Goal: Contribute content: Contribute content

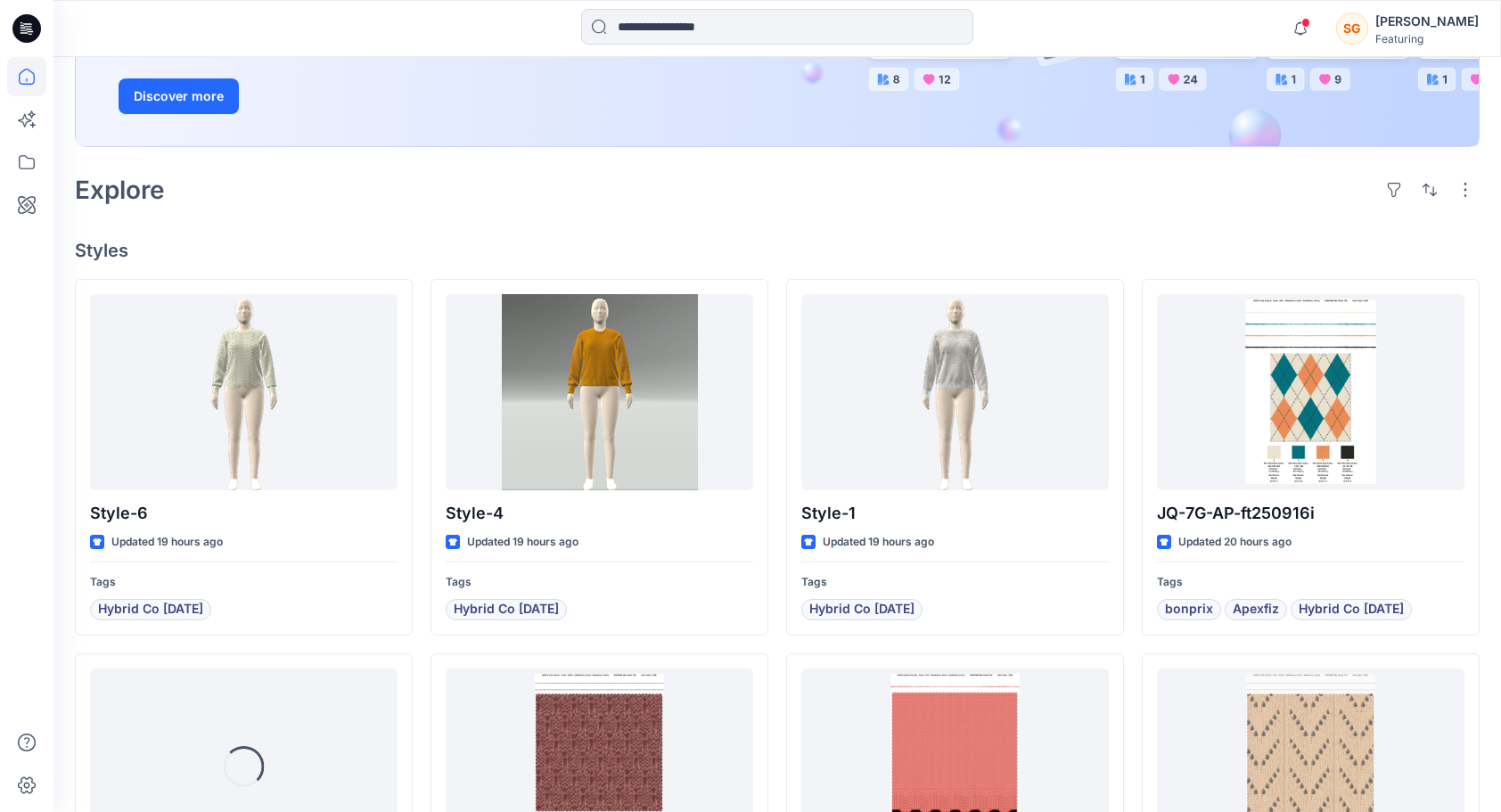
scroll to position [401, 0]
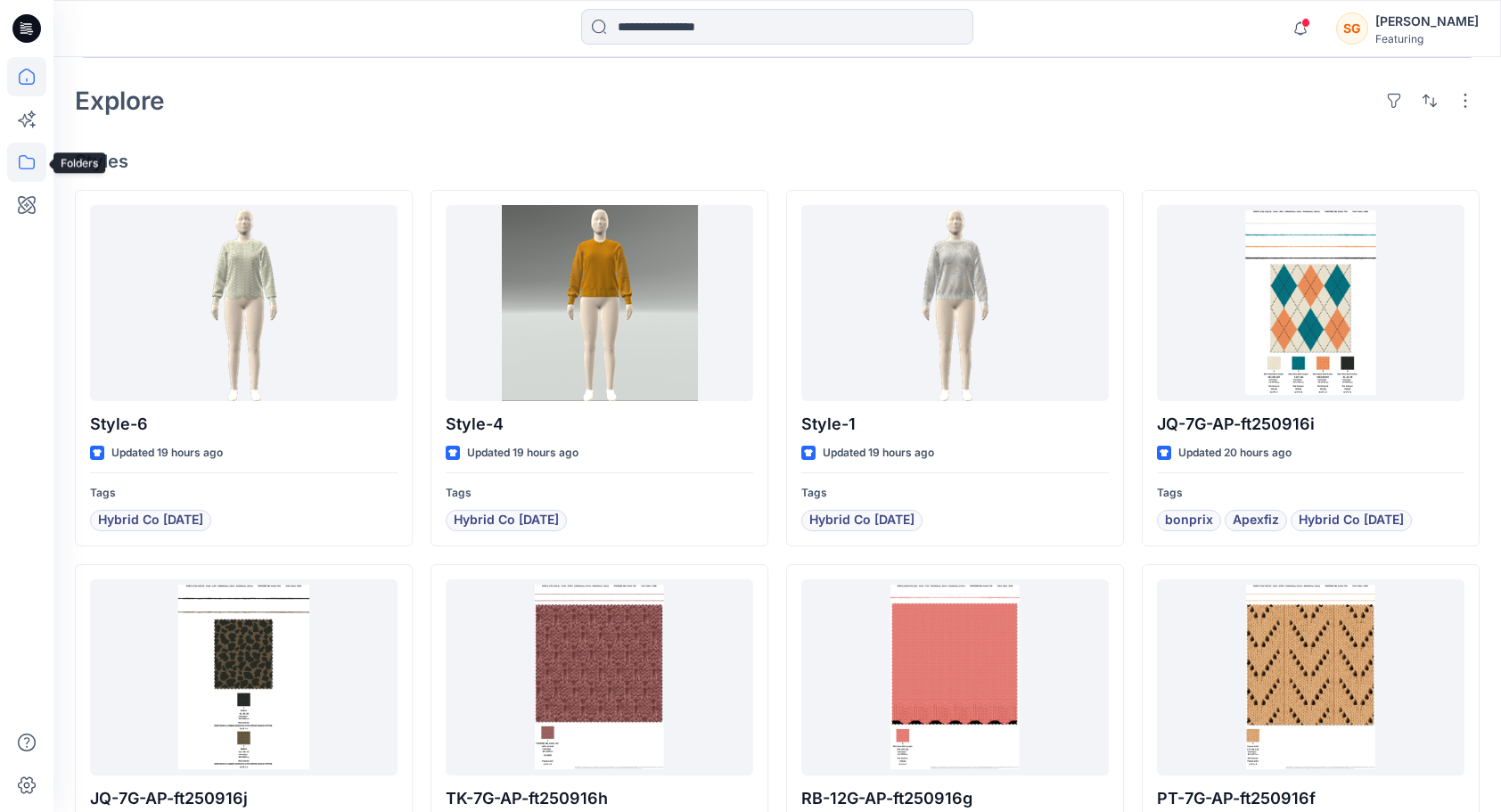
click at [25, 165] on icon at bounding box center [27, 163] width 39 height 39
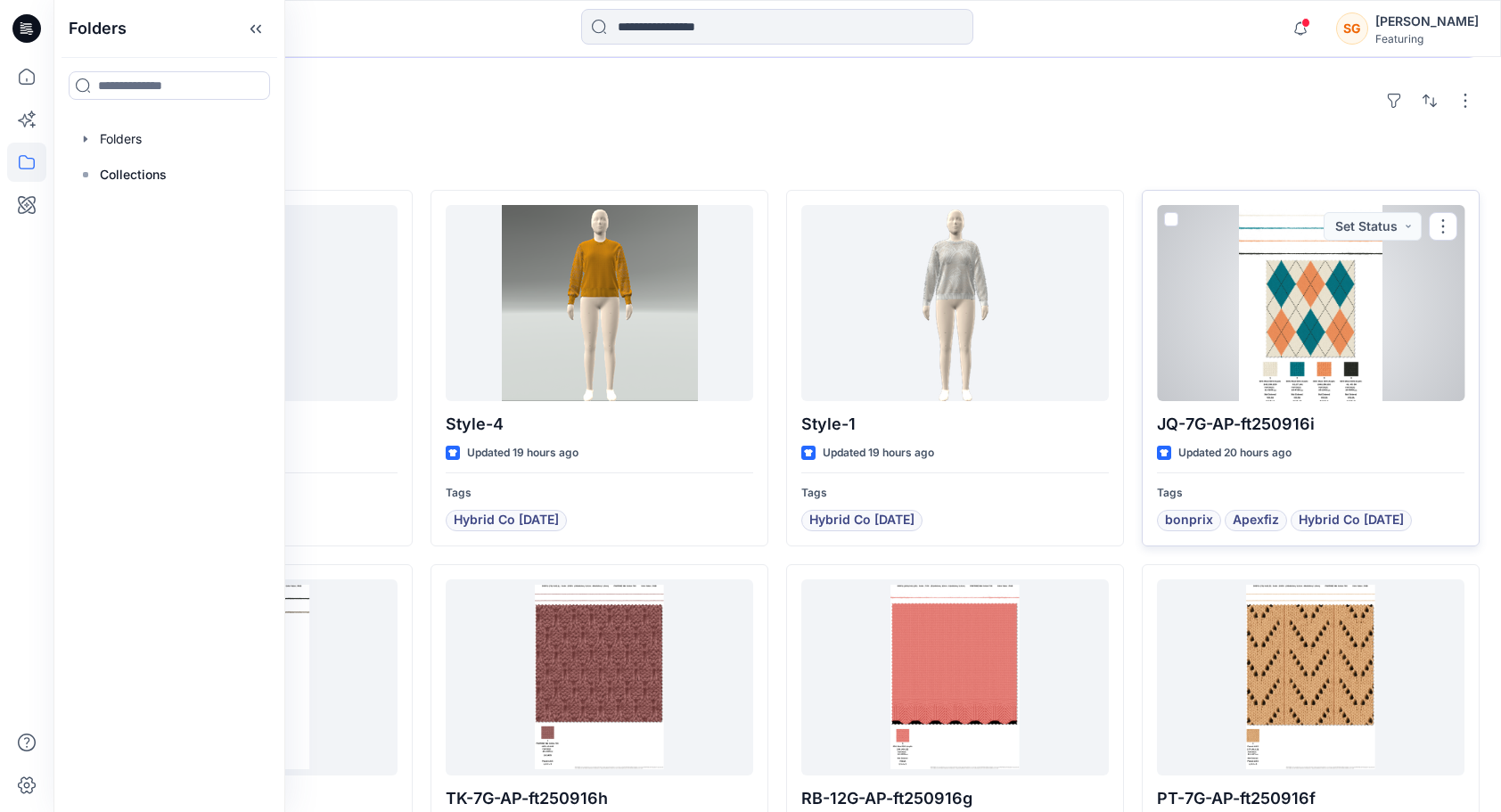
click at [1261, 352] on div at bounding box center [1310, 303] width 307 height 196
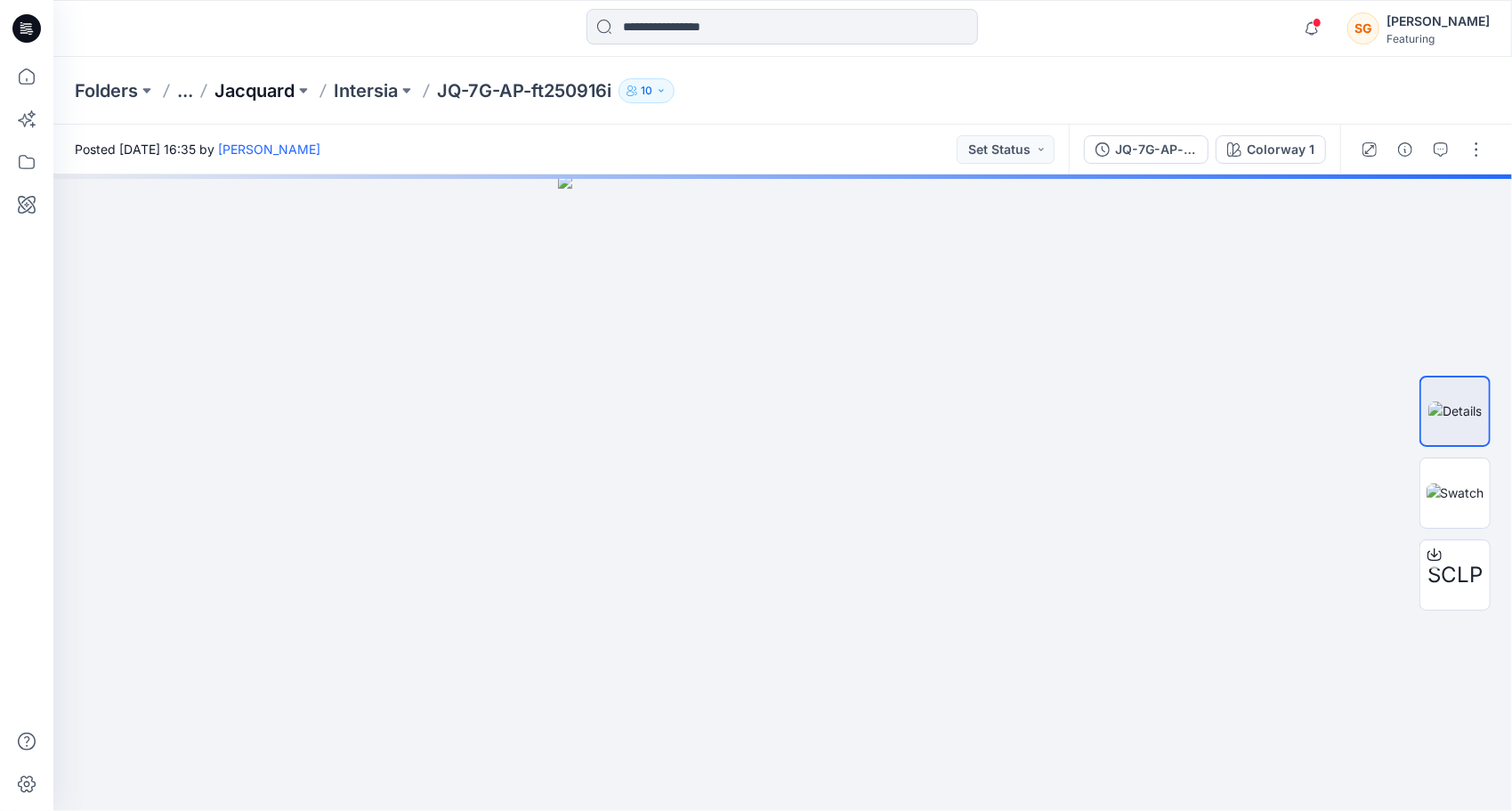
click at [276, 82] on p "Jacquard" at bounding box center [254, 90] width 80 height 25
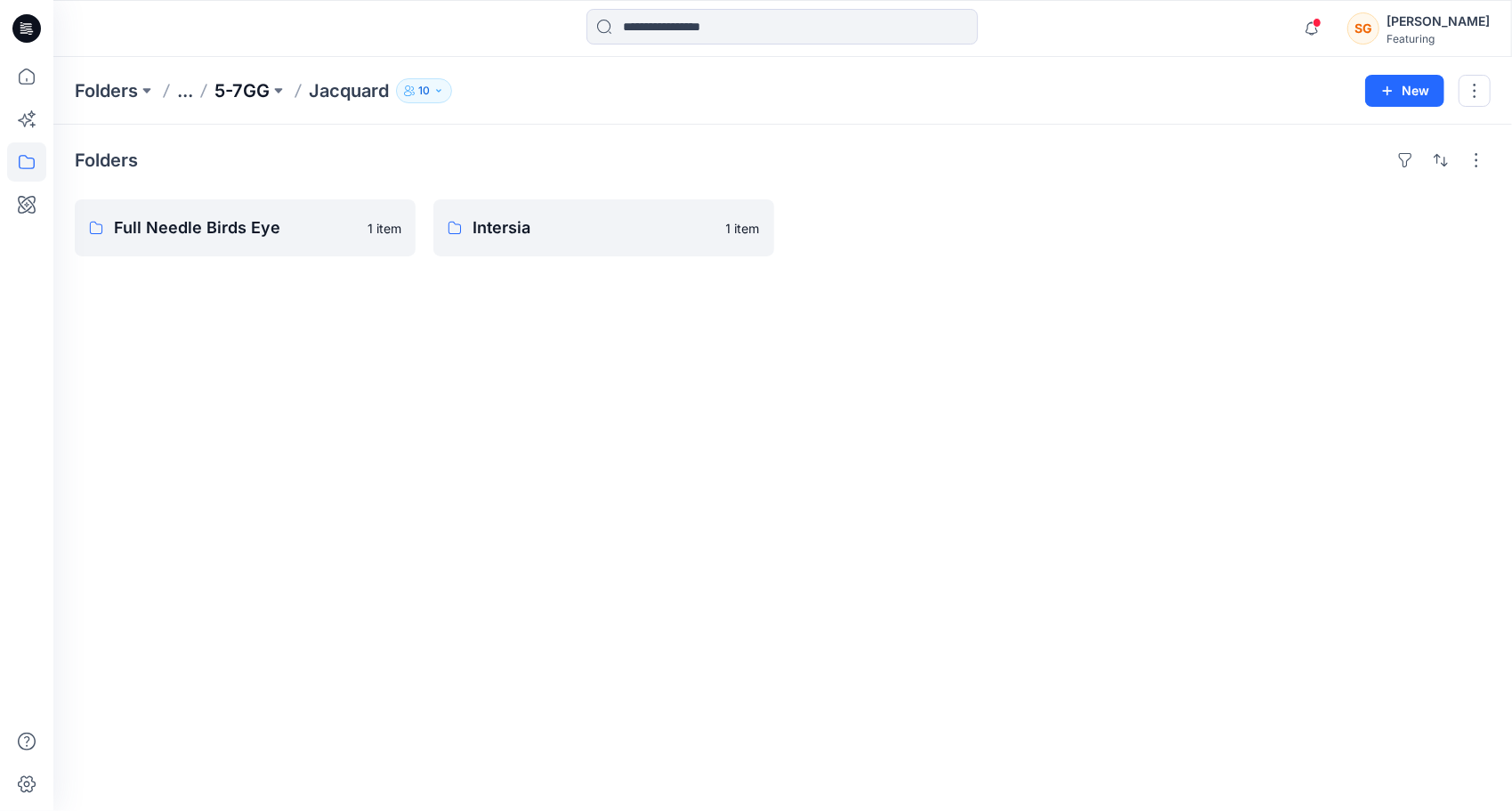
click at [237, 85] on p "5-7GG" at bounding box center [242, 90] width 55 height 25
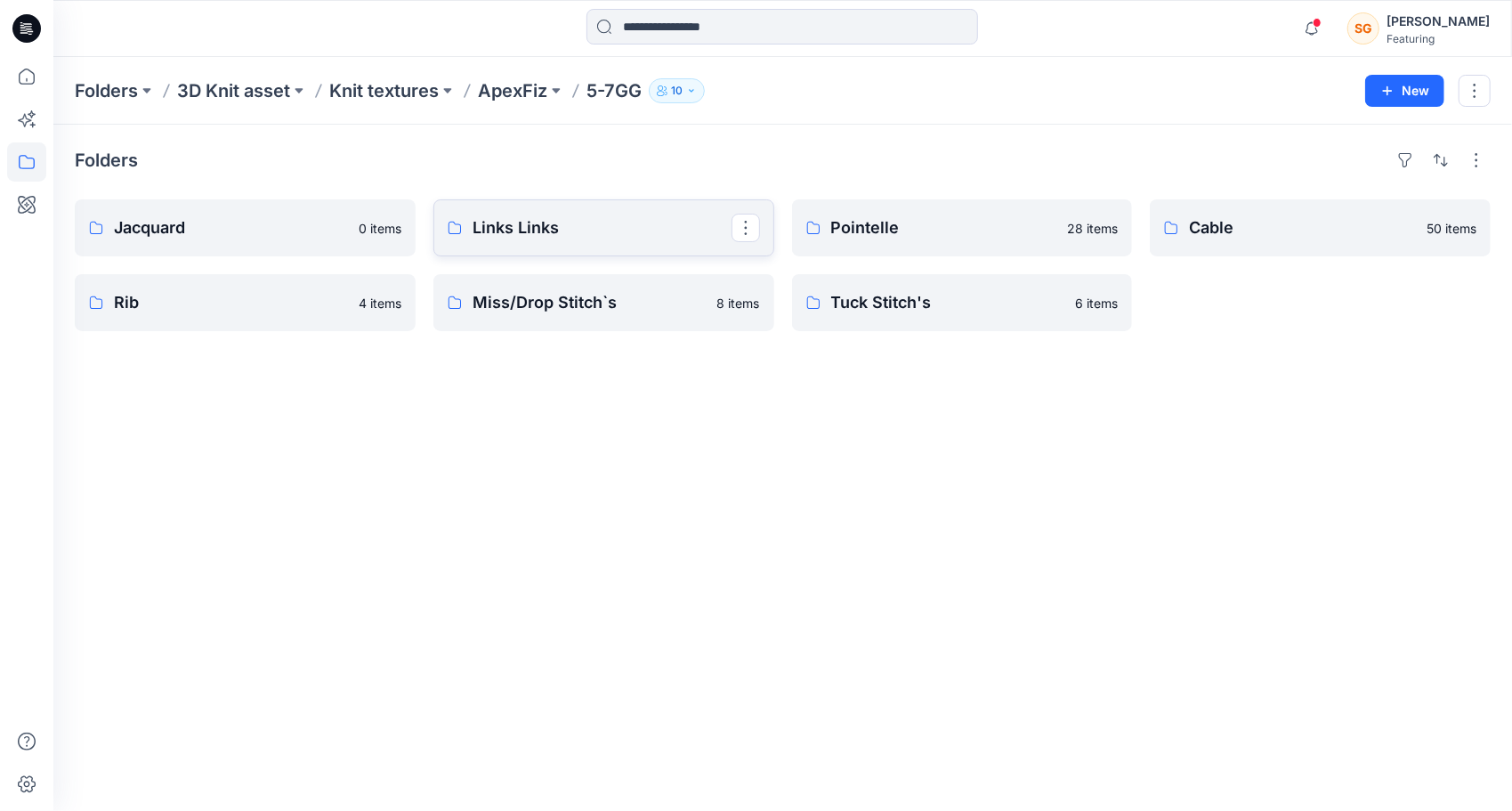
click at [573, 242] on link "Links Links" at bounding box center [603, 227] width 341 height 57
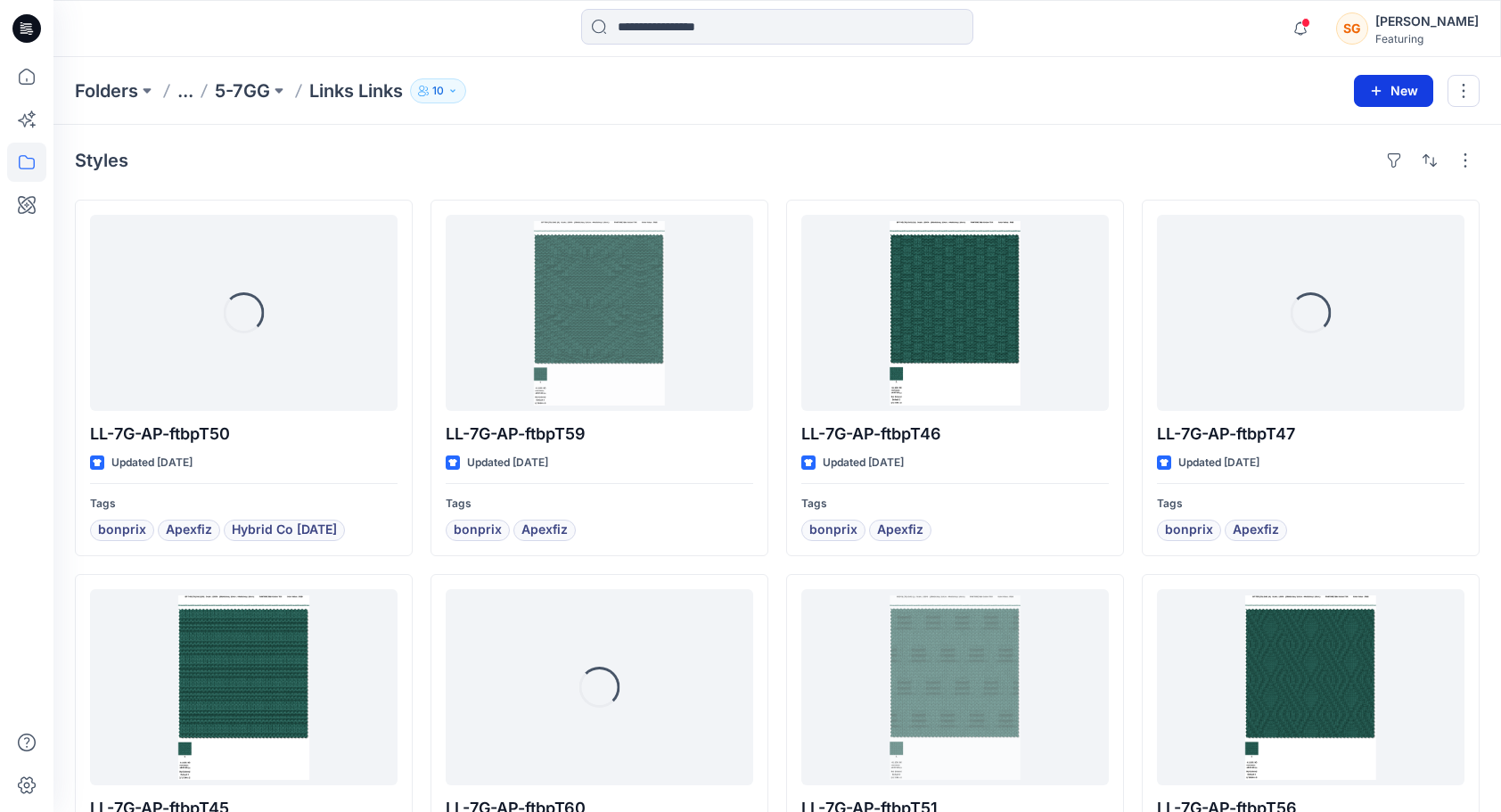
click at [1400, 80] on button "New" at bounding box center [1393, 91] width 79 height 32
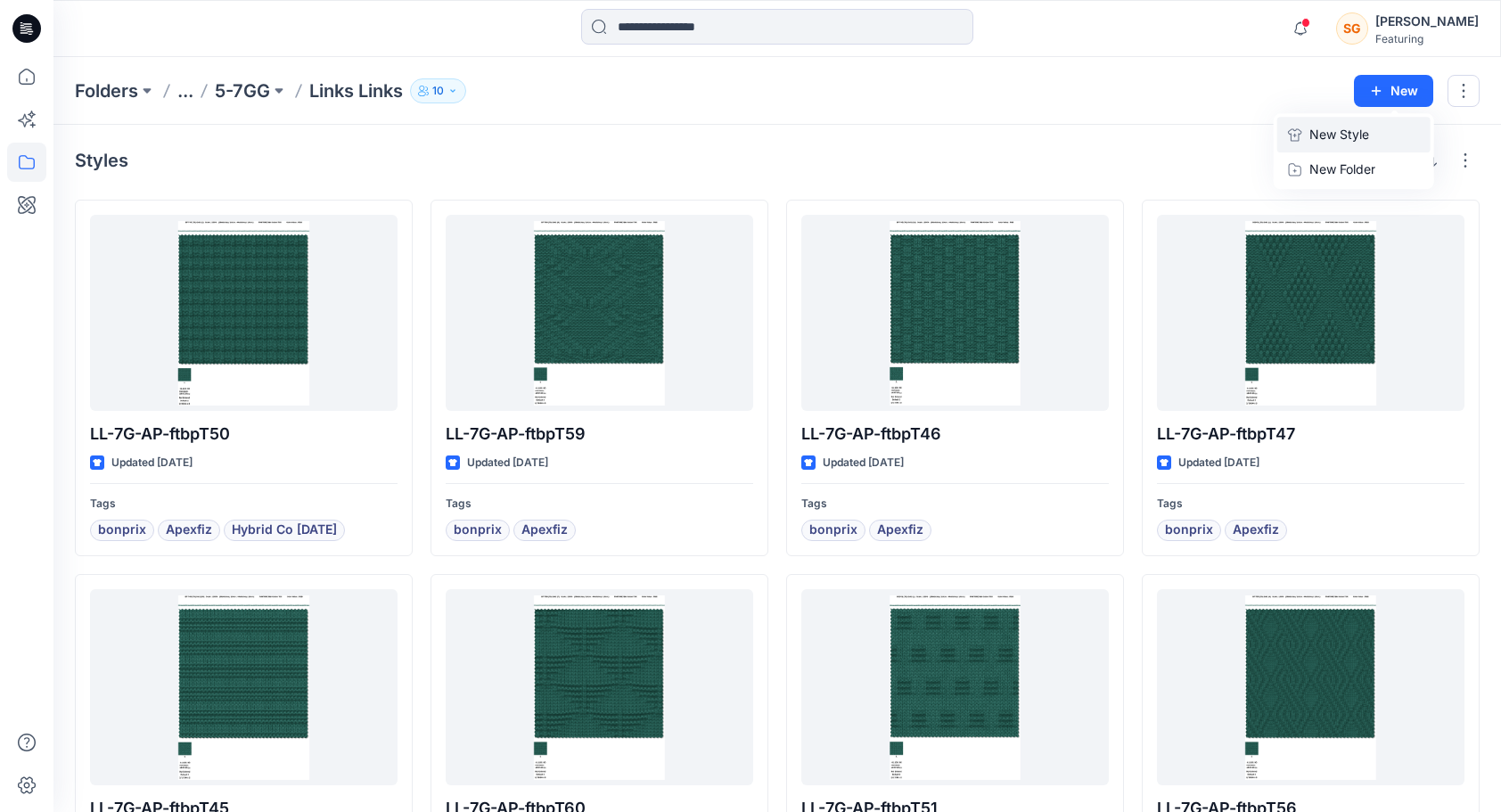
click at [1353, 131] on p "New Style" at bounding box center [1339, 134] width 60 height 22
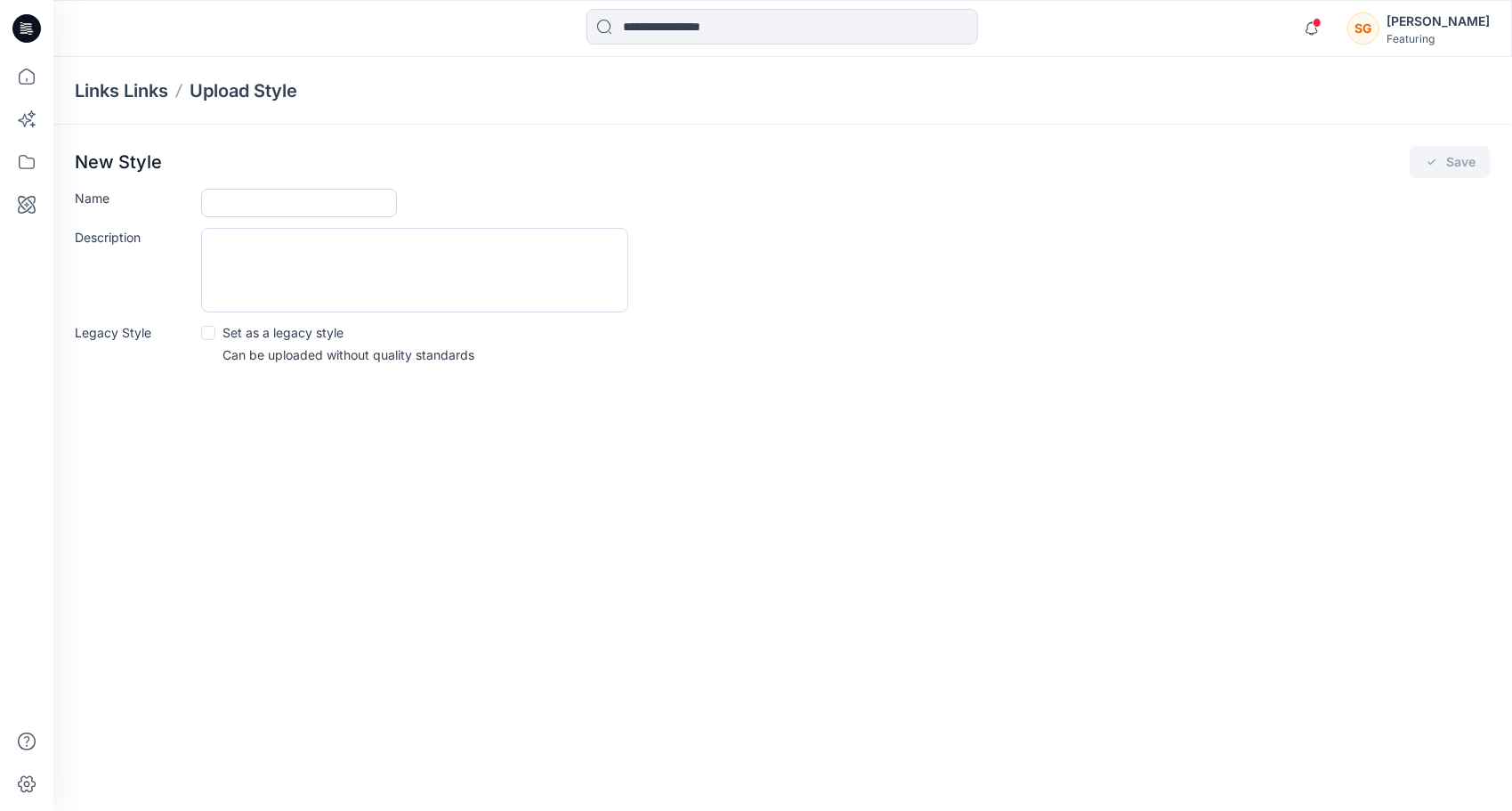
click at [348, 194] on input "Name" at bounding box center [298, 203] width 196 height 28
paste input "**********"
drag, startPoint x: 231, startPoint y: 207, endPoint x: 197, endPoint y: 204, distance: 34.1
click at [197, 204] on div "**********" at bounding box center [783, 203] width 1416 height 28
click at [359, 203] on input "**********" at bounding box center [298, 203] width 196 height 28
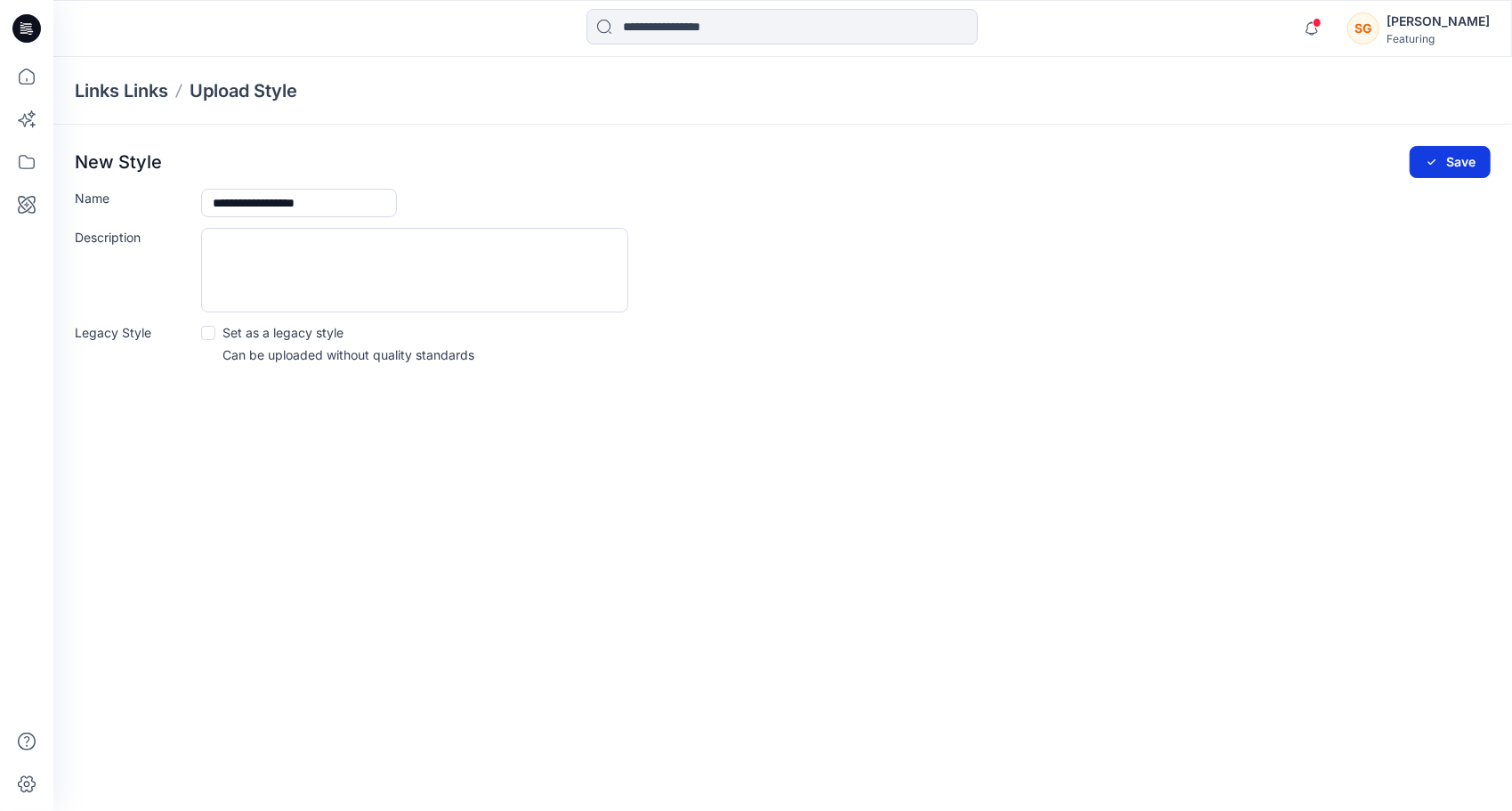
type input "**********"
click at [1451, 165] on button "Save" at bounding box center [1450, 162] width 81 height 32
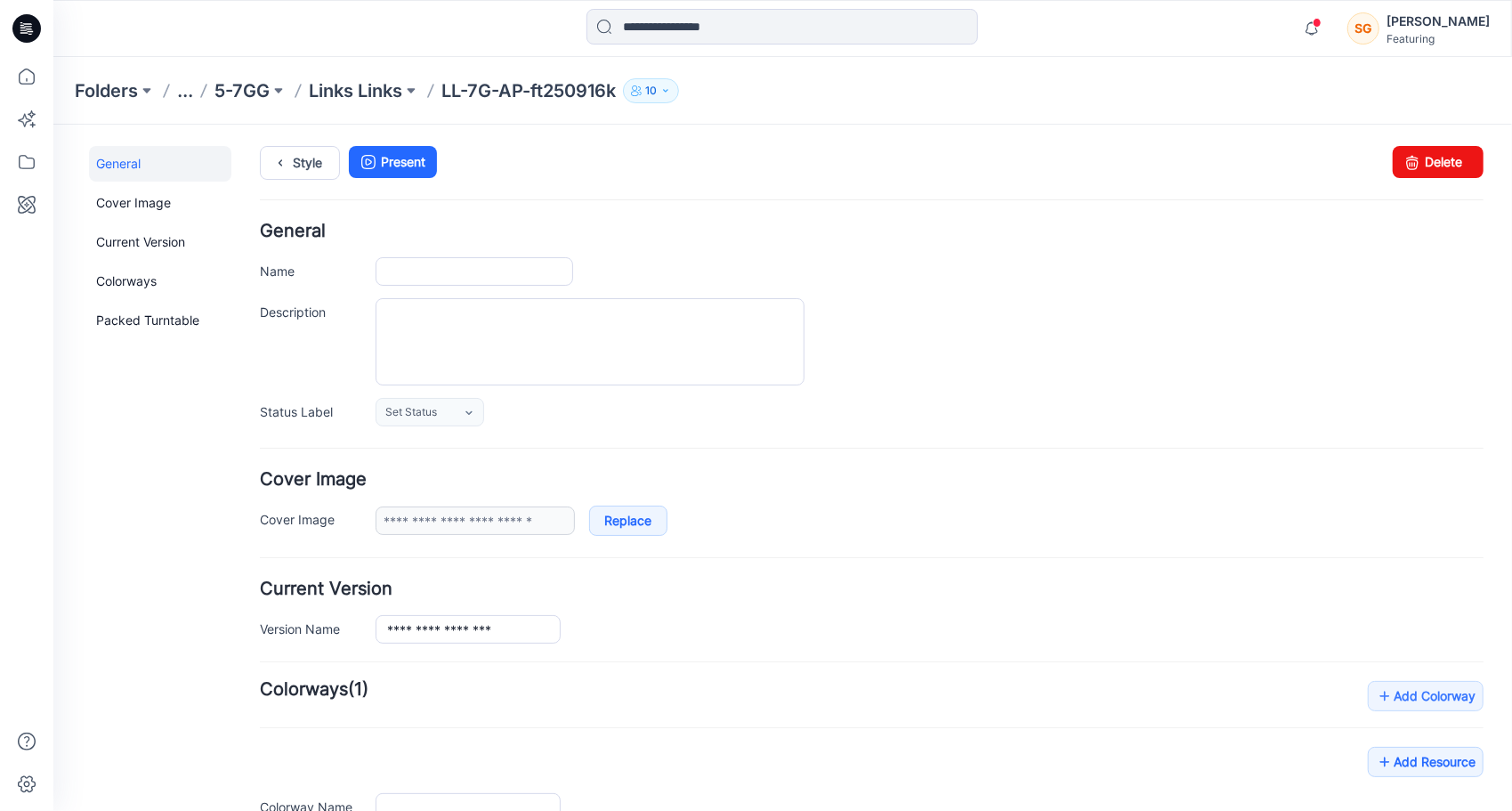
type input "**********"
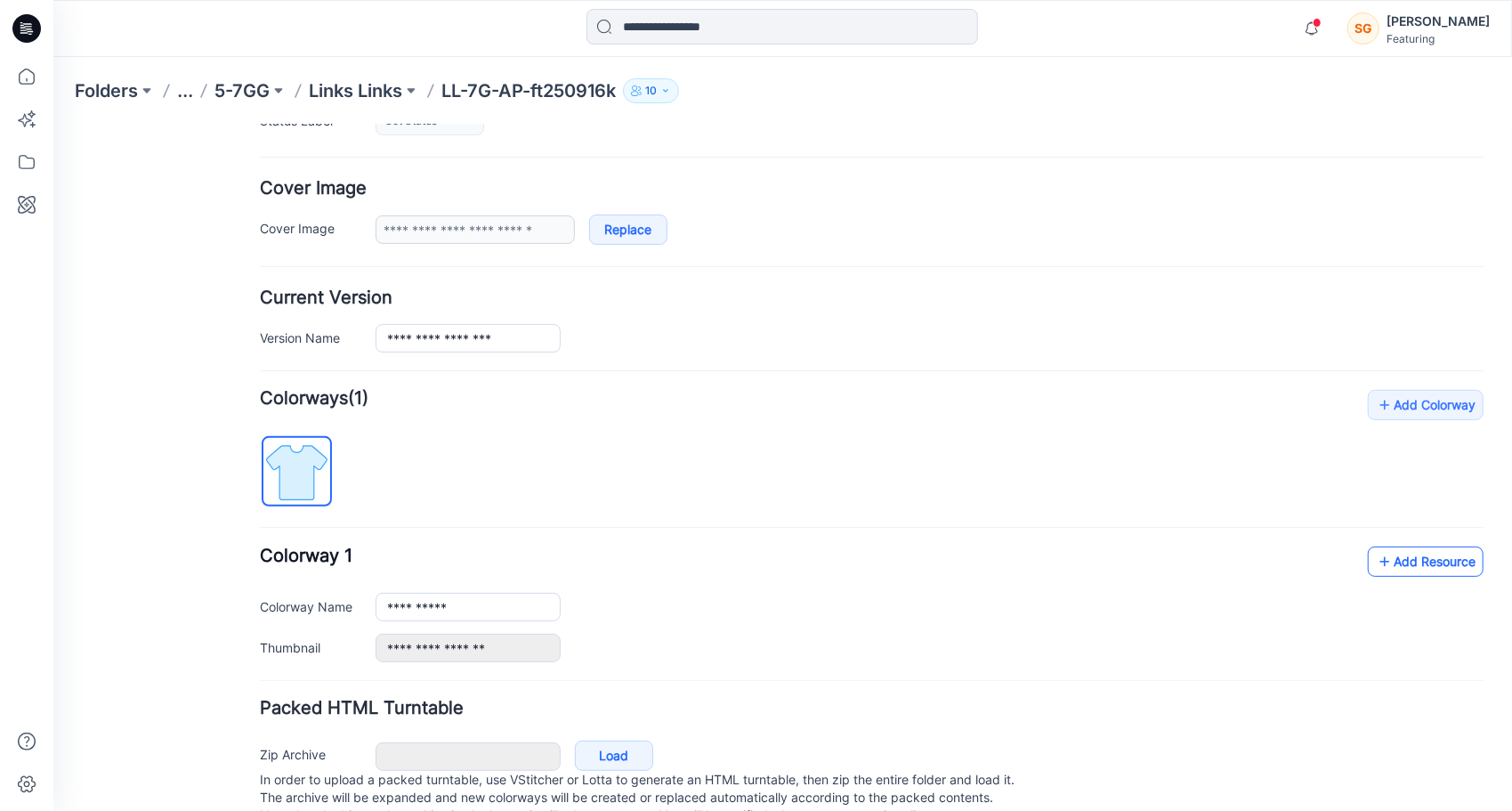
scroll to position [341, 0]
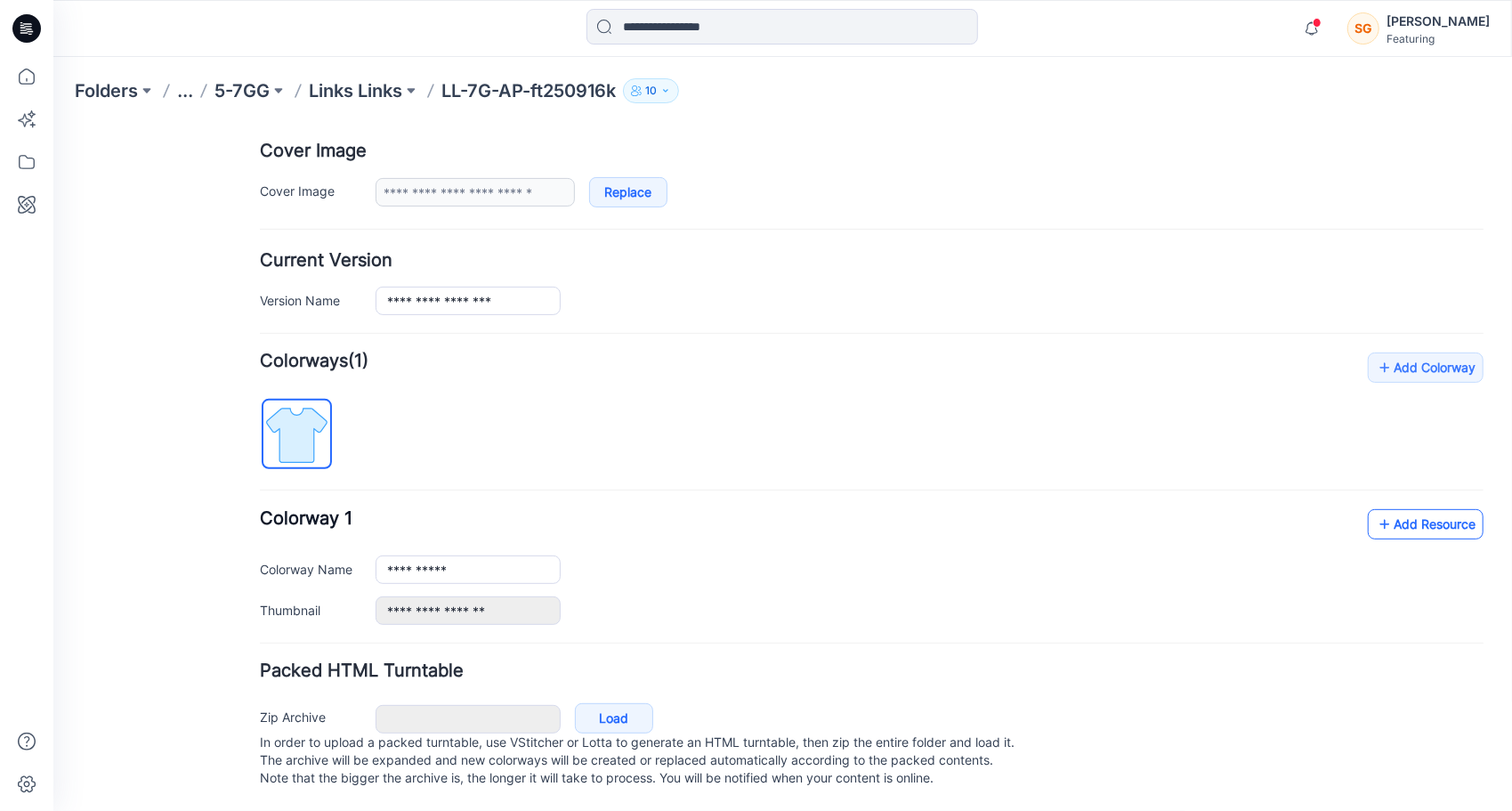
click at [1425, 512] on link "Add Resource" at bounding box center [1424, 523] width 115 height 30
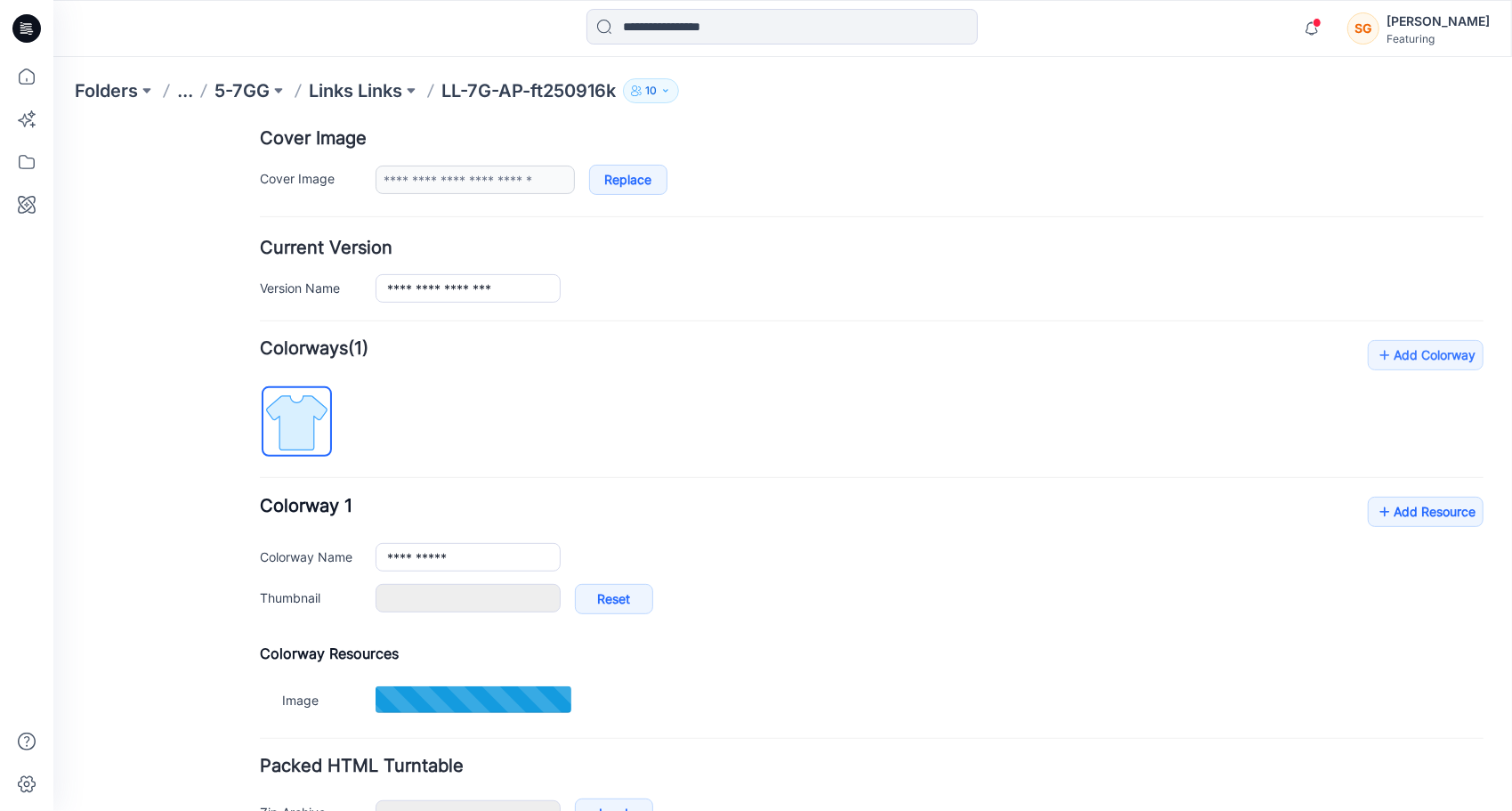
type input "*******"
click at [1402, 515] on link "Add Resource" at bounding box center [1424, 511] width 115 height 30
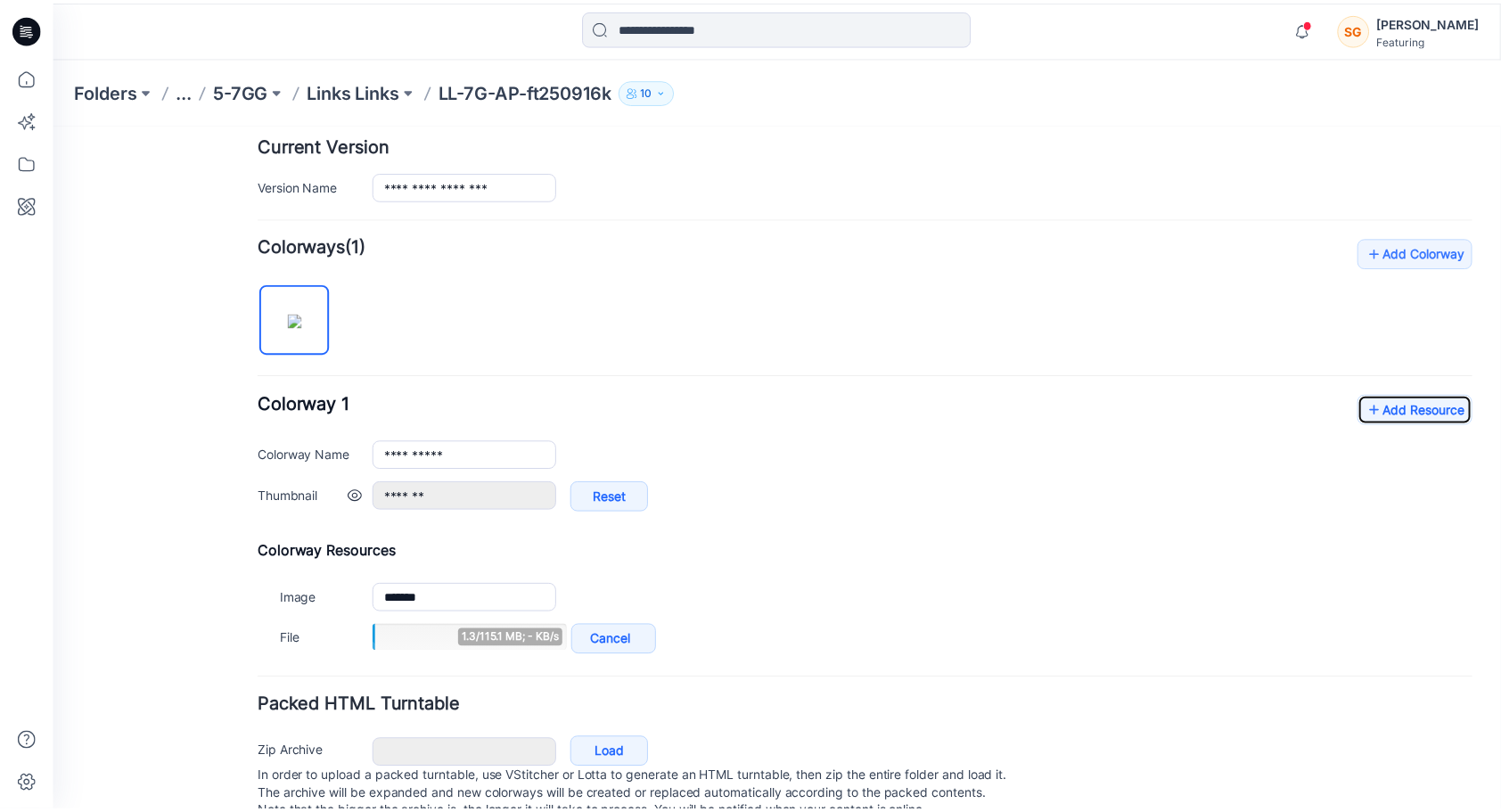
scroll to position [491, 0]
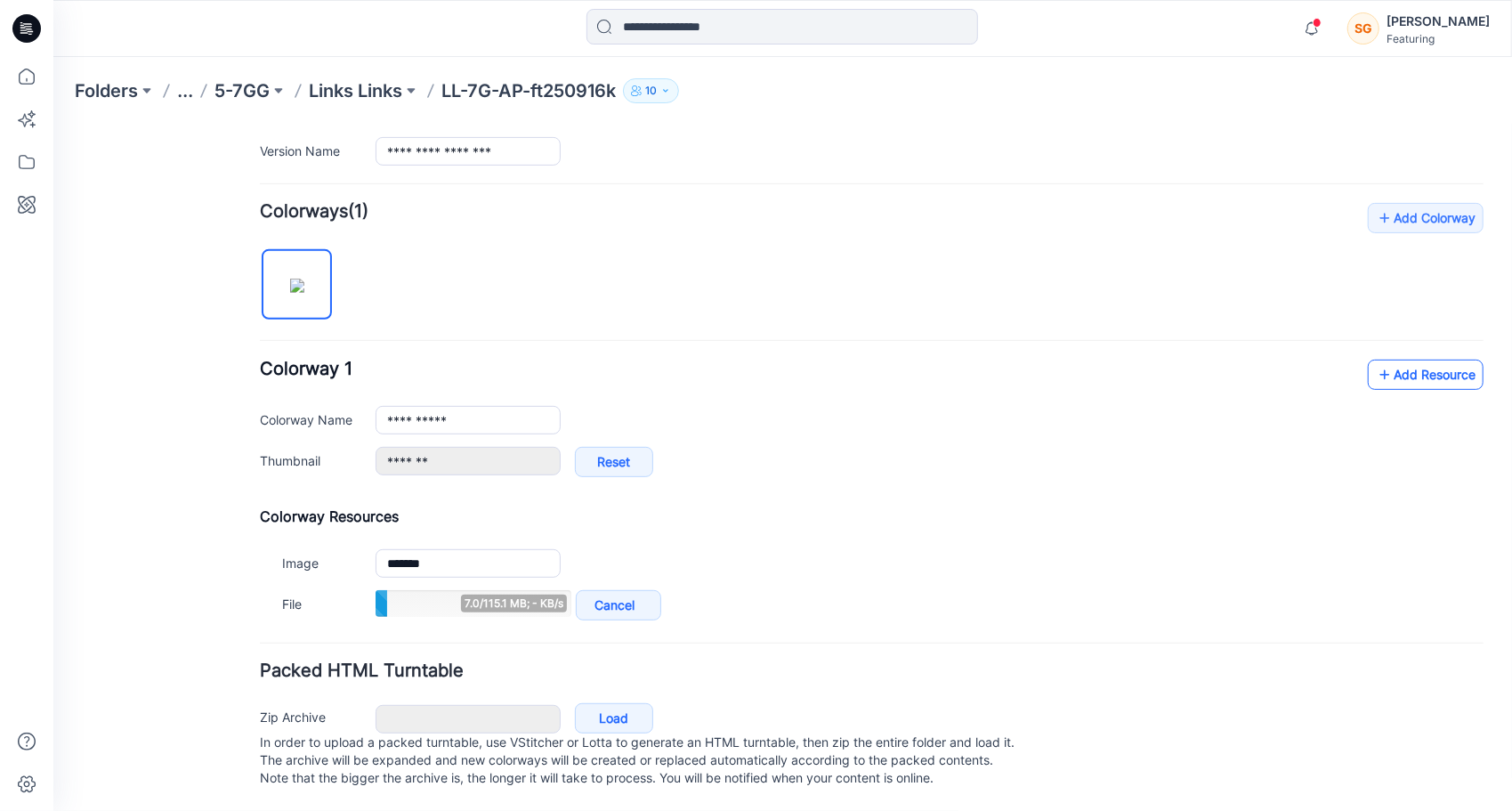
click at [1432, 360] on link "Add Resource" at bounding box center [1424, 374] width 115 height 30
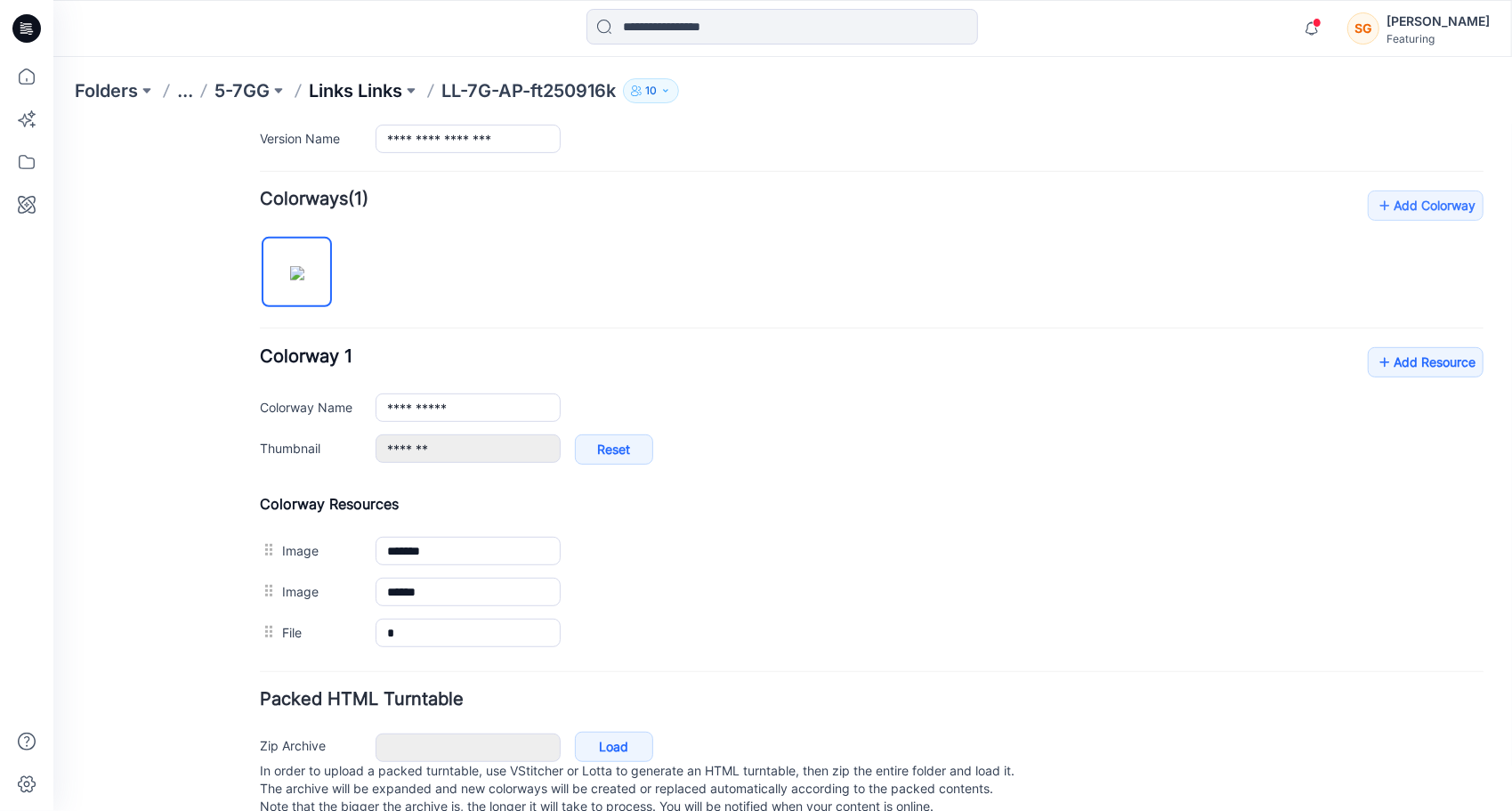
click at [369, 92] on p "Links Links" at bounding box center [356, 90] width 94 height 25
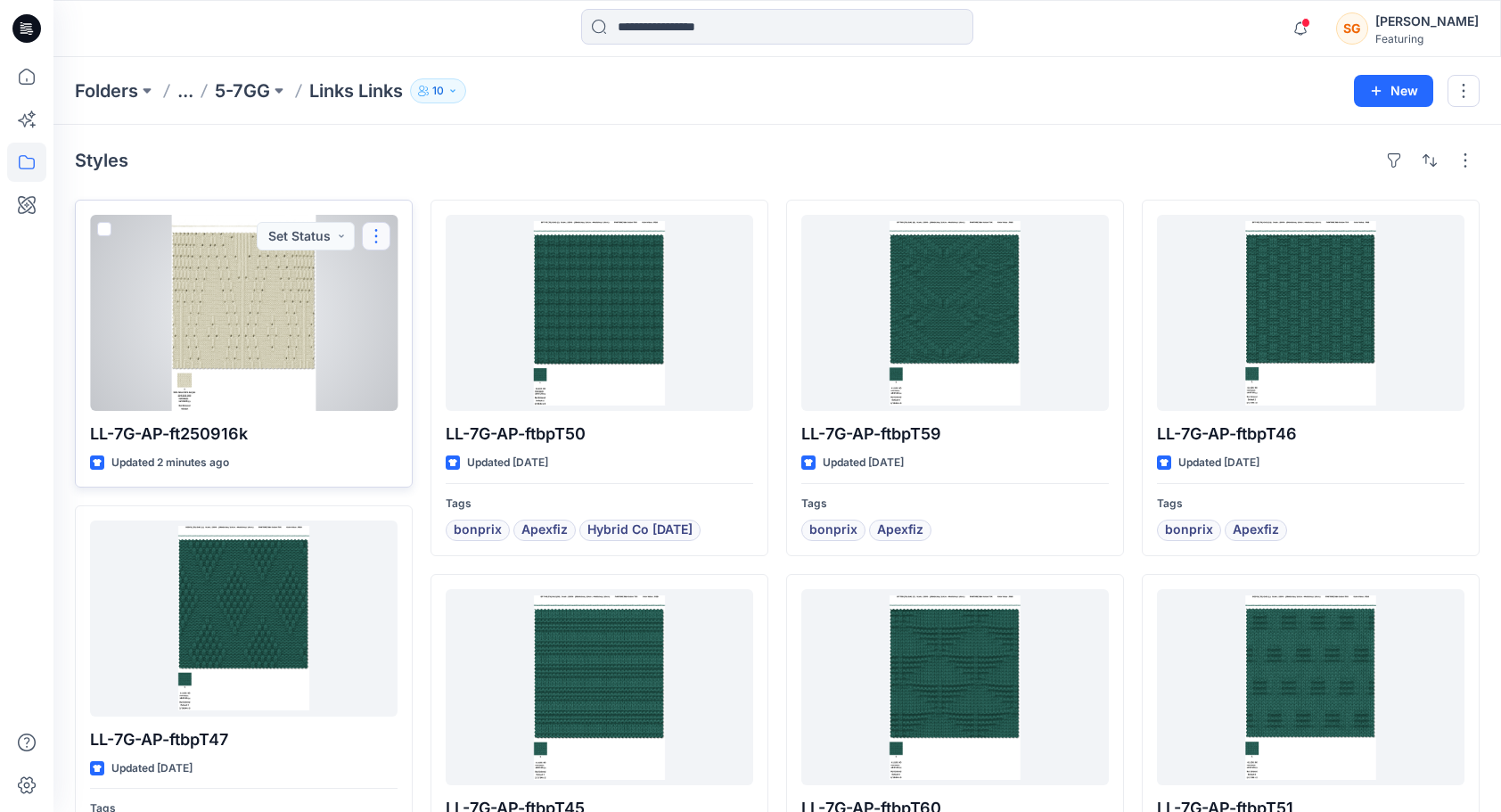
click at [382, 237] on button "button" at bounding box center [376, 236] width 28 height 28
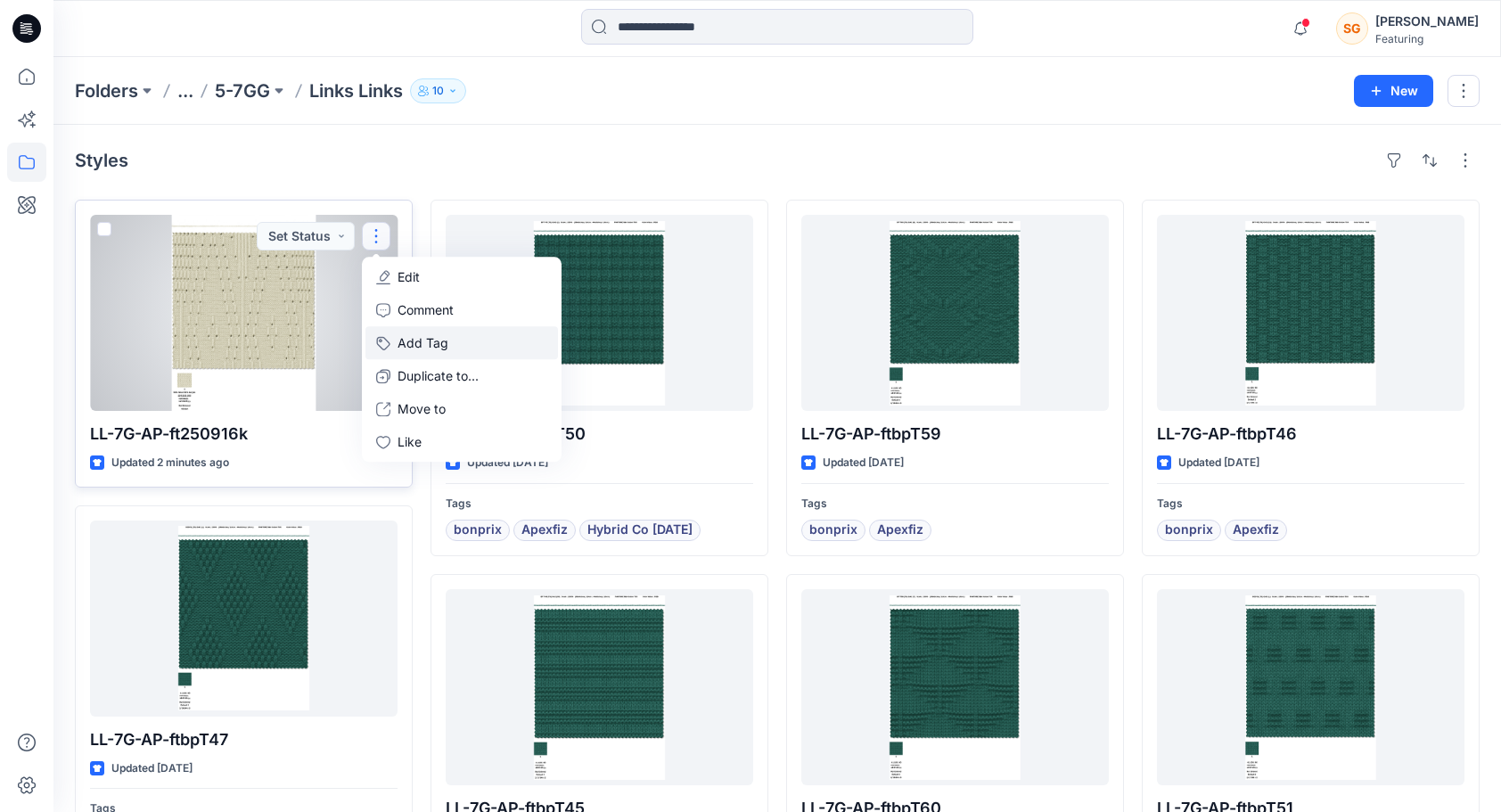
click at [440, 338] on button "Add Tag" at bounding box center [461, 342] width 193 height 33
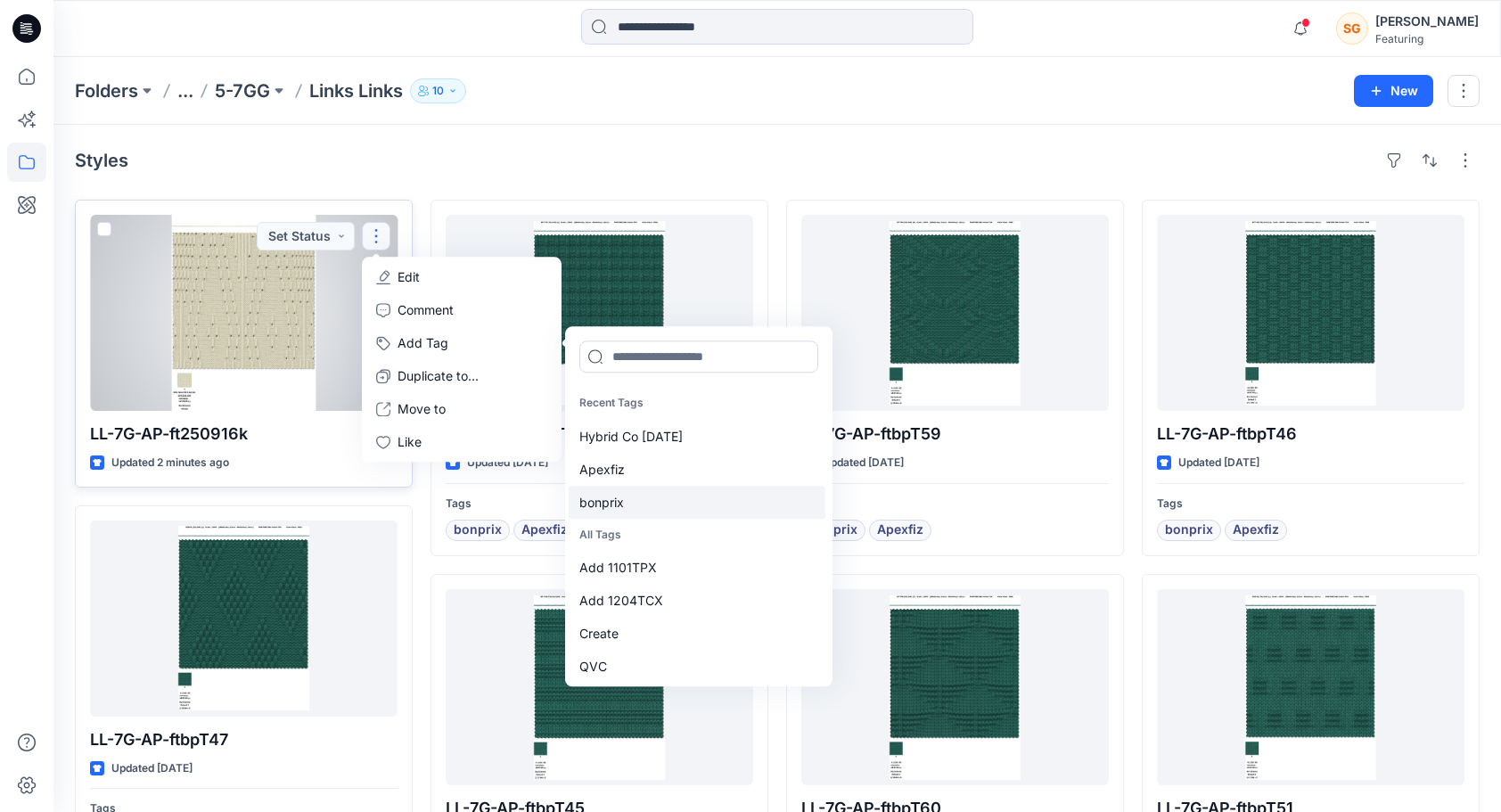
click at [624, 499] on div "bonprix" at bounding box center [696, 502] width 257 height 33
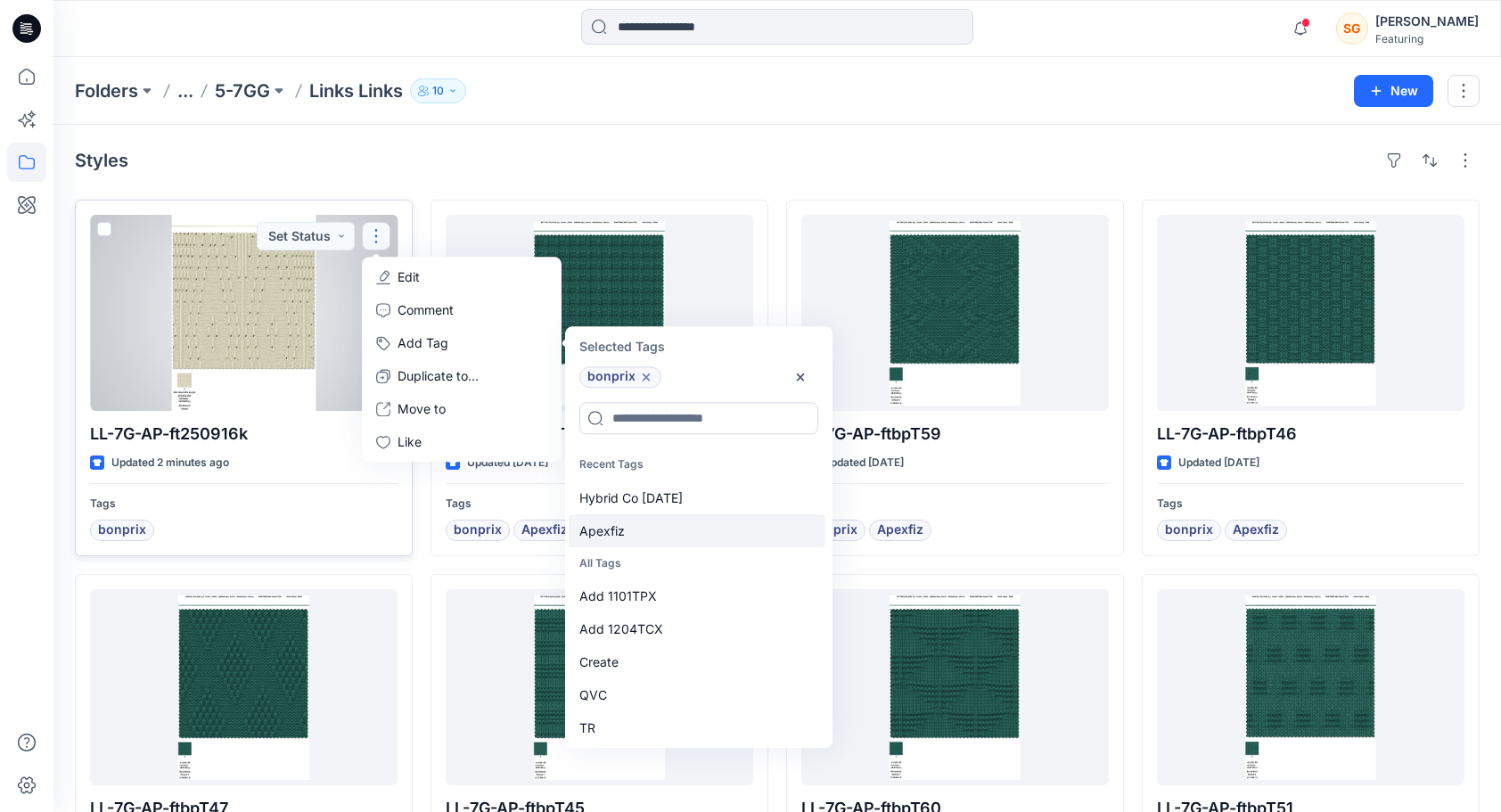
click at [618, 524] on div "Apexfiz" at bounding box center [696, 530] width 257 height 33
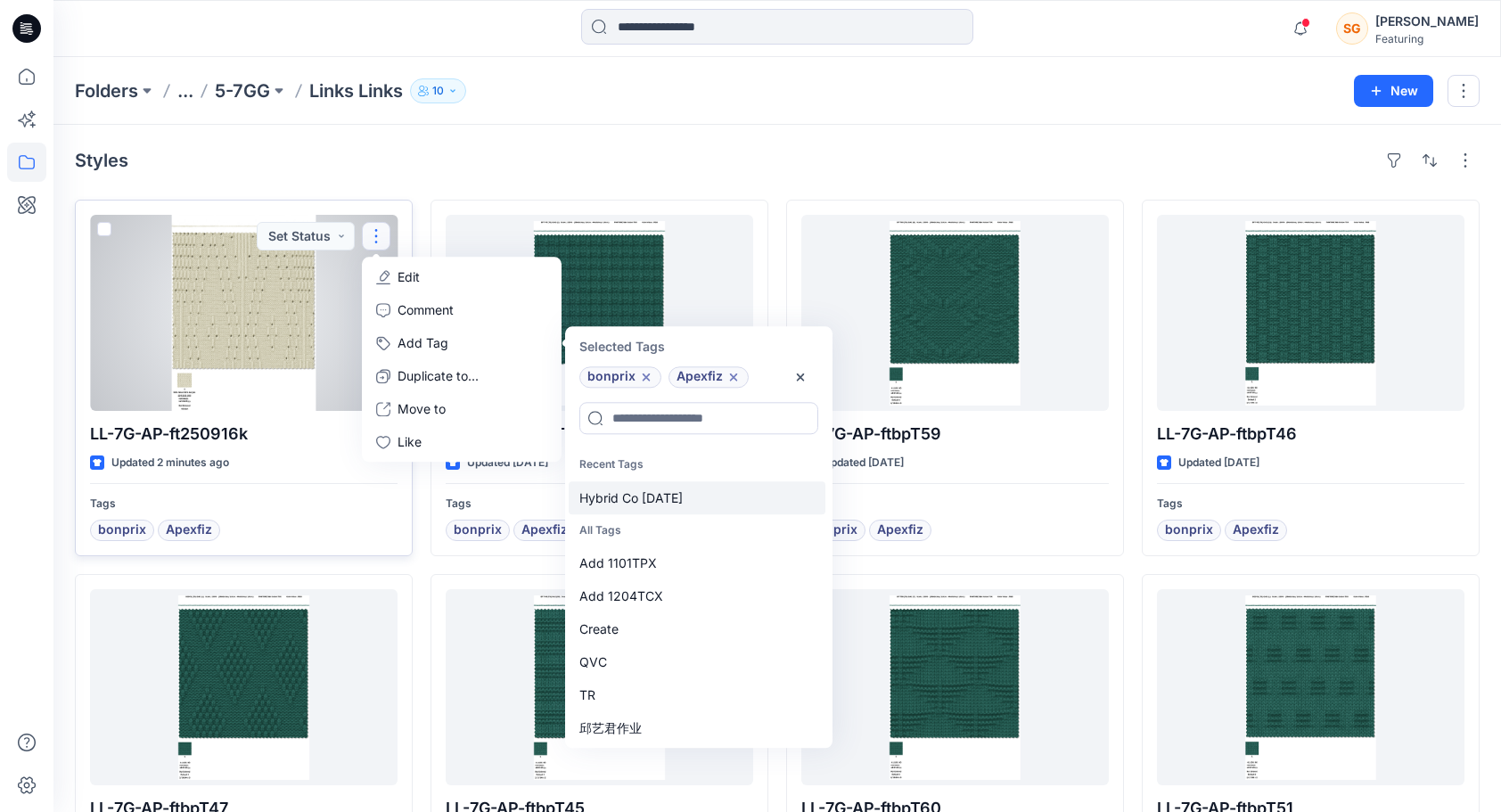
click at [631, 495] on div "Hybrid Co [DATE]" at bounding box center [696, 497] width 257 height 33
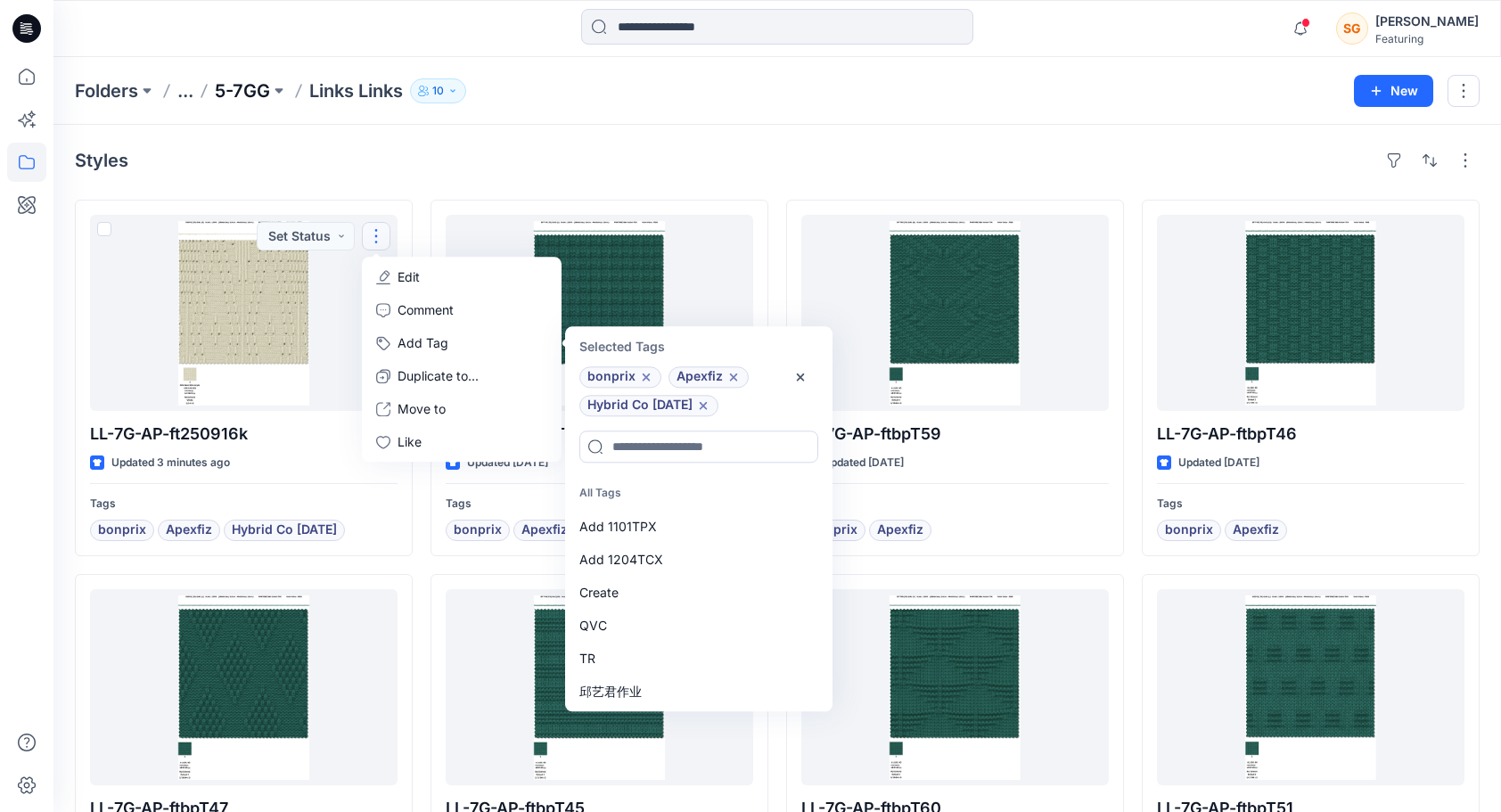
click at [238, 79] on p "5-7GG" at bounding box center [242, 90] width 55 height 25
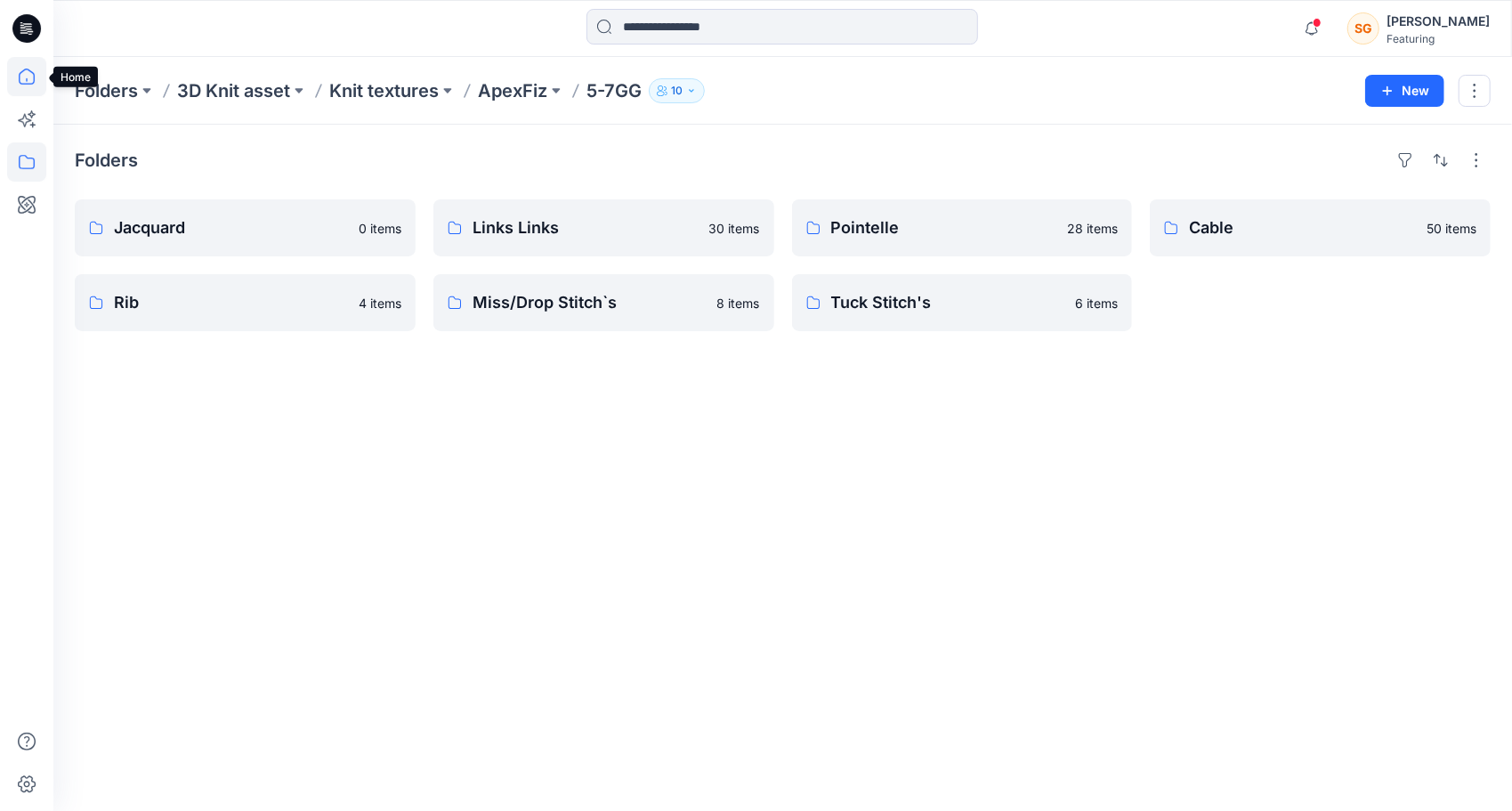
click at [26, 87] on icon at bounding box center [27, 77] width 39 height 39
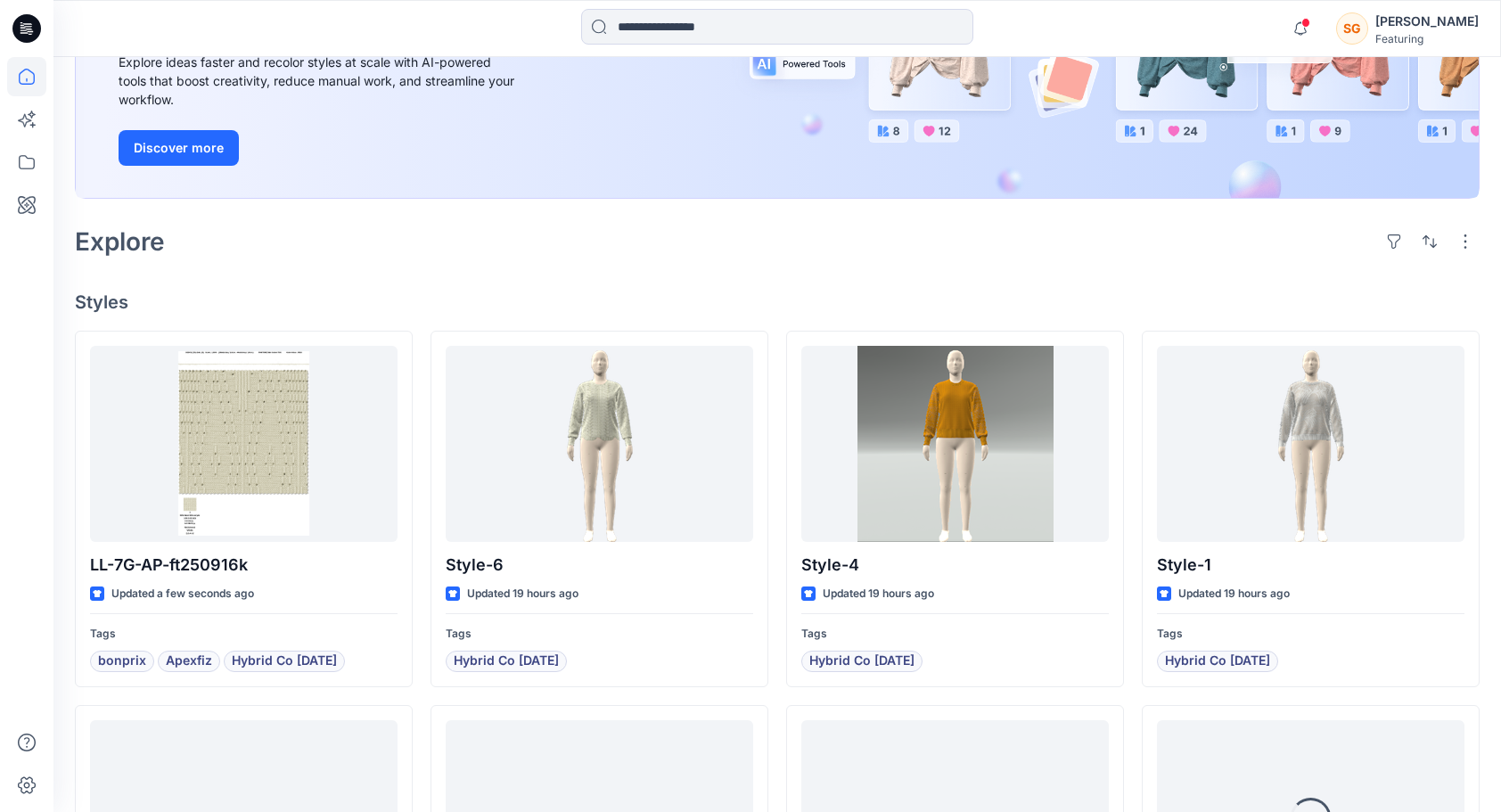
scroll to position [267, 0]
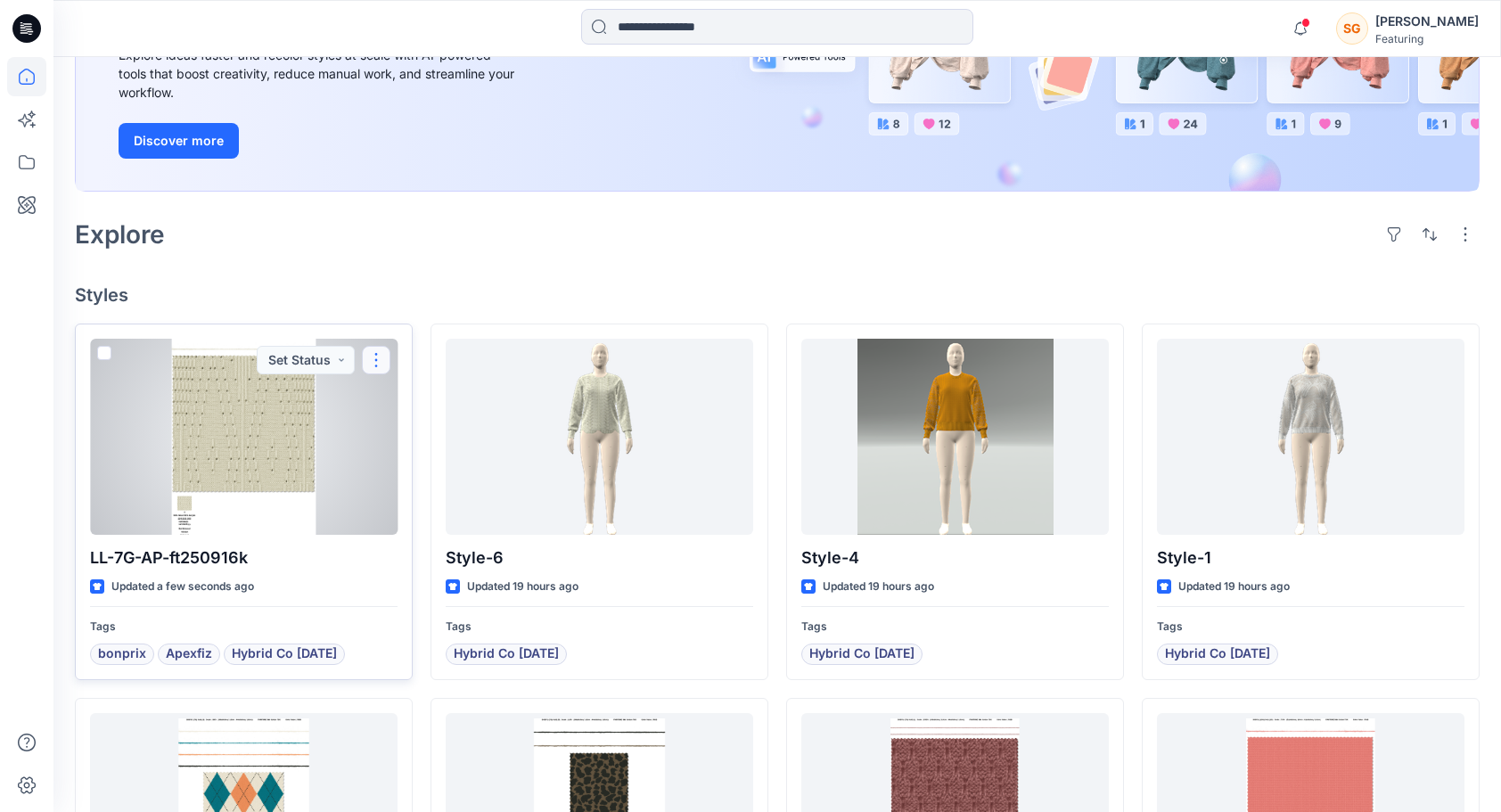
click at [382, 358] on button "button" at bounding box center [376, 360] width 28 height 28
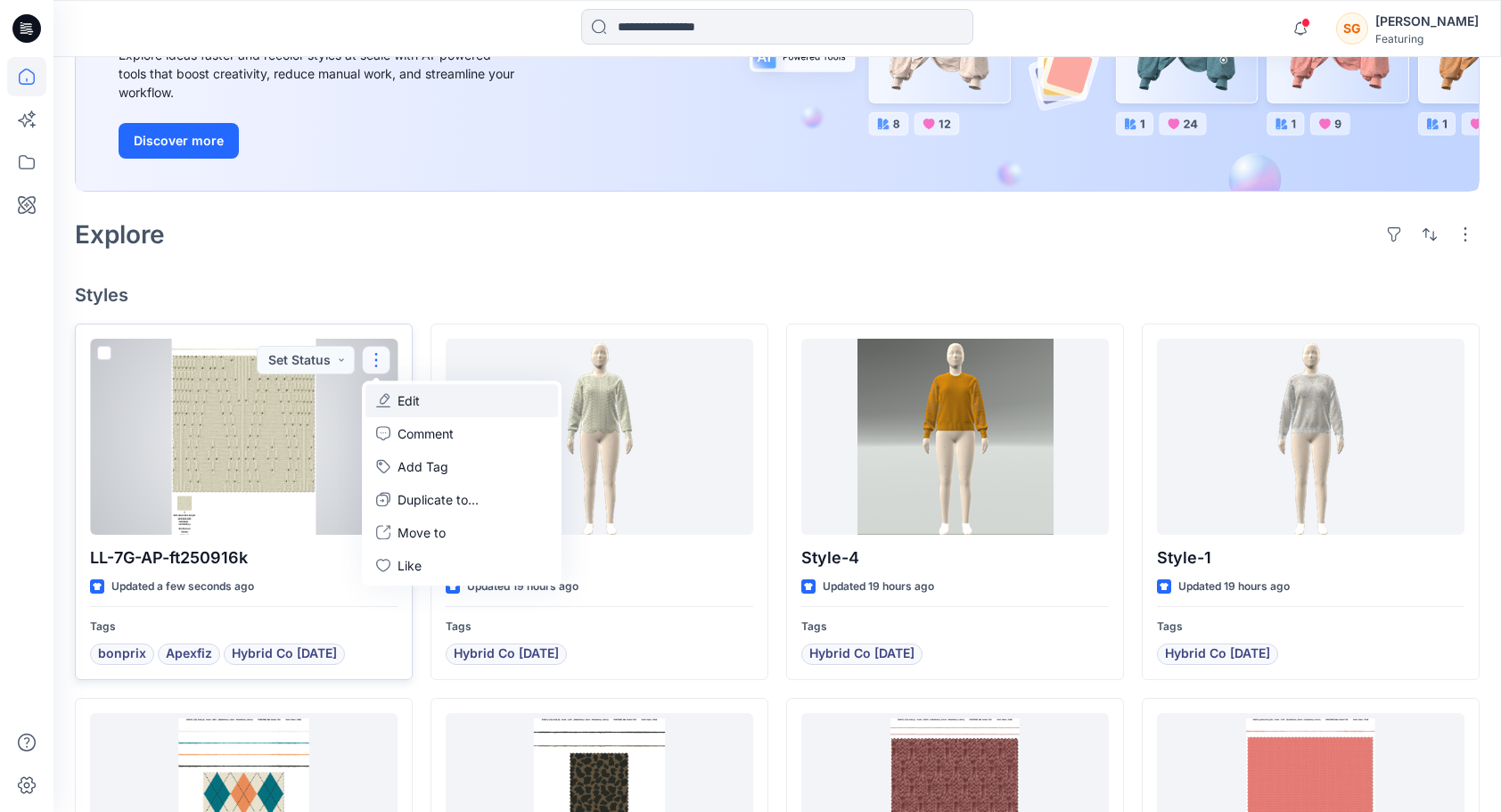
click at [398, 399] on p "Edit" at bounding box center [409, 400] width 23 height 19
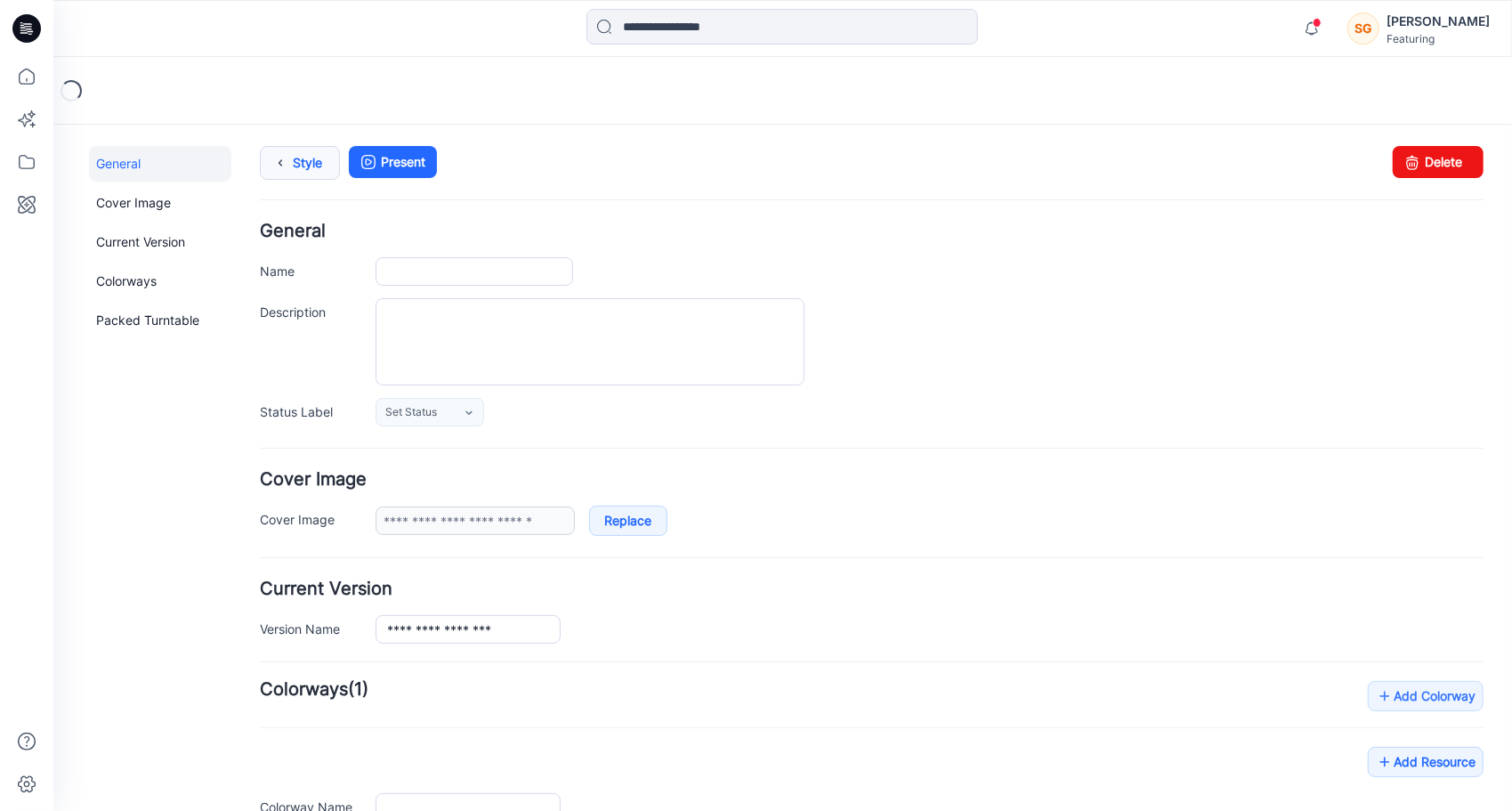
click at [289, 166] on icon at bounding box center [279, 162] width 25 height 32
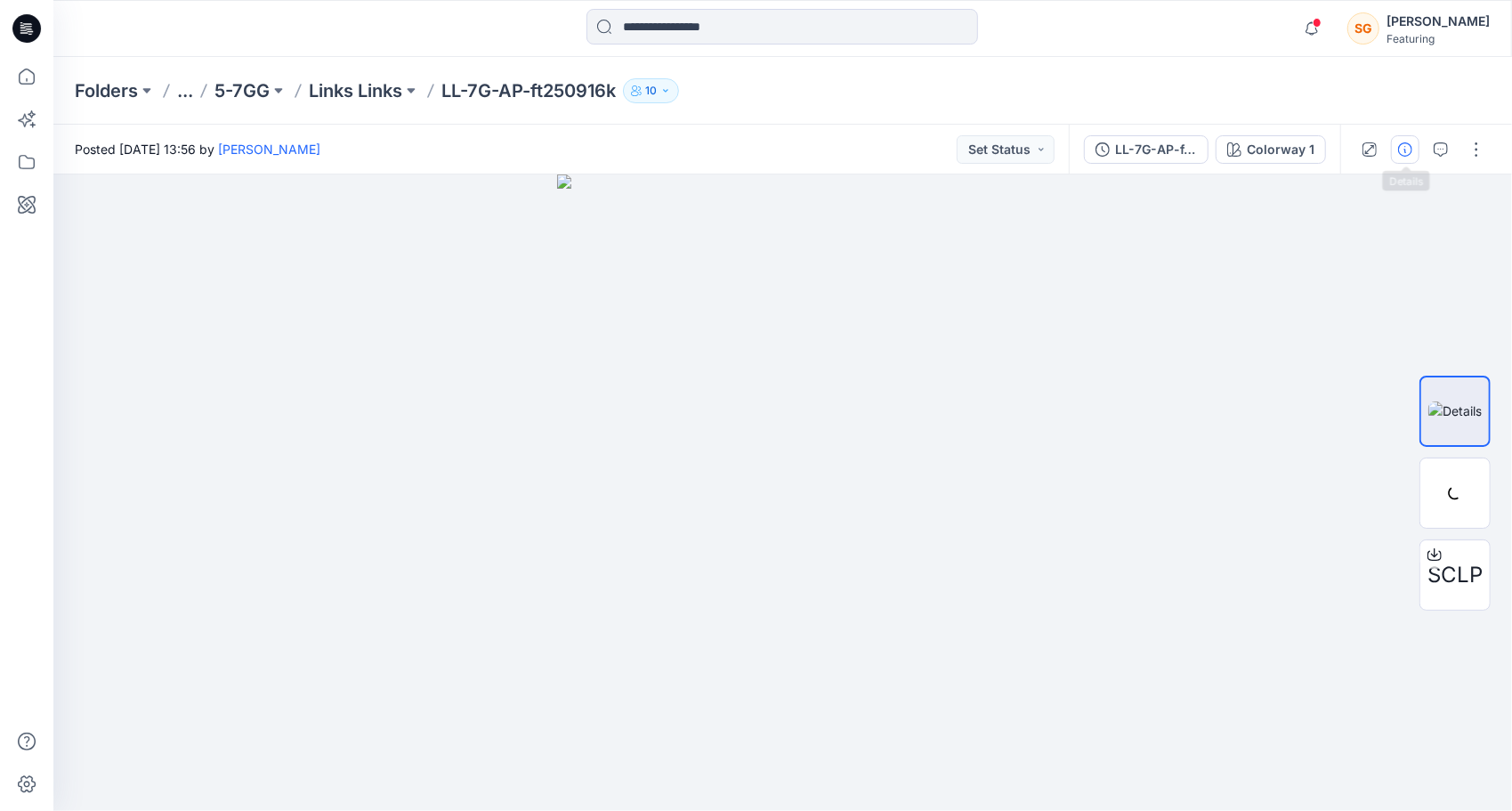
click at [1408, 151] on icon "button" at bounding box center [1405, 149] width 14 height 14
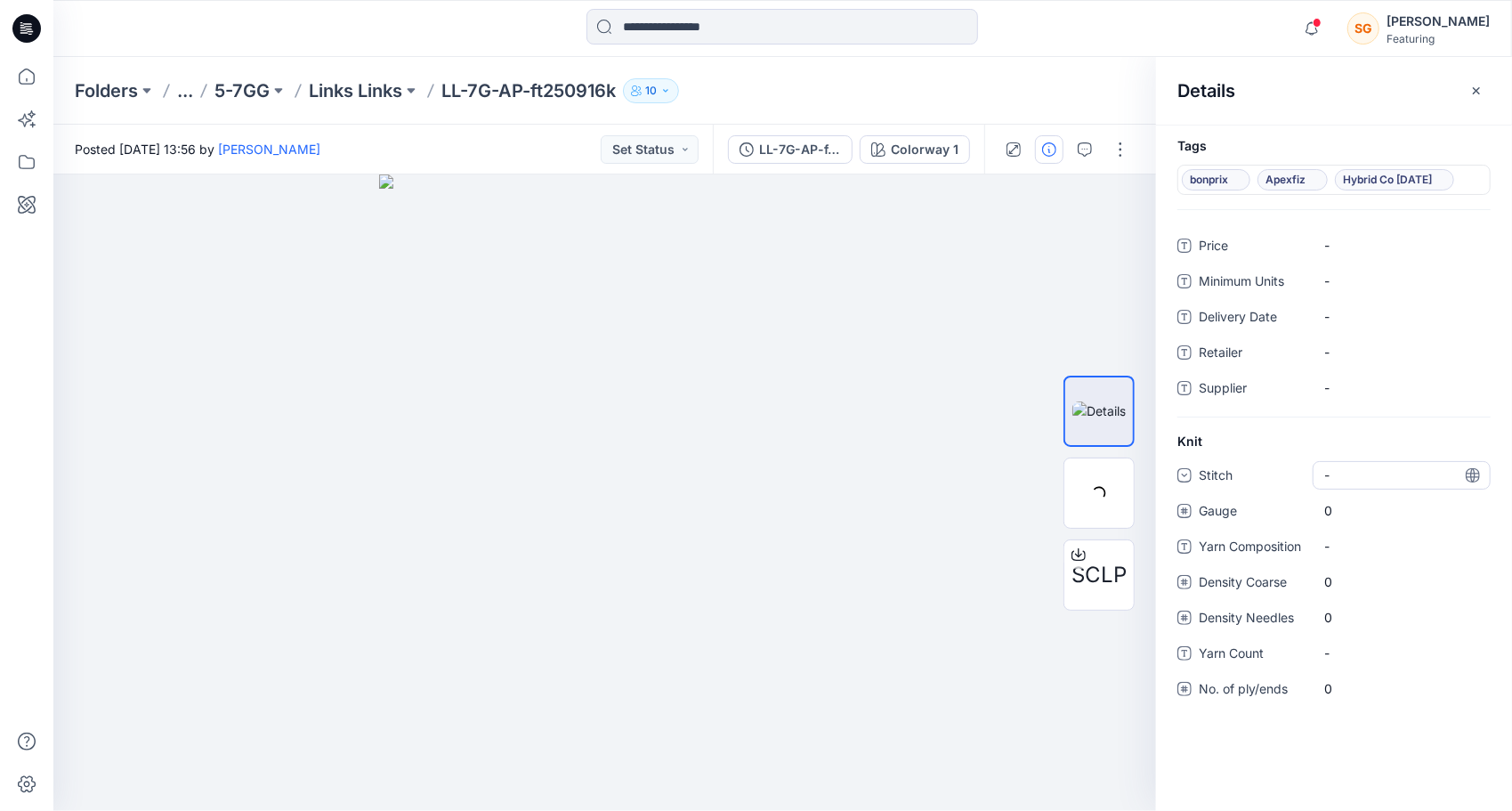
click at [1367, 473] on div "-" at bounding box center [1402, 475] width 178 height 28
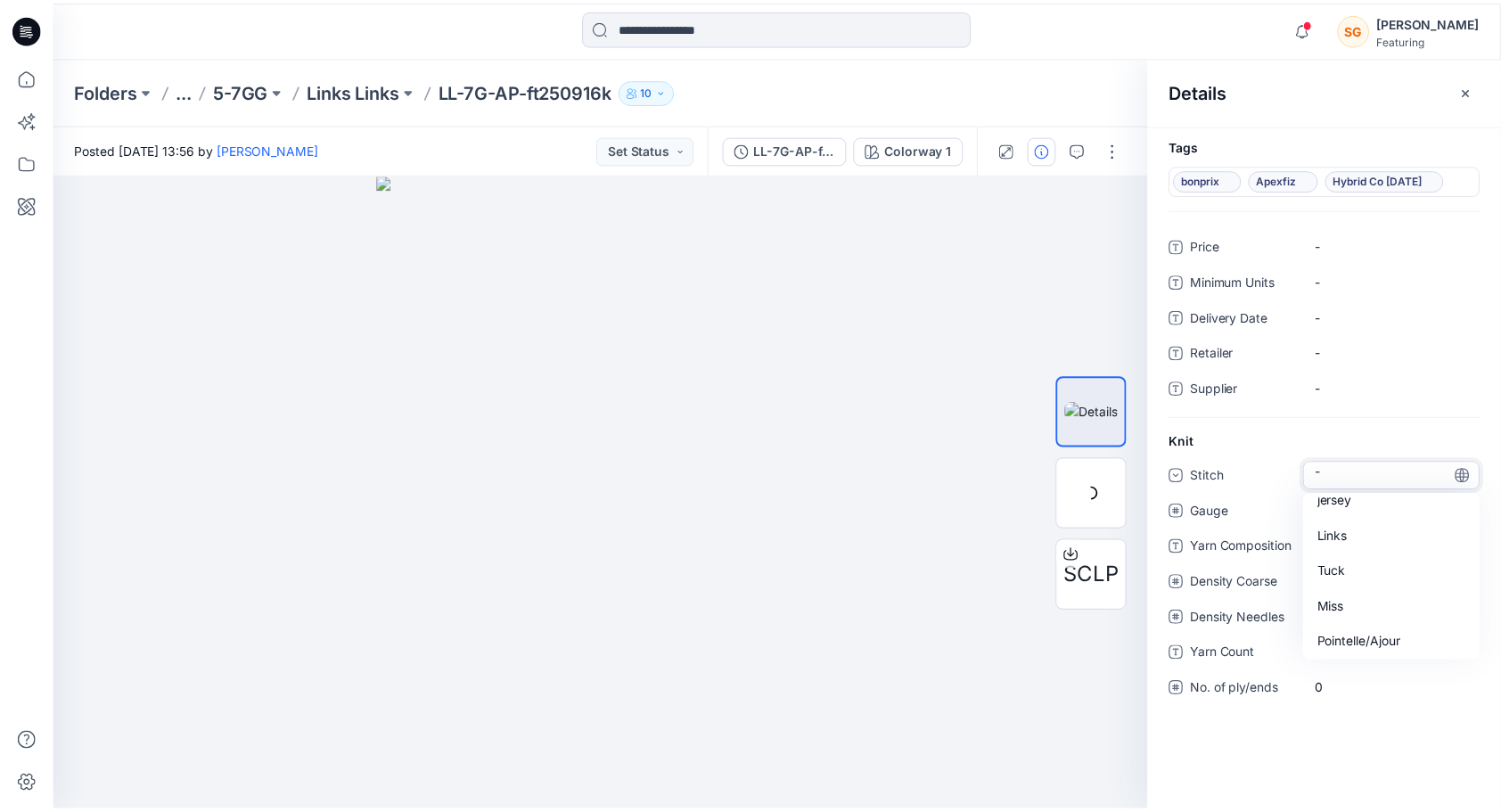
scroll to position [89, 0]
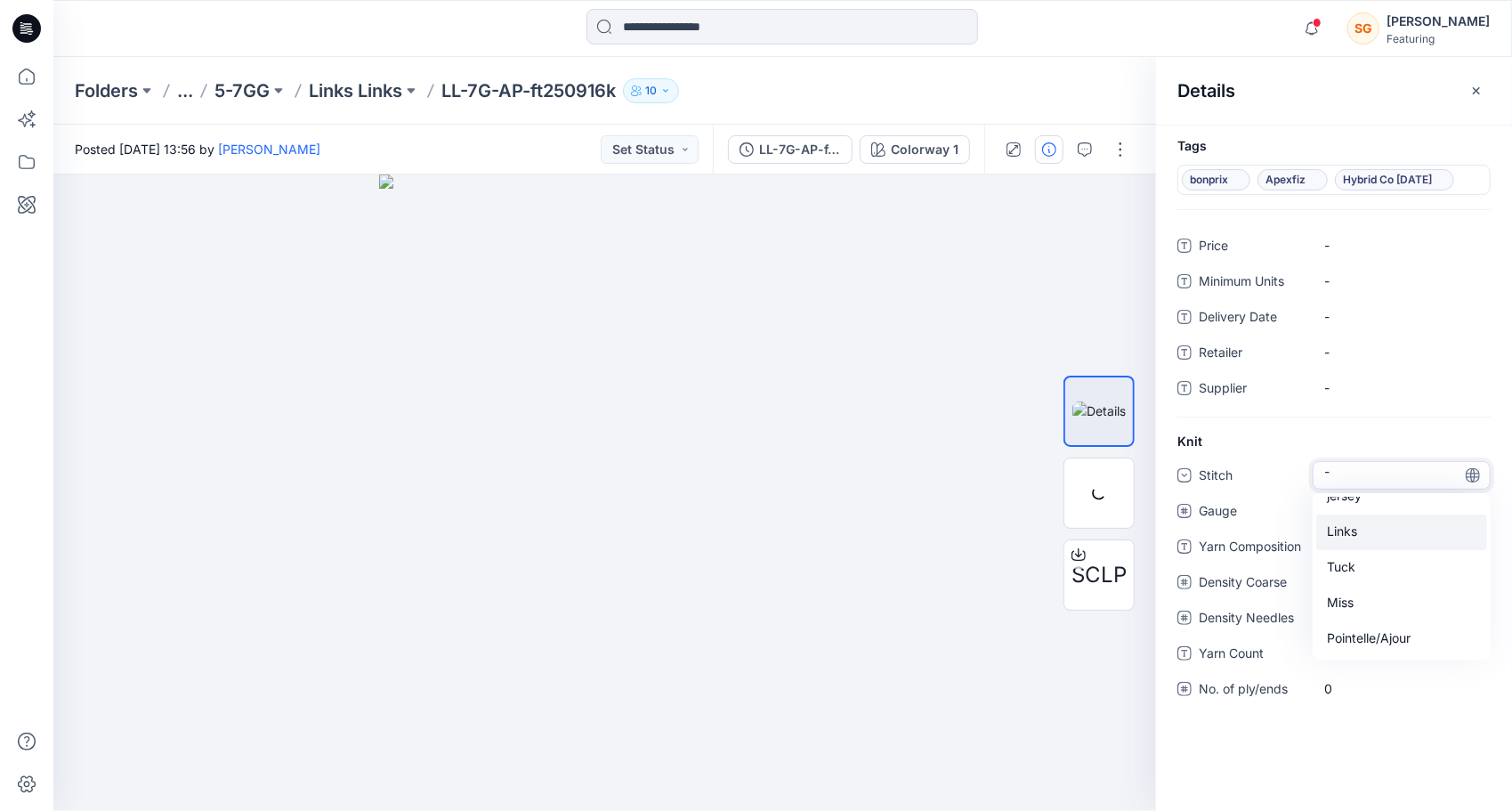
click at [1362, 527] on div "Links" at bounding box center [1401, 532] width 171 height 36
click at [1360, 506] on span "0" at bounding box center [1401, 511] width 155 height 19
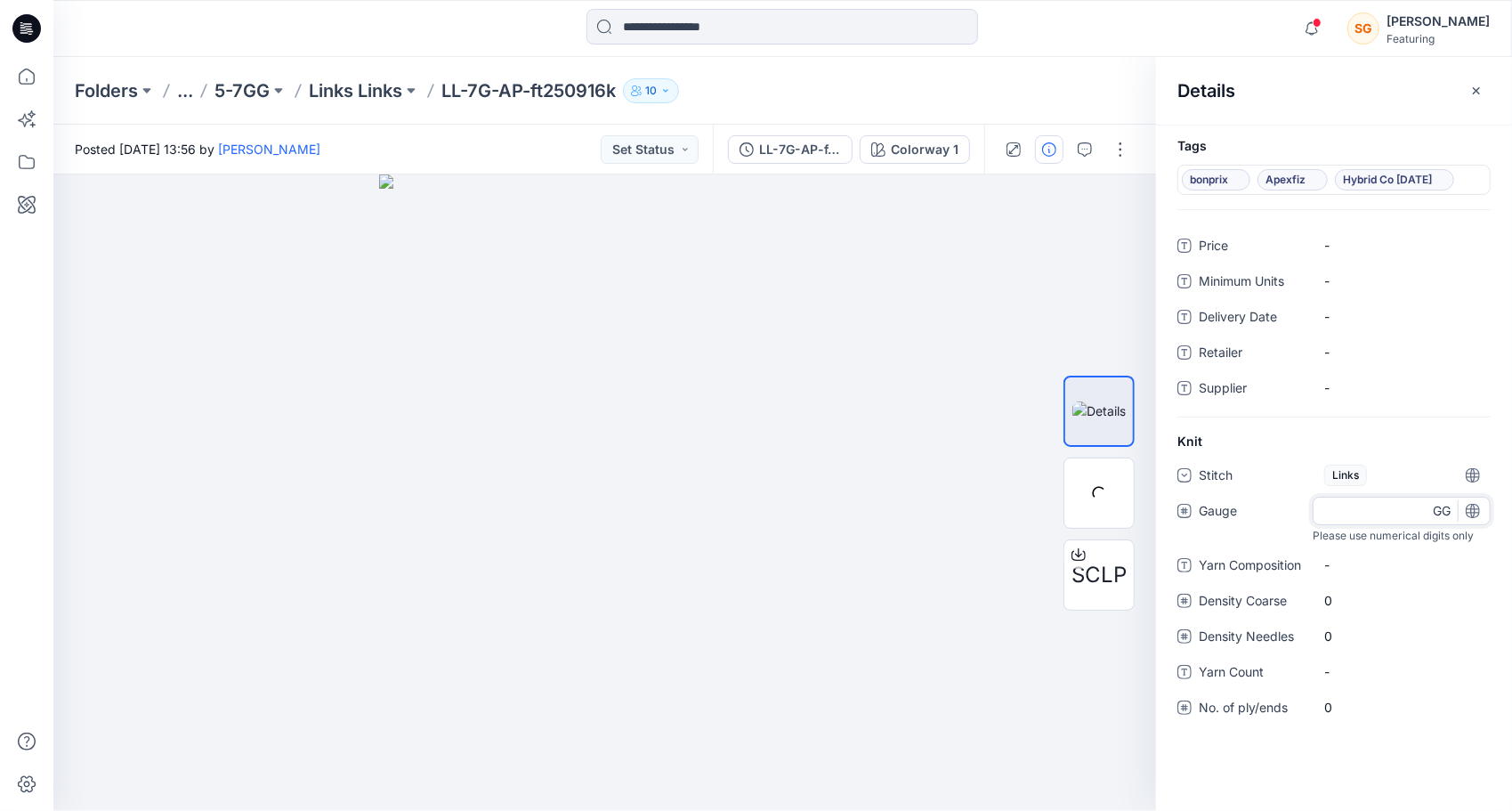
type input "*"
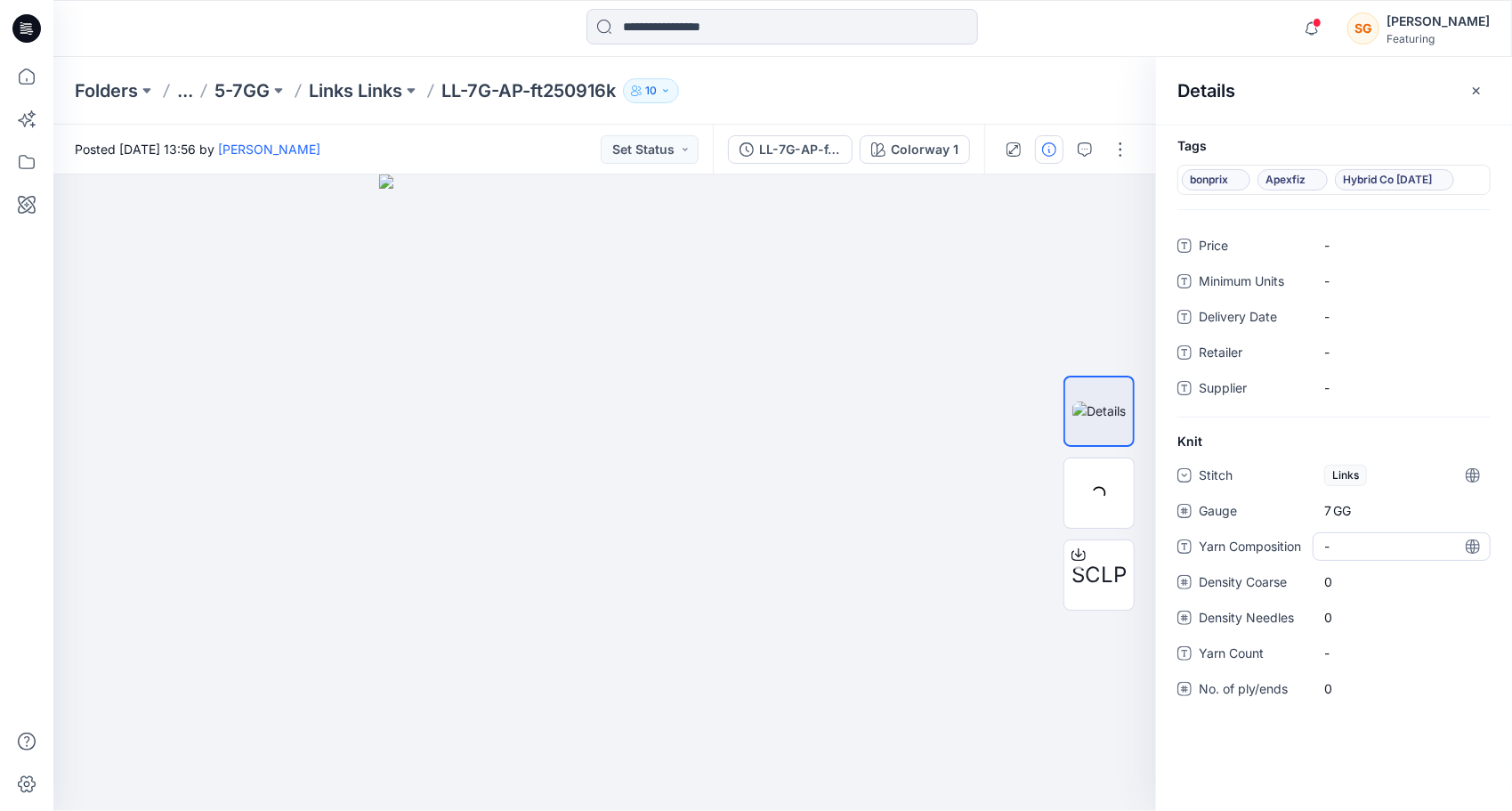
click at [1368, 556] on div "-" at bounding box center [1402, 546] width 178 height 28
type textarea "**********"
click at [1336, 578] on div "0" at bounding box center [1402, 582] width 178 height 28
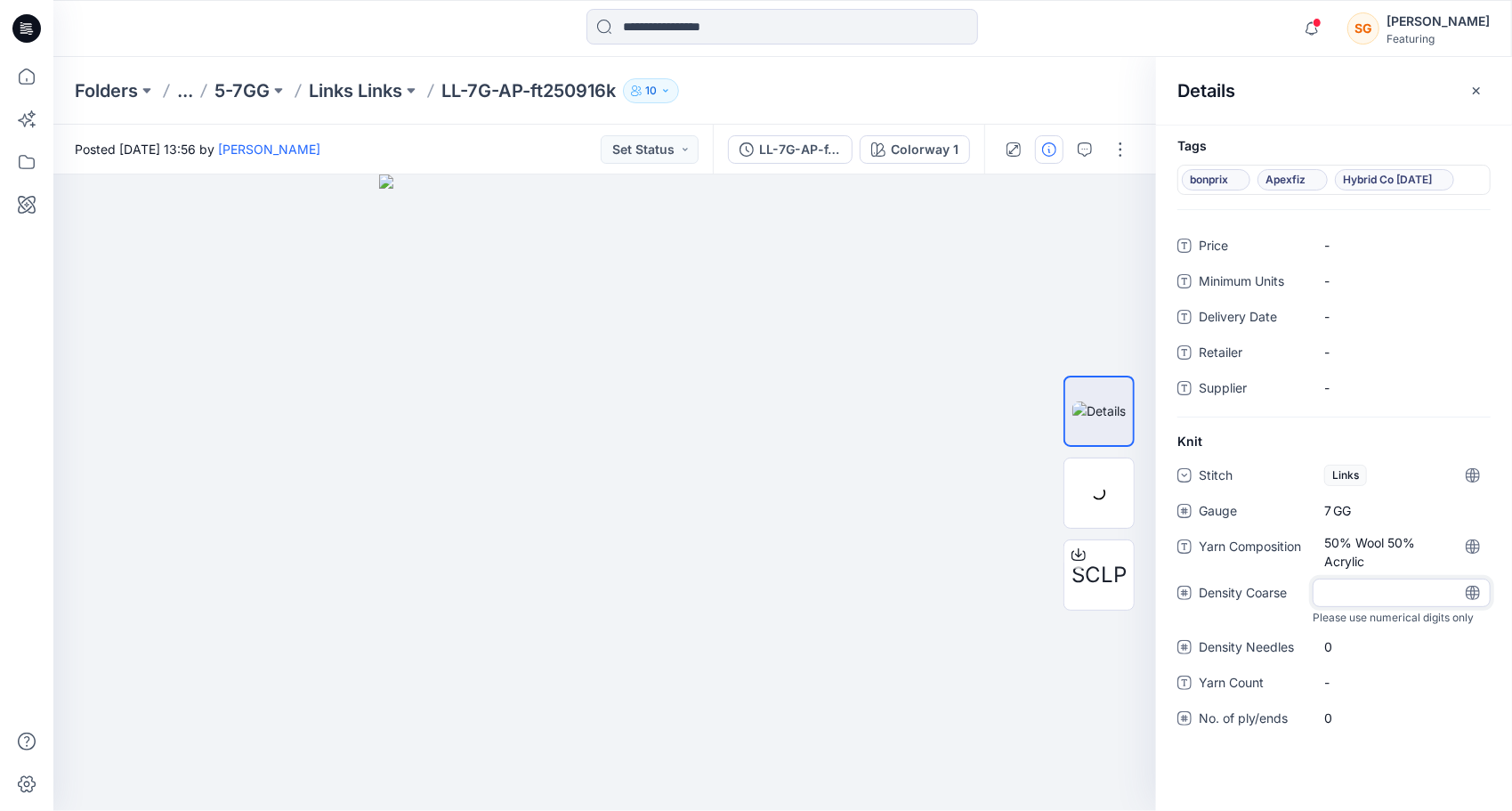
type input "**"
click at [1367, 638] on div "0" at bounding box center [1402, 628] width 178 height 28
type input "**"
click at [1340, 676] on div "-" at bounding box center [1402, 664] width 178 height 28
type textarea "****"
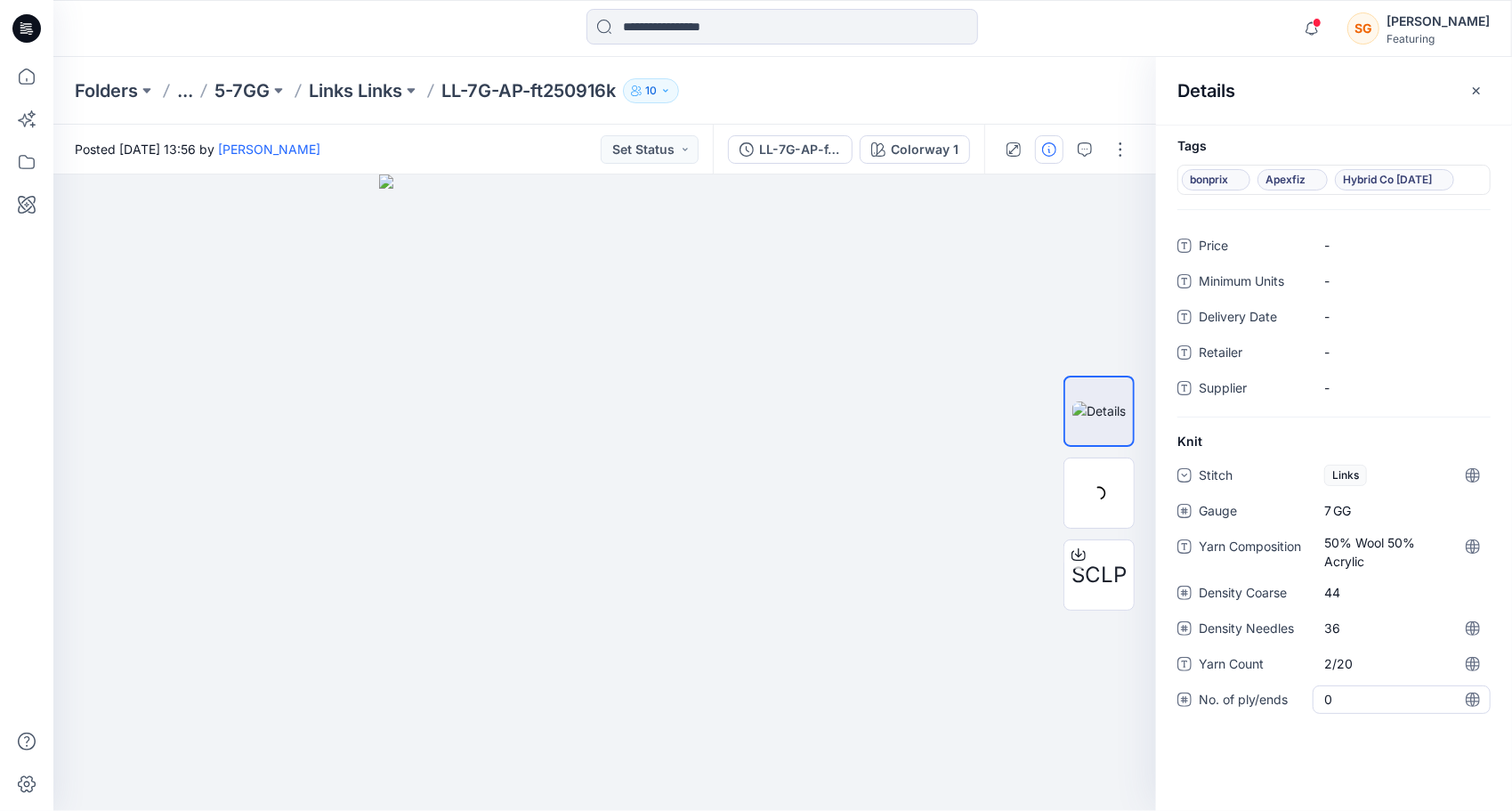
click at [1355, 696] on ply\/ends "0" at bounding box center [1401, 699] width 155 height 19
type input "*"
click at [1344, 764] on div "Tags bonprix Apexfiz Hybrid Co Oct25 Price - Minimum Units - Delivery Date - Re…" at bounding box center [1334, 467] width 356 height 686
click at [343, 81] on p "Links Links" at bounding box center [356, 90] width 94 height 25
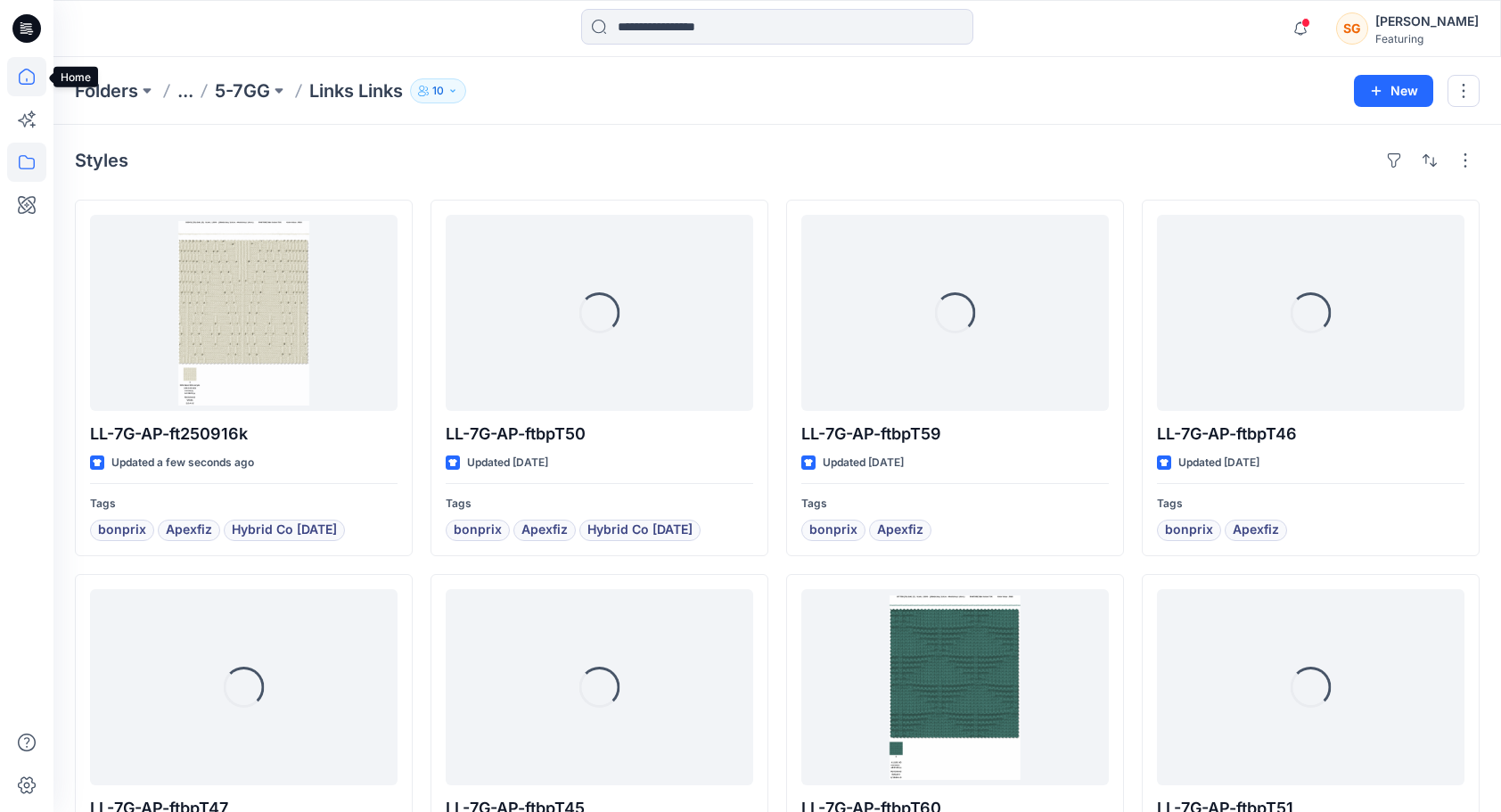
click at [16, 64] on icon at bounding box center [27, 77] width 39 height 39
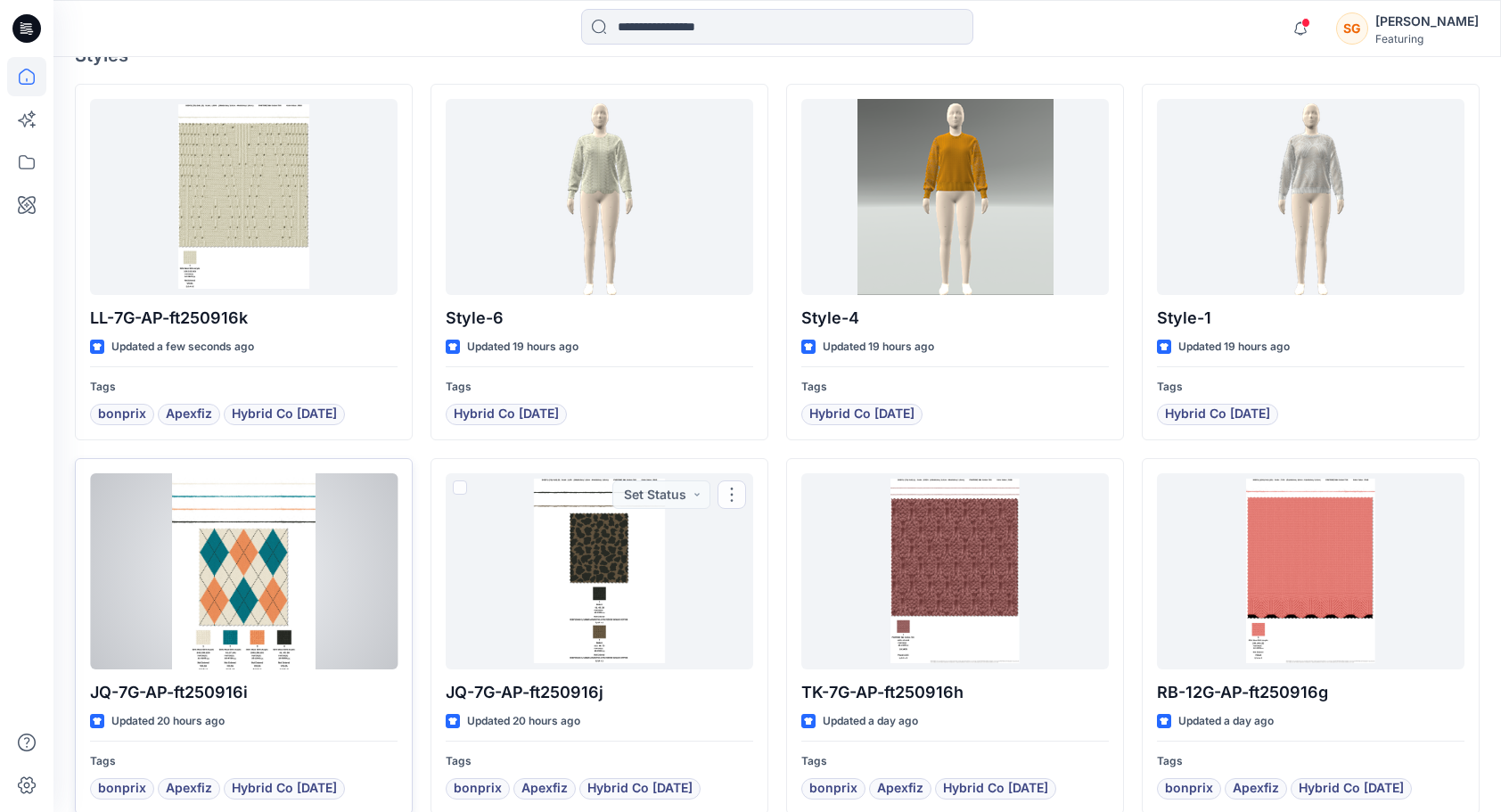
scroll to position [535, 0]
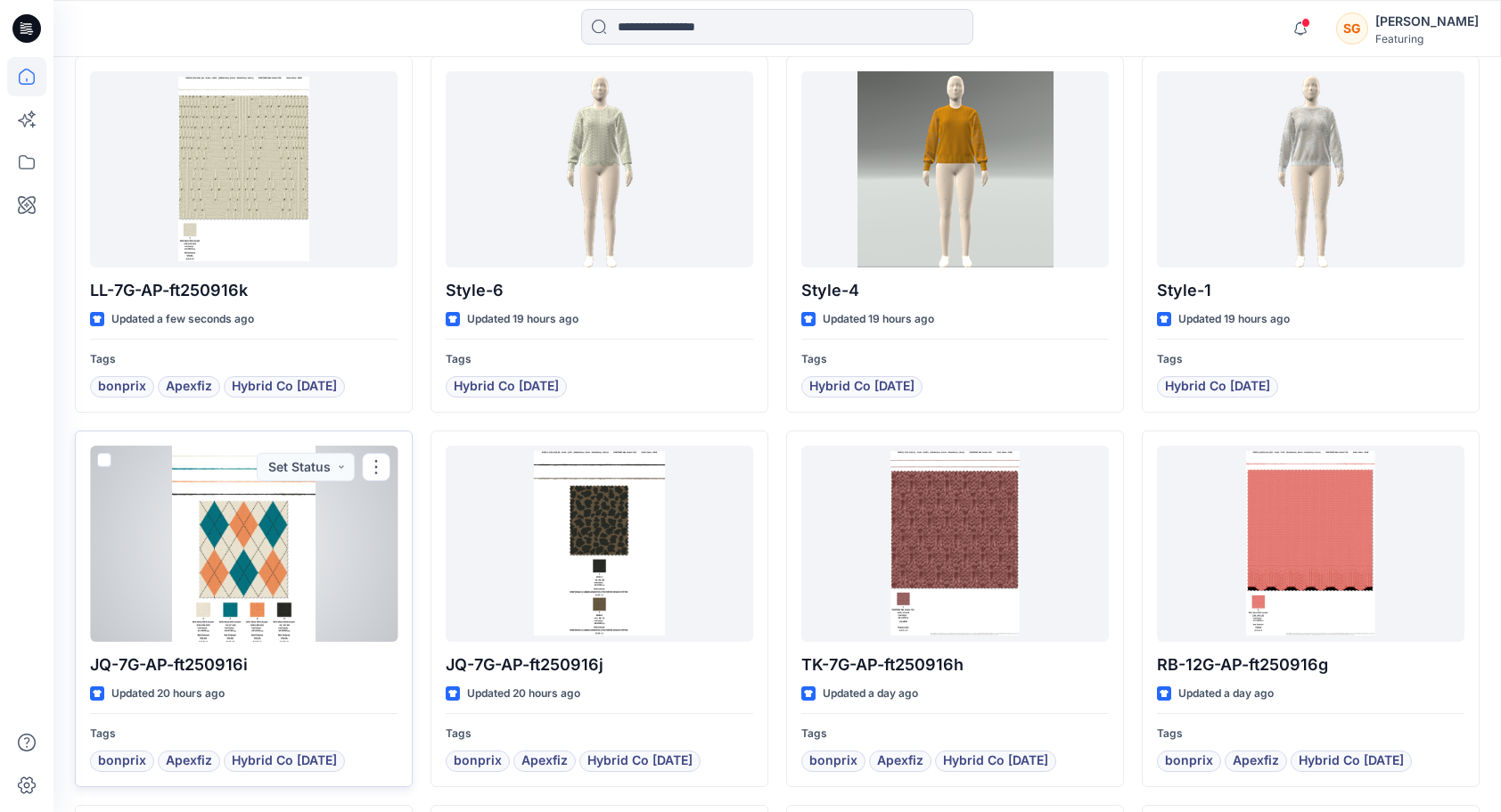
click at [319, 553] on div at bounding box center [243, 543] width 307 height 196
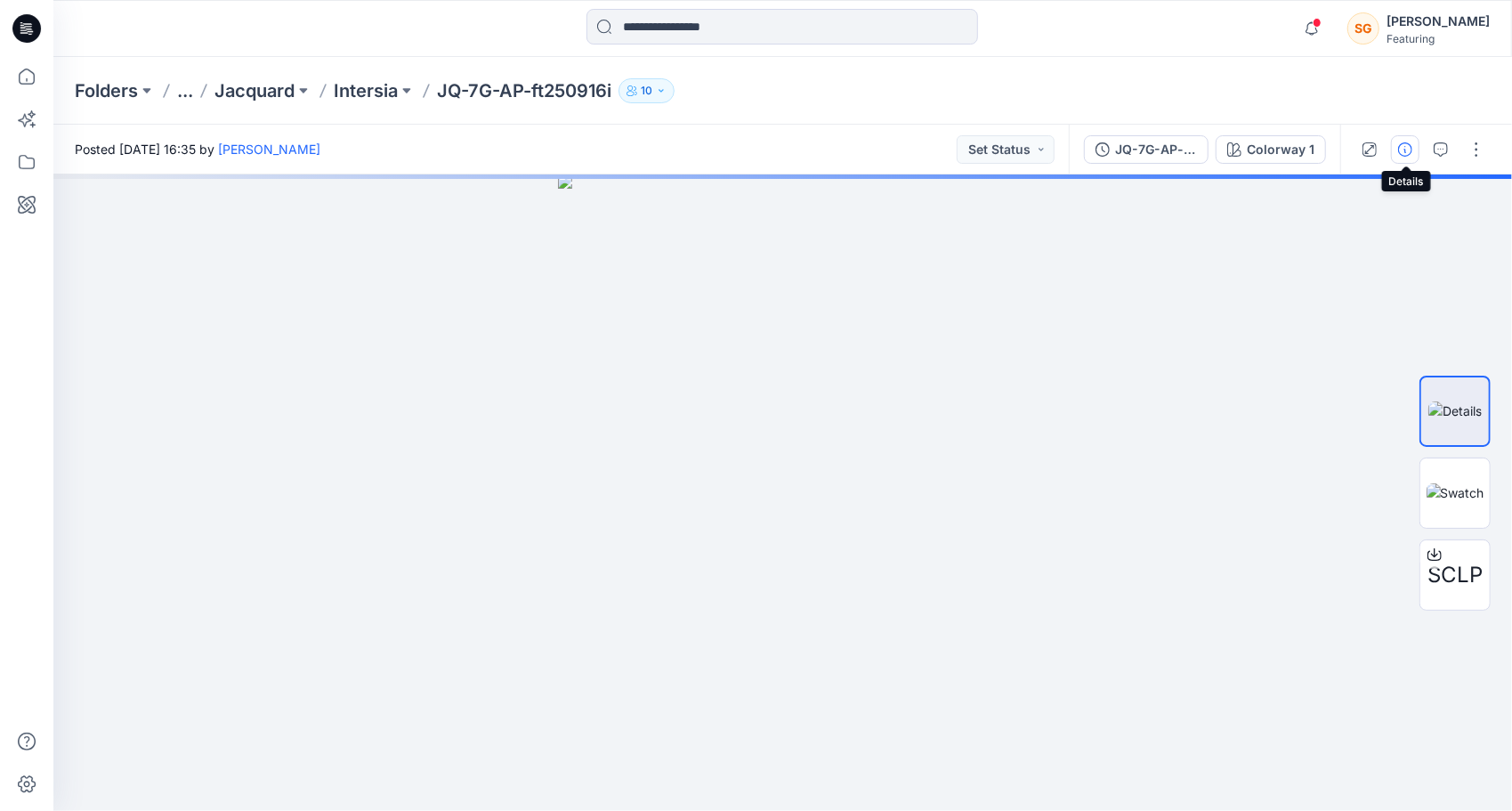
click at [1411, 149] on icon "button" at bounding box center [1405, 149] width 14 height 14
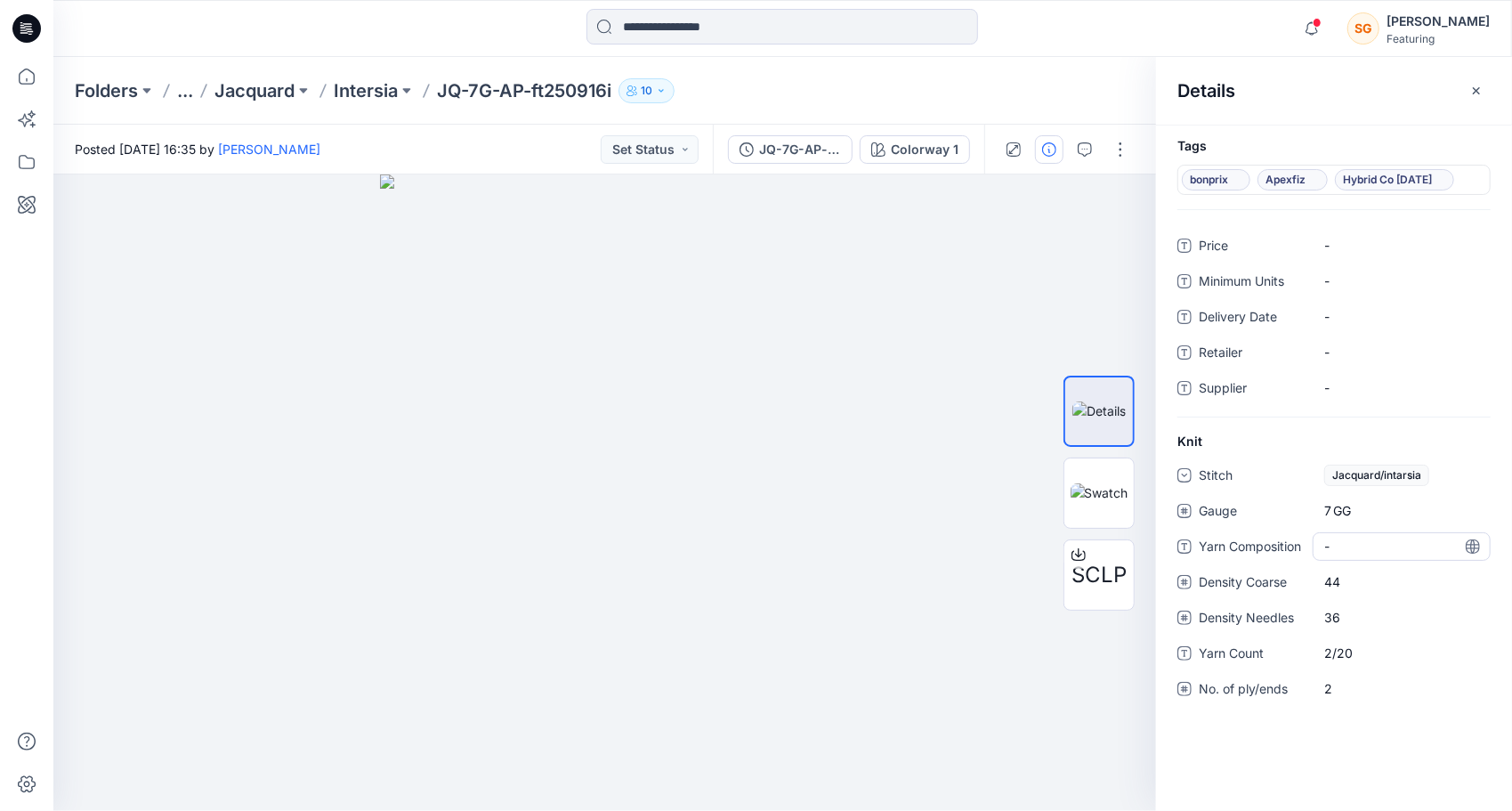
click at [1352, 537] on "-" at bounding box center [1401, 546] width 155 height 19
type textarea "**********"
click at [1352, 747] on div "Tags bonprix Apexfiz Hybrid Co Oct25 Price - Minimum Units - Delivery Date - Re…" at bounding box center [1334, 467] width 356 height 686
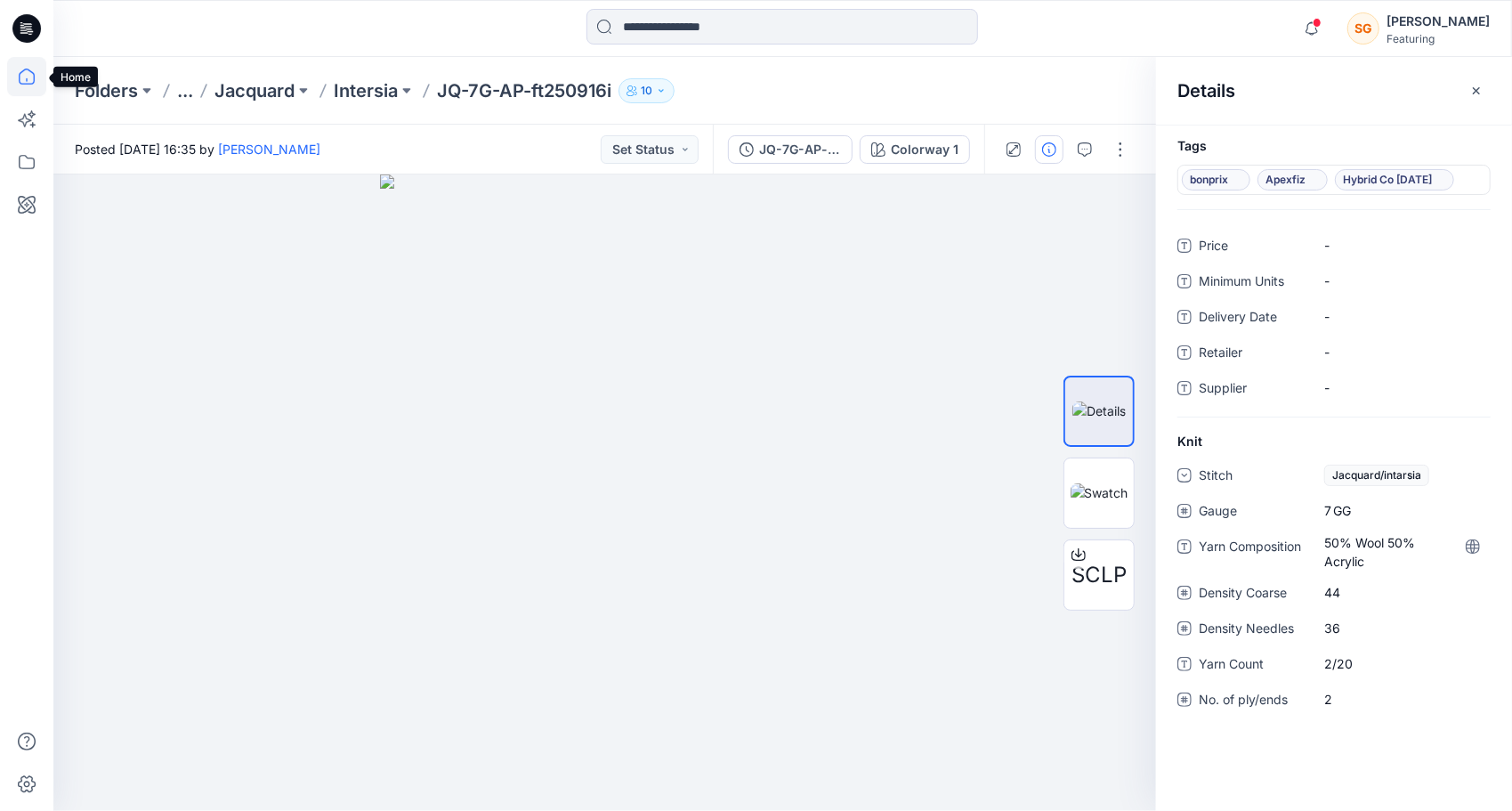
click at [29, 78] on icon at bounding box center [27, 77] width 39 height 39
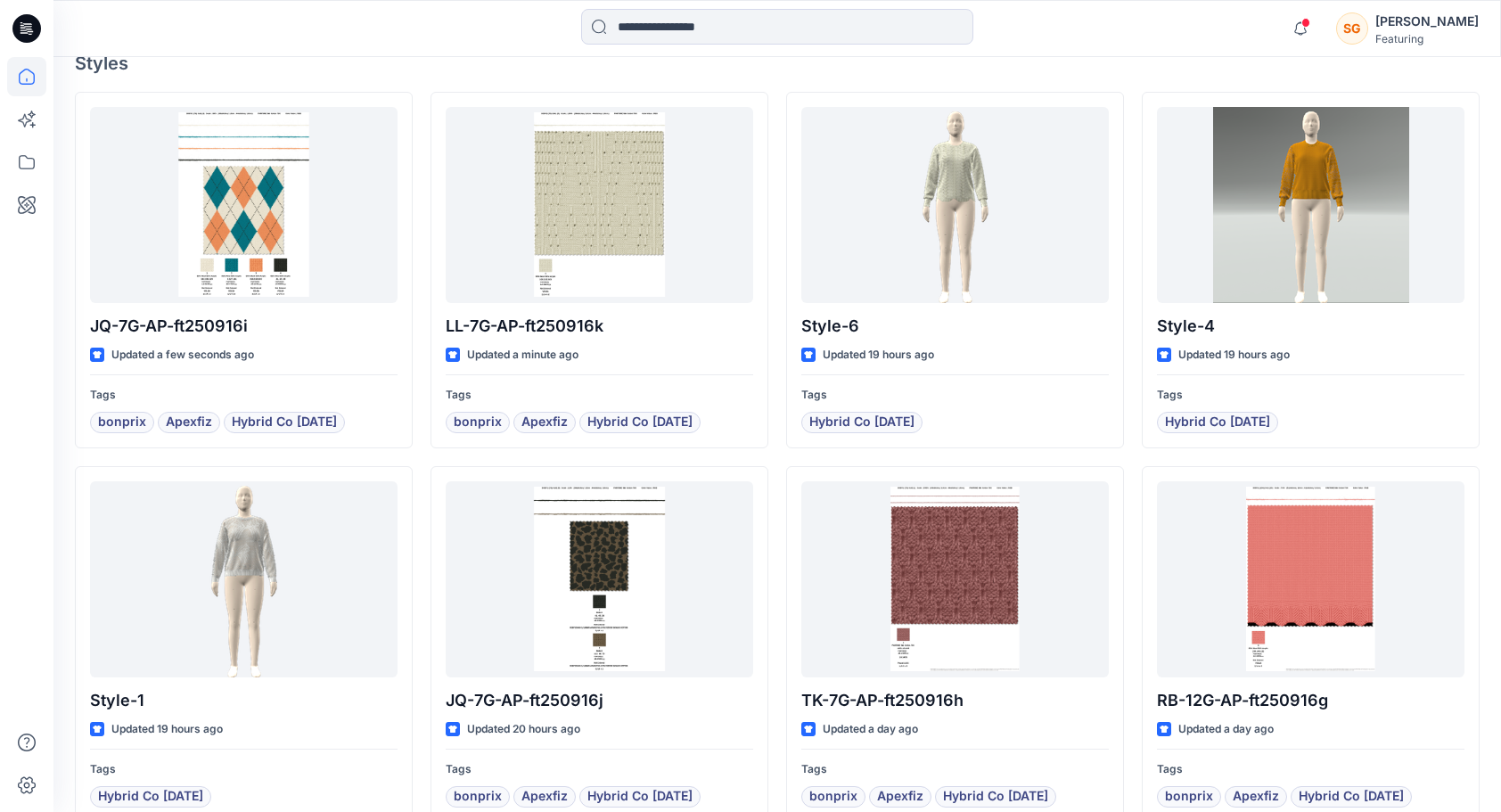
scroll to position [500, 0]
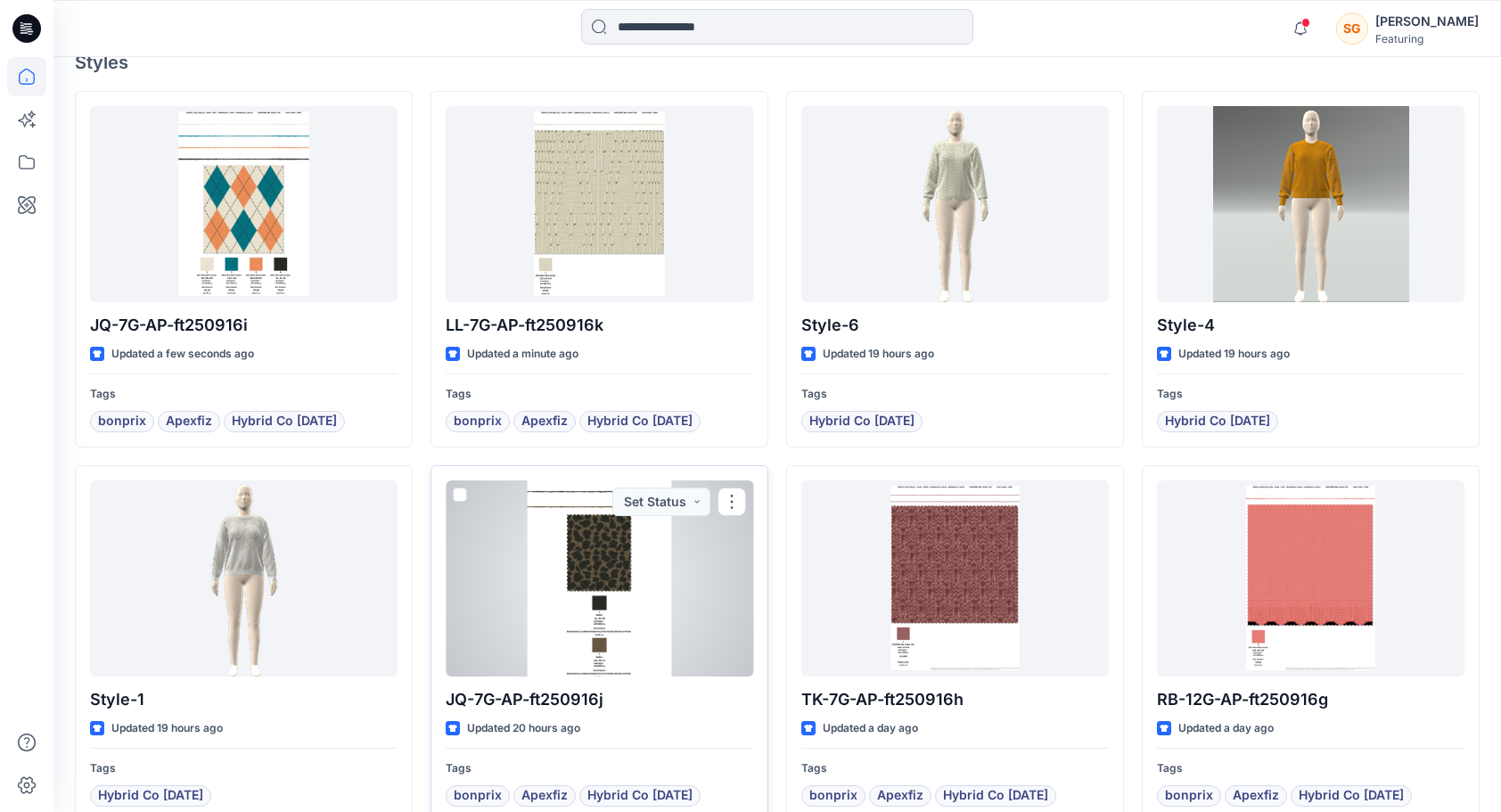
click at [619, 567] on div at bounding box center [599, 578] width 307 height 196
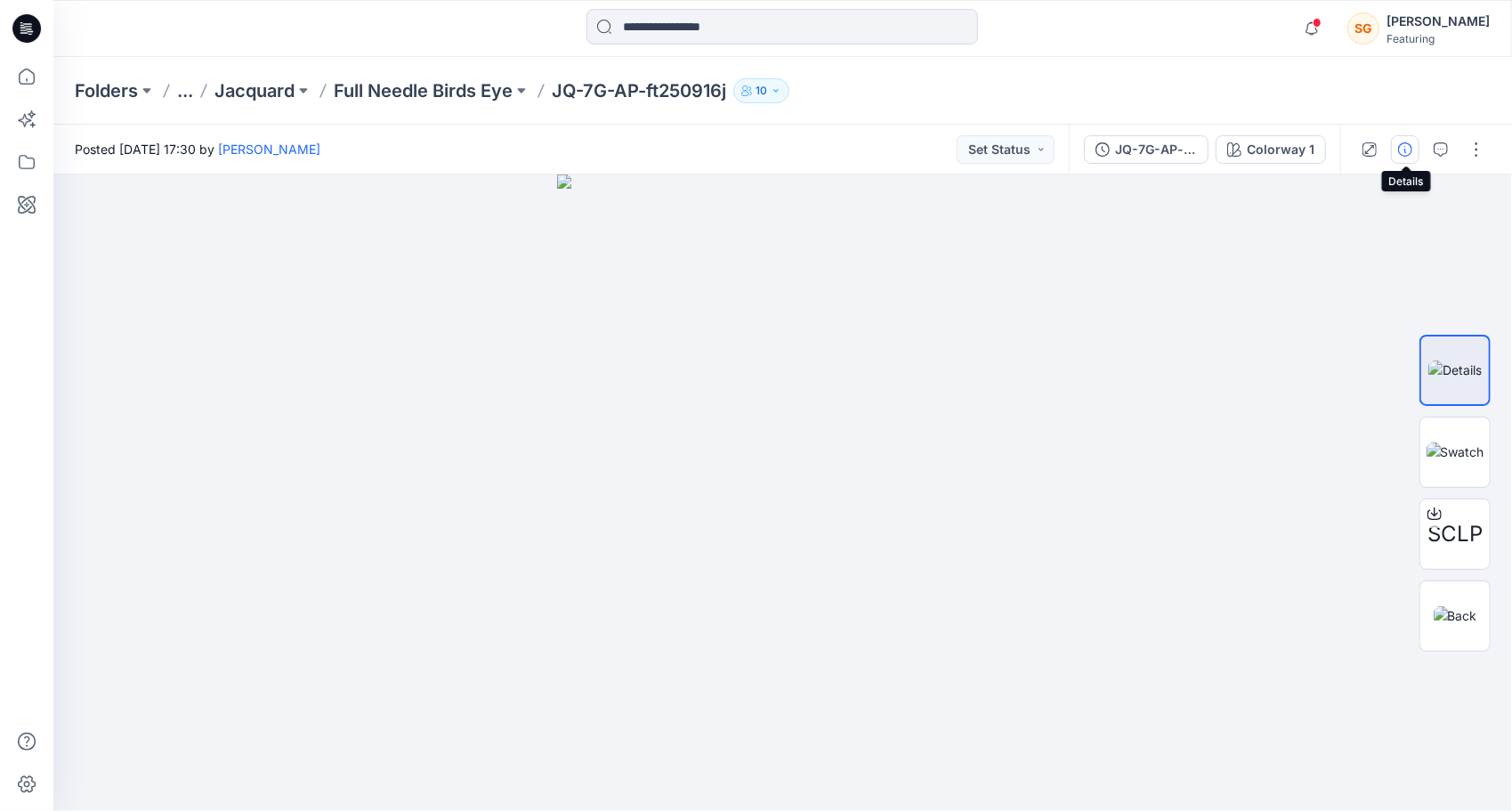
click at [1398, 145] on button "button" at bounding box center [1405, 149] width 28 height 28
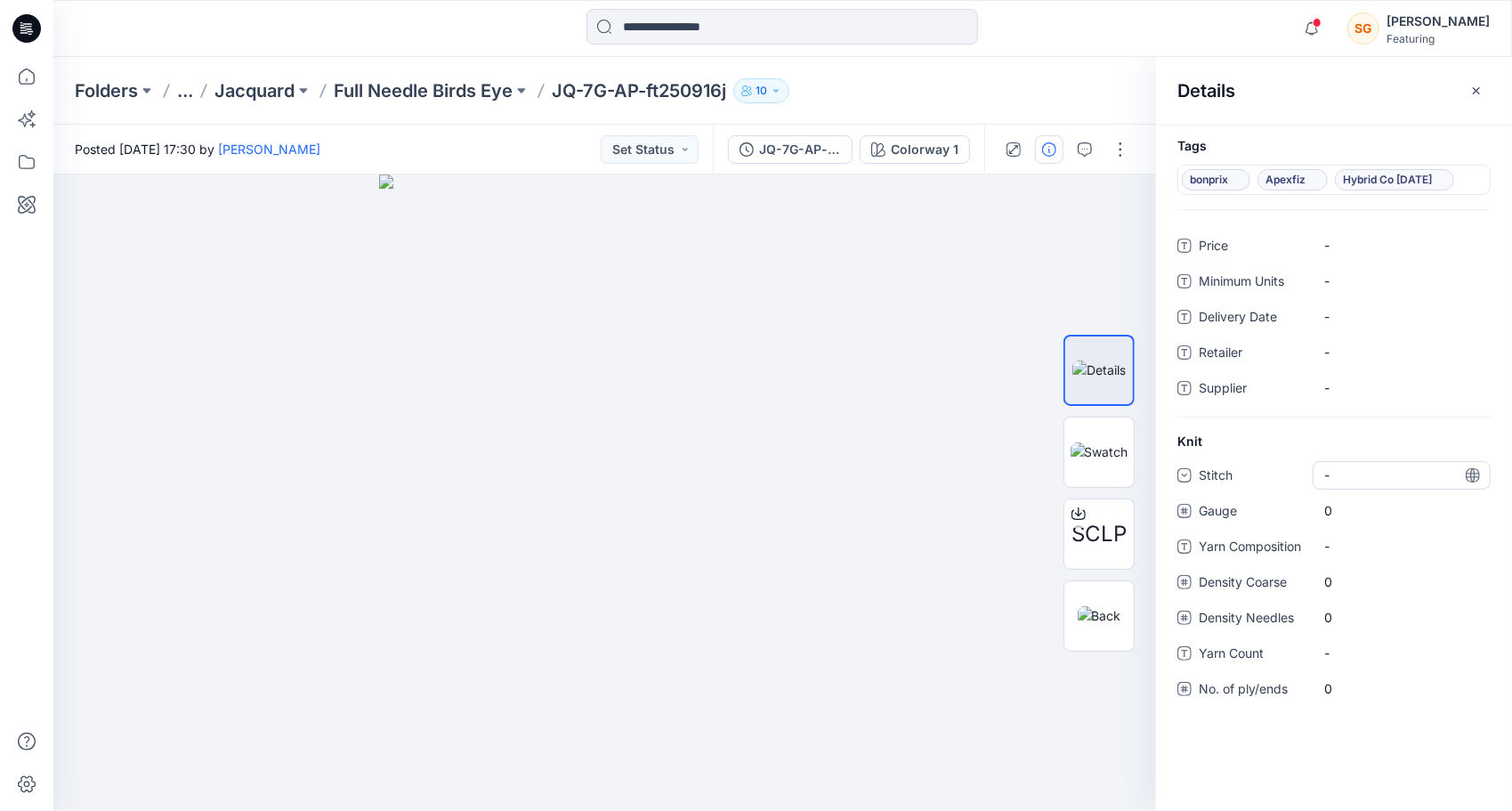
click at [1364, 468] on div "-" at bounding box center [1402, 475] width 178 height 28
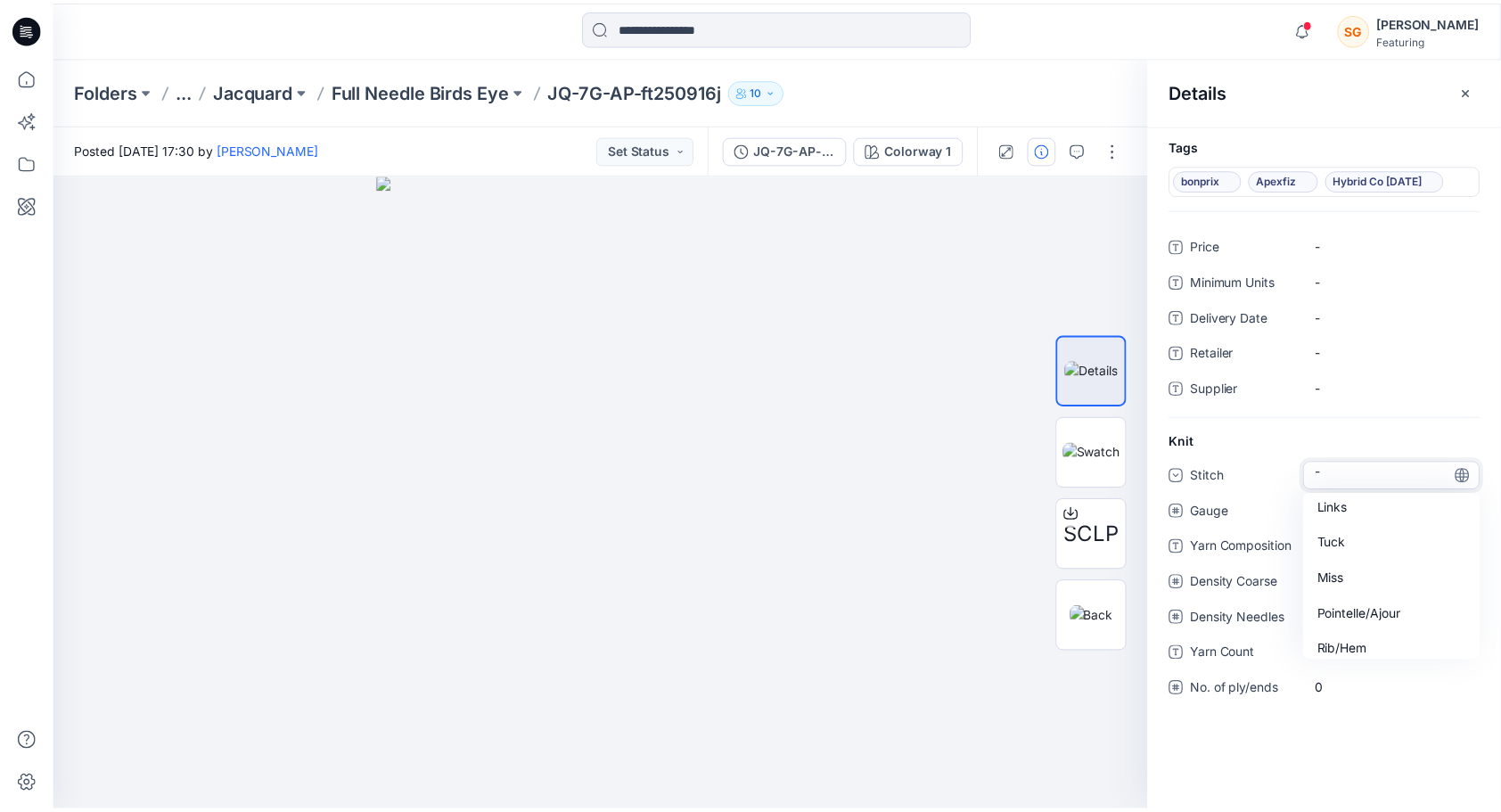
scroll to position [161, 0]
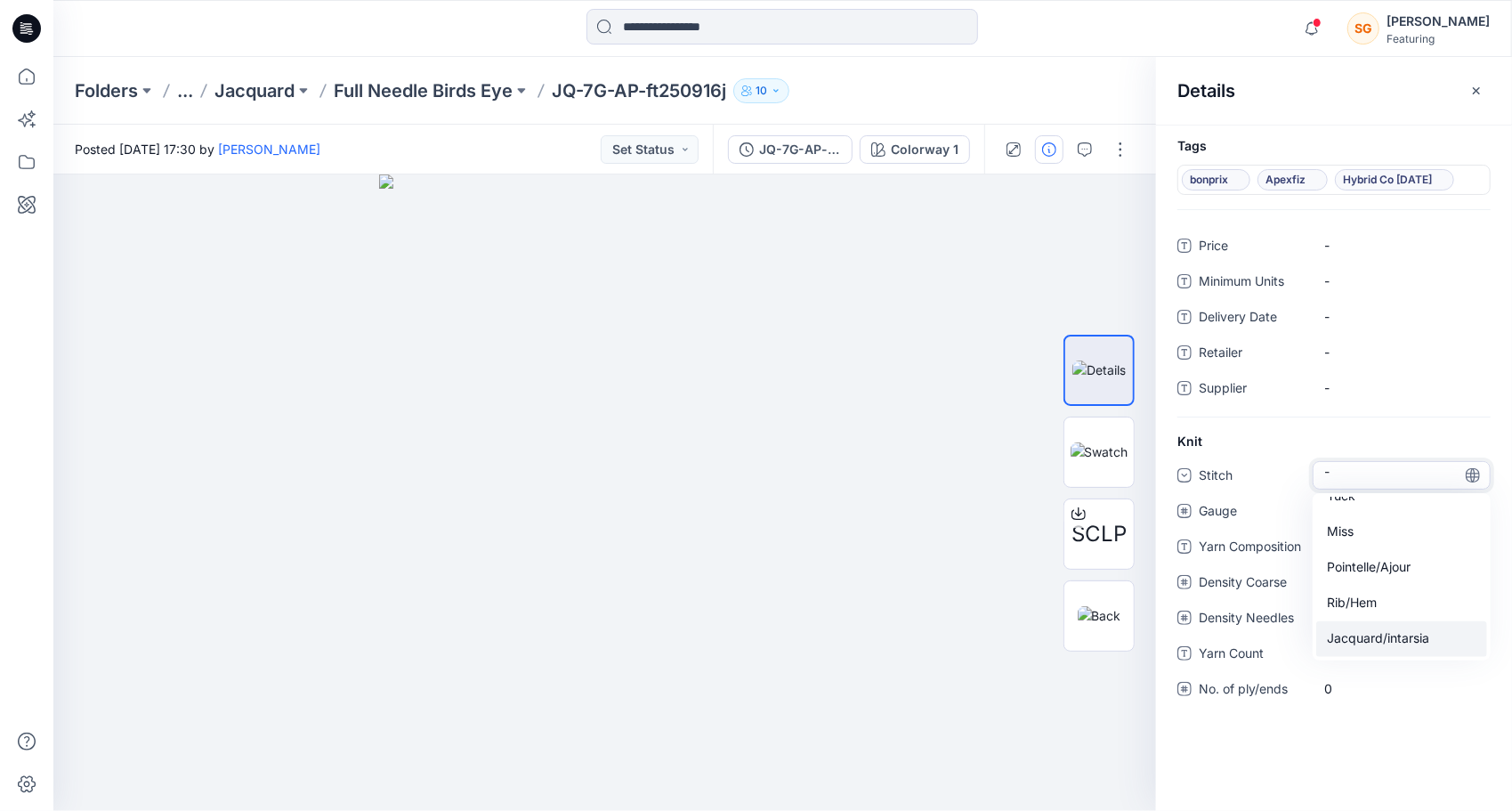
click at [1370, 641] on div "Jacquard/intarsia" at bounding box center [1401, 639] width 171 height 36
click at [1366, 517] on span "0" at bounding box center [1401, 511] width 155 height 19
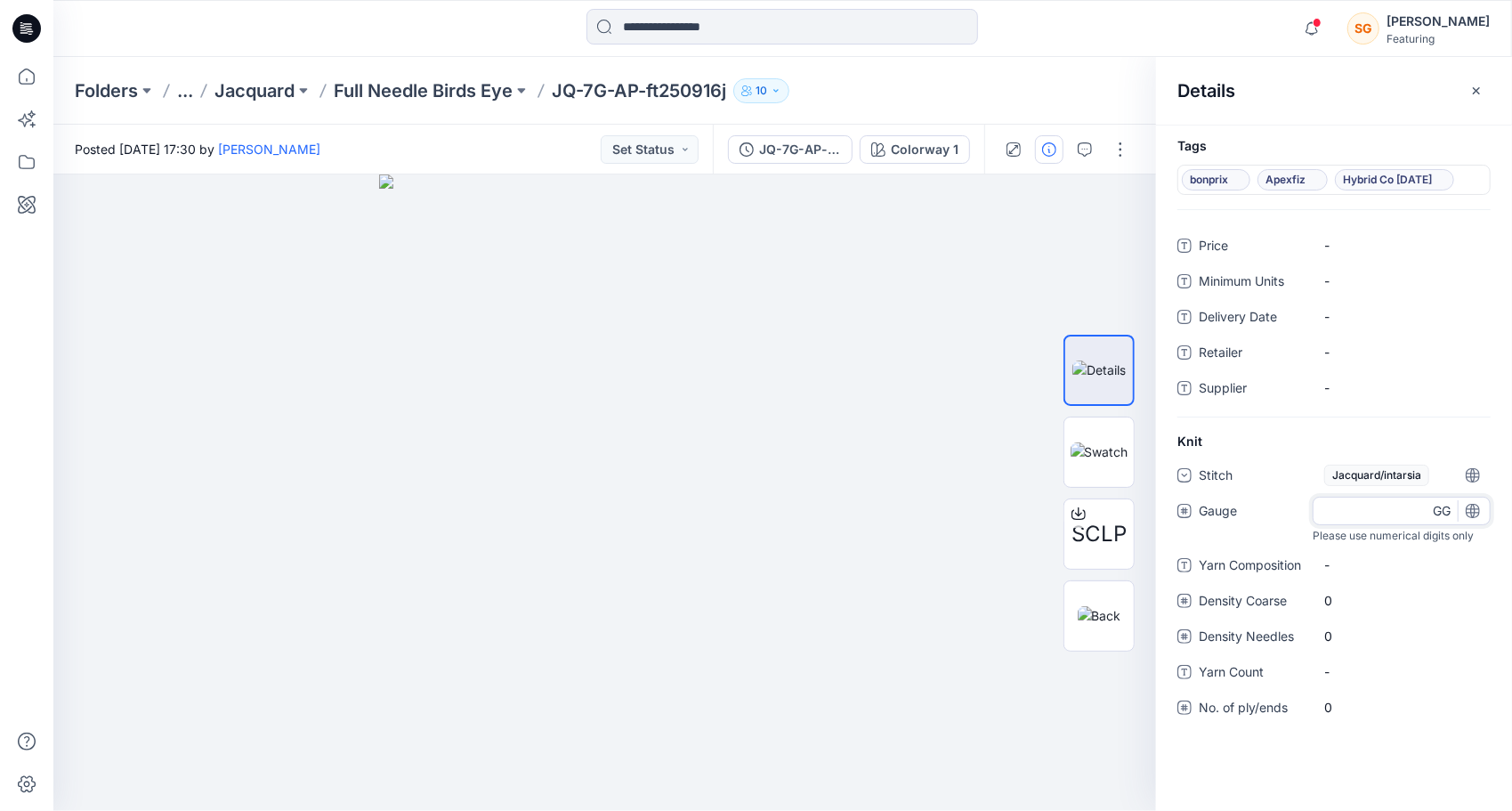
type input "*"
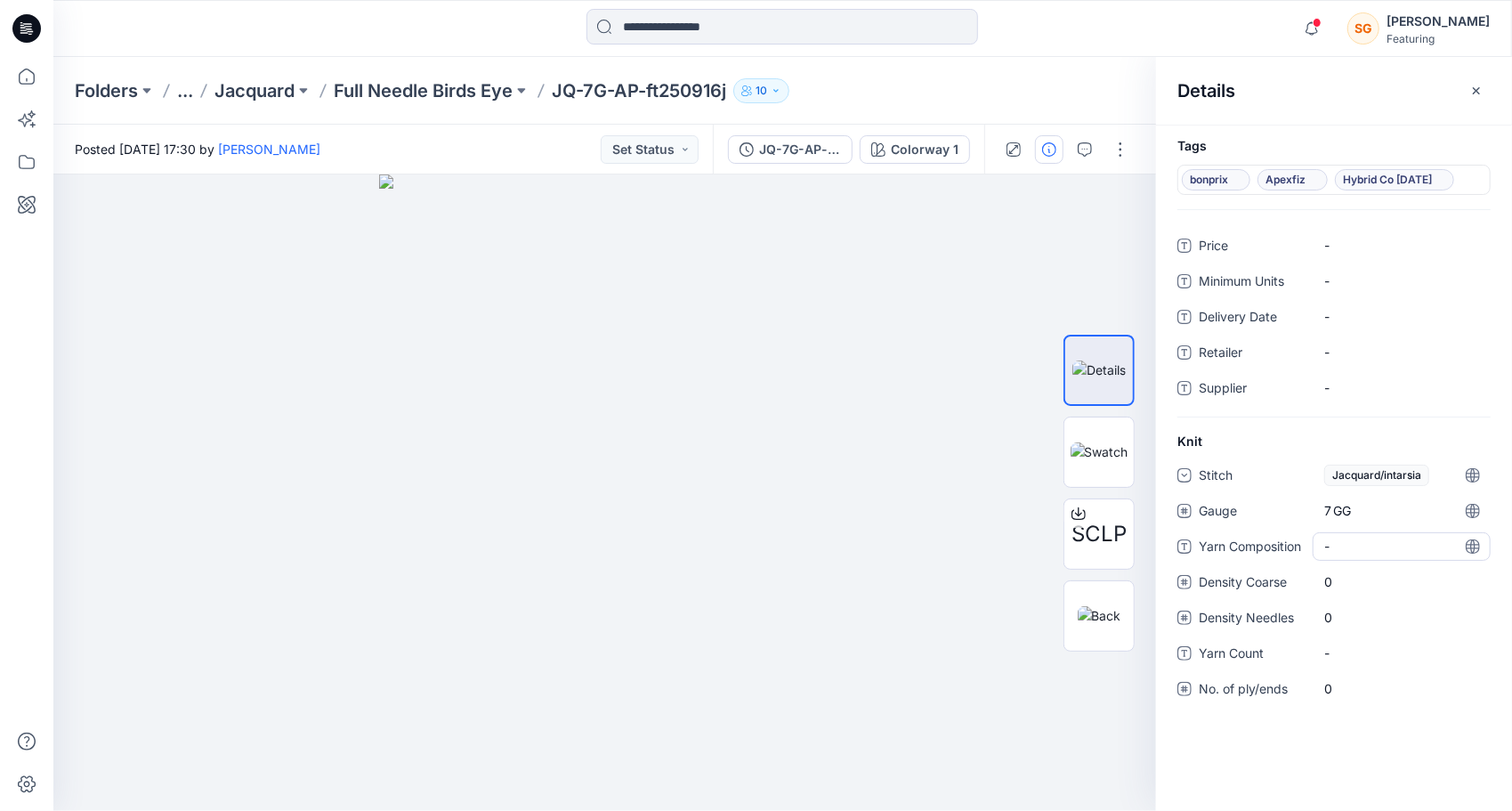
click at [1350, 564] on div "Stitch Jacquard/intarsia Gauge 7 GG Yarn Composition - Density Coarse 0 Density…" at bounding box center [1334, 592] width 313 height 264
click at [1328, 546] on "-" at bounding box center [1401, 546] width 155 height 19
type textarea "**********"
click at [1349, 577] on Coarse "0" at bounding box center [1401, 582] width 155 height 19
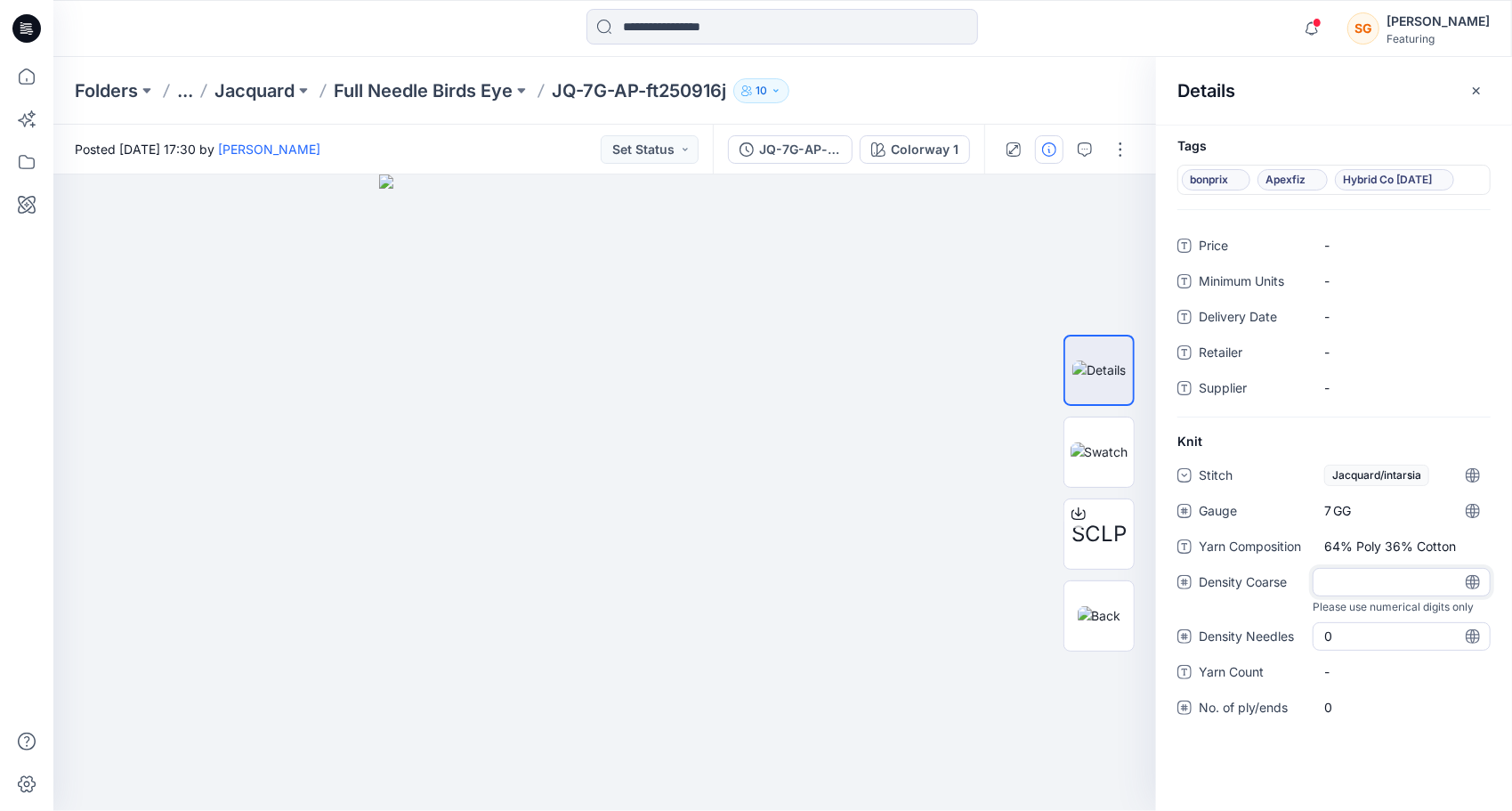
type input "**"
click at [1357, 635] on div "Stitch Jacquard/intarsia Gauge 7 GG Yarn Composition 64% Poly 36% Cotton Densit…" at bounding box center [1334, 592] width 313 height 264
click at [1362, 616] on Needles "0" at bounding box center [1401, 618] width 155 height 19
type input "**"
click at [1347, 670] on div "Stitch Jacquard/intarsia Gauge 7 GG Yarn Composition 64% Poly 36% Cotton Densit…" at bounding box center [1334, 592] width 313 height 264
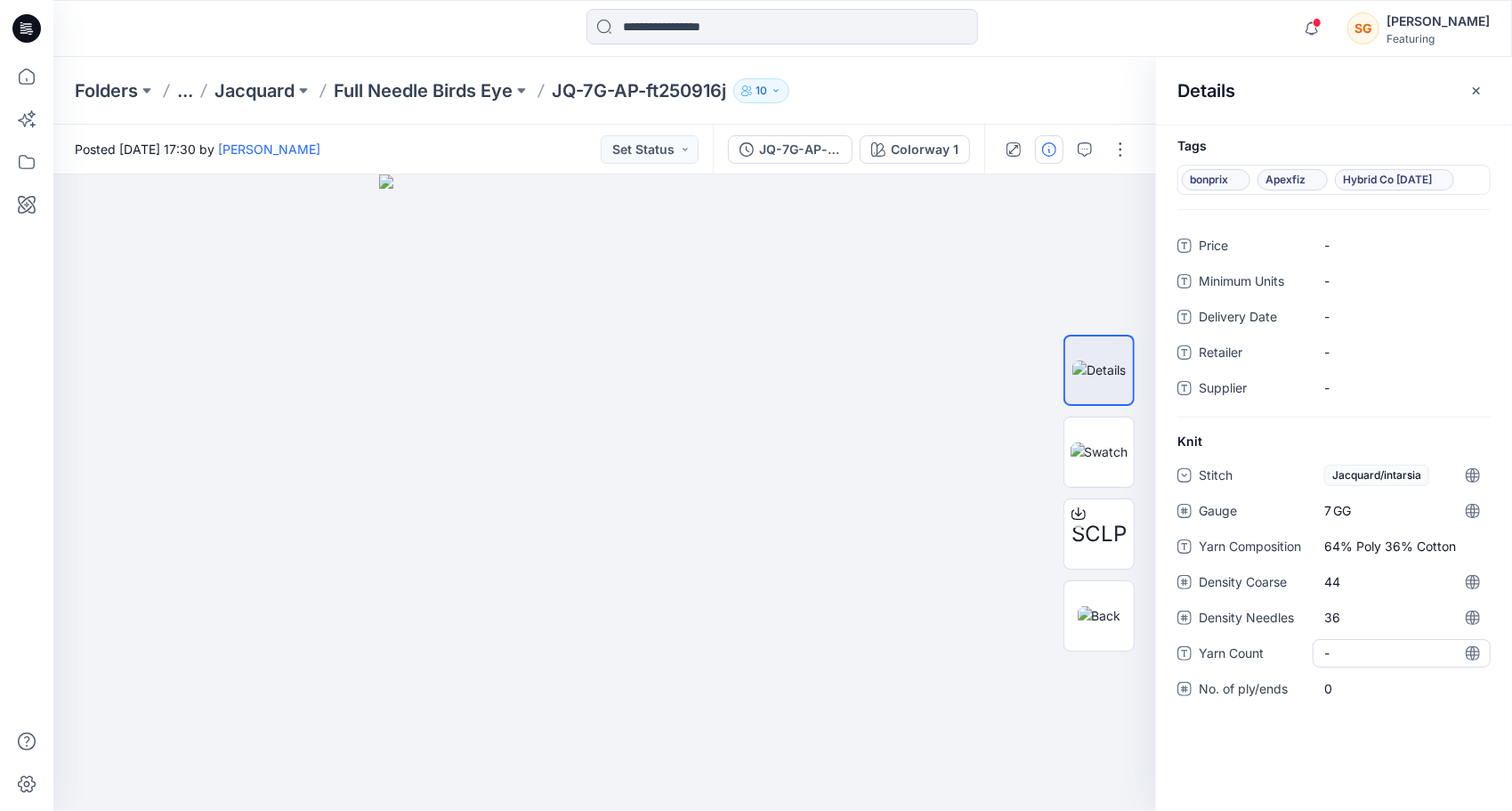
click at [1352, 661] on Count "-" at bounding box center [1401, 653] width 155 height 19
type textarea "****"
click at [1382, 684] on ply\/ends "0" at bounding box center [1401, 688] width 155 height 19
type input "*"
click at [1336, 769] on div "Tags bonprix Apexfiz Hybrid Co Oct25 Price - Minimum Units - Delivery Date - Re…" at bounding box center [1334, 467] width 356 height 686
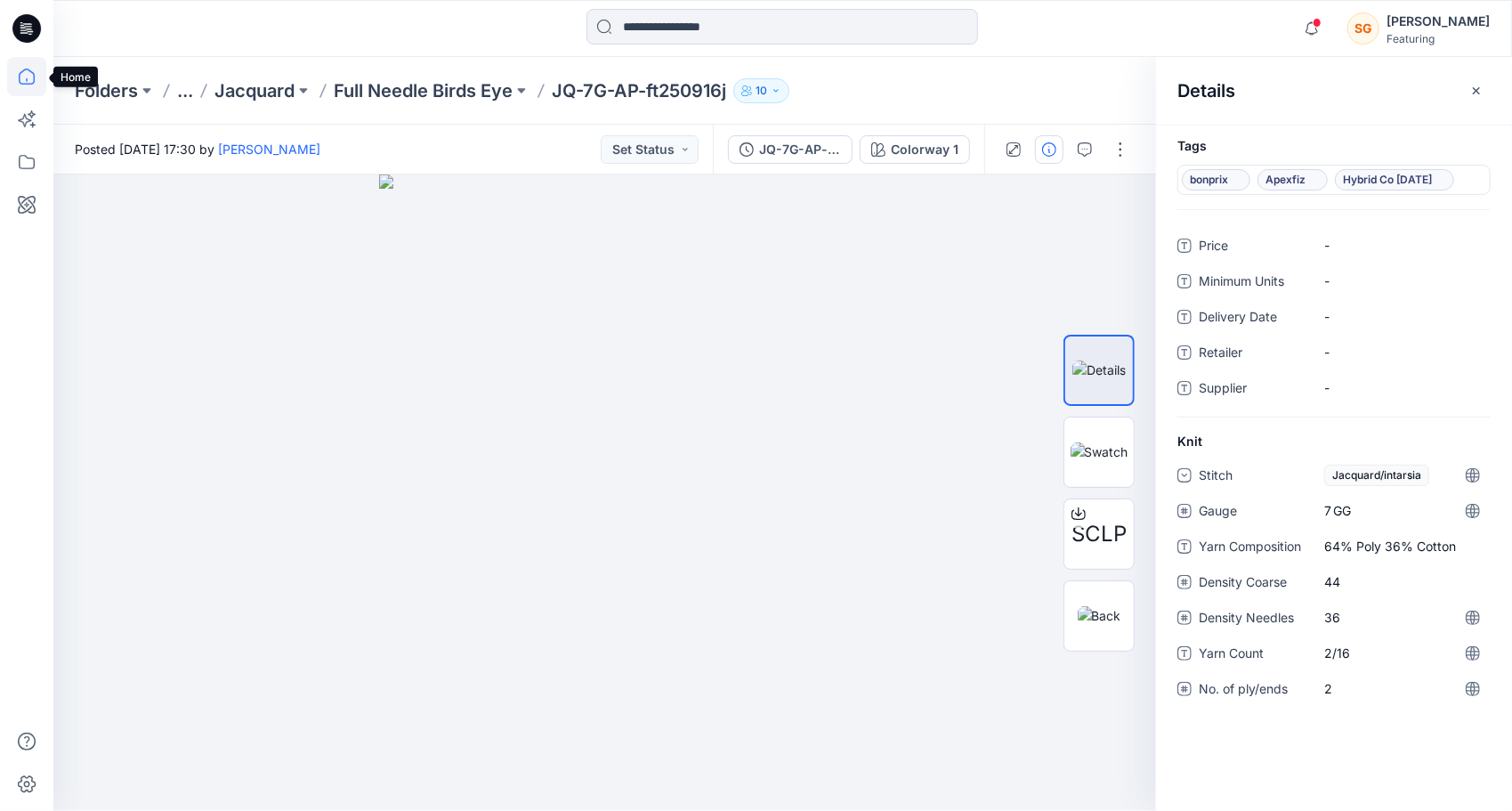
click at [23, 69] on icon at bounding box center [27, 77] width 39 height 39
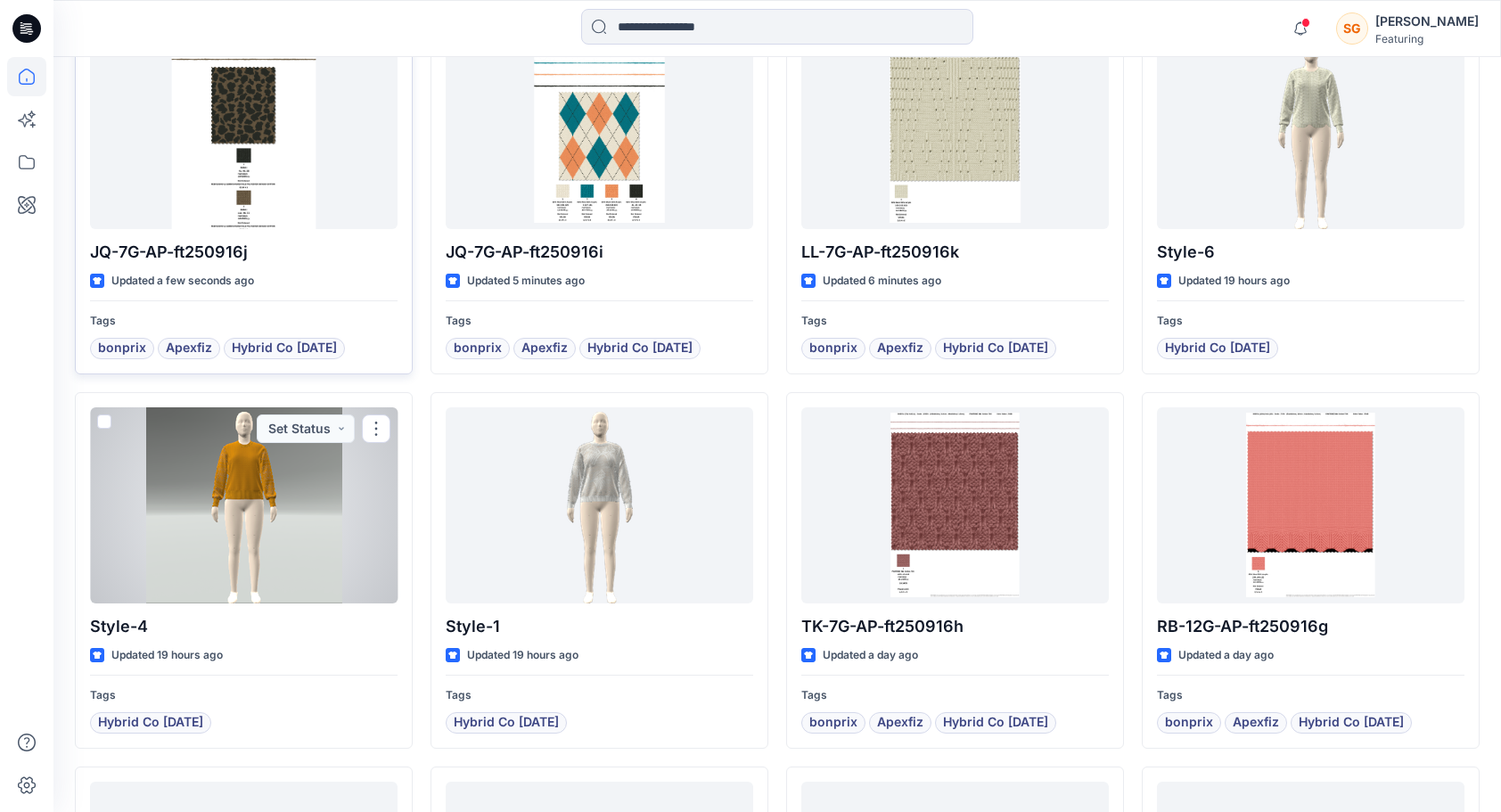
scroll to position [571, 0]
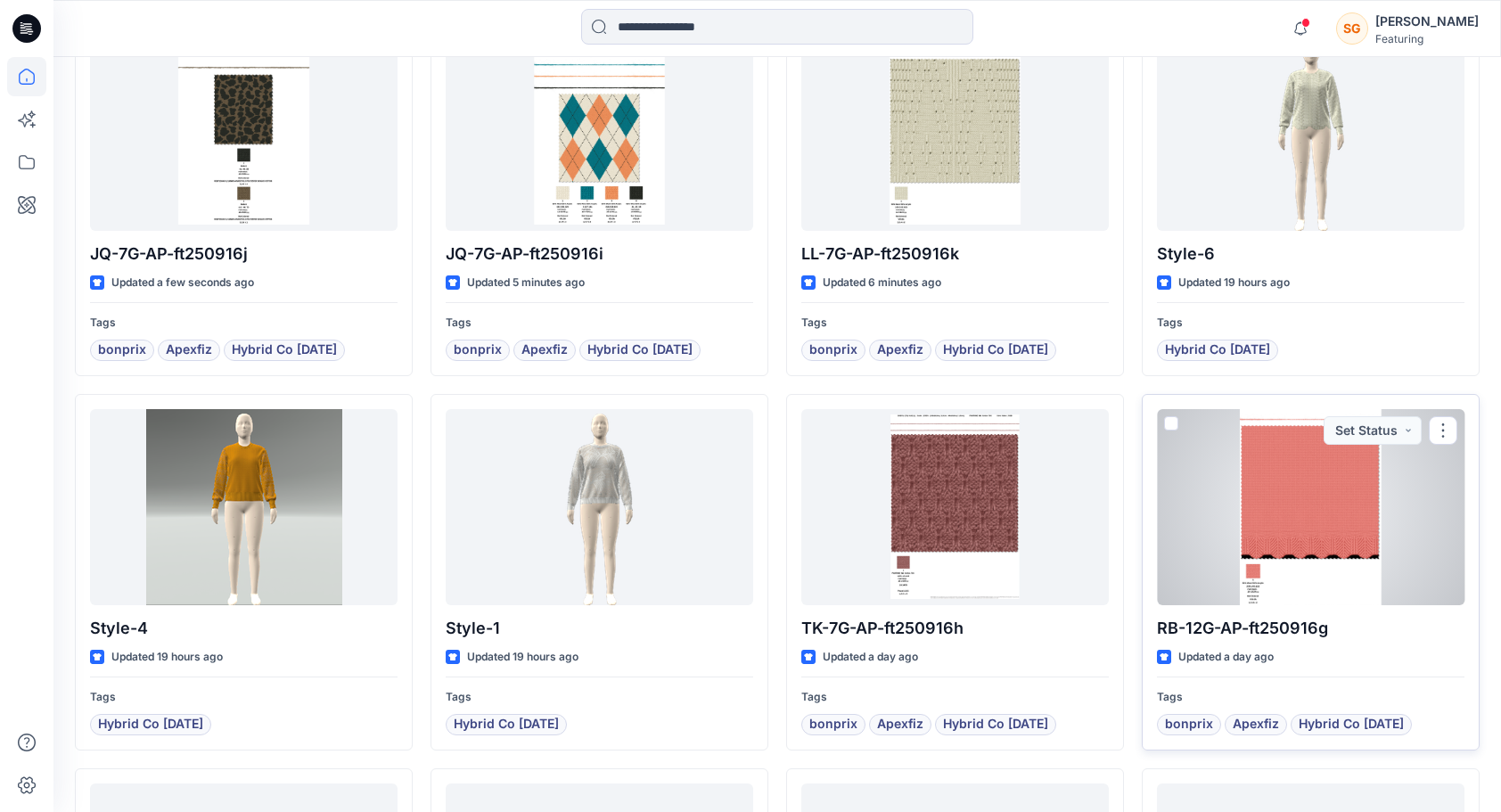
click at [1285, 527] on div at bounding box center [1310, 507] width 307 height 196
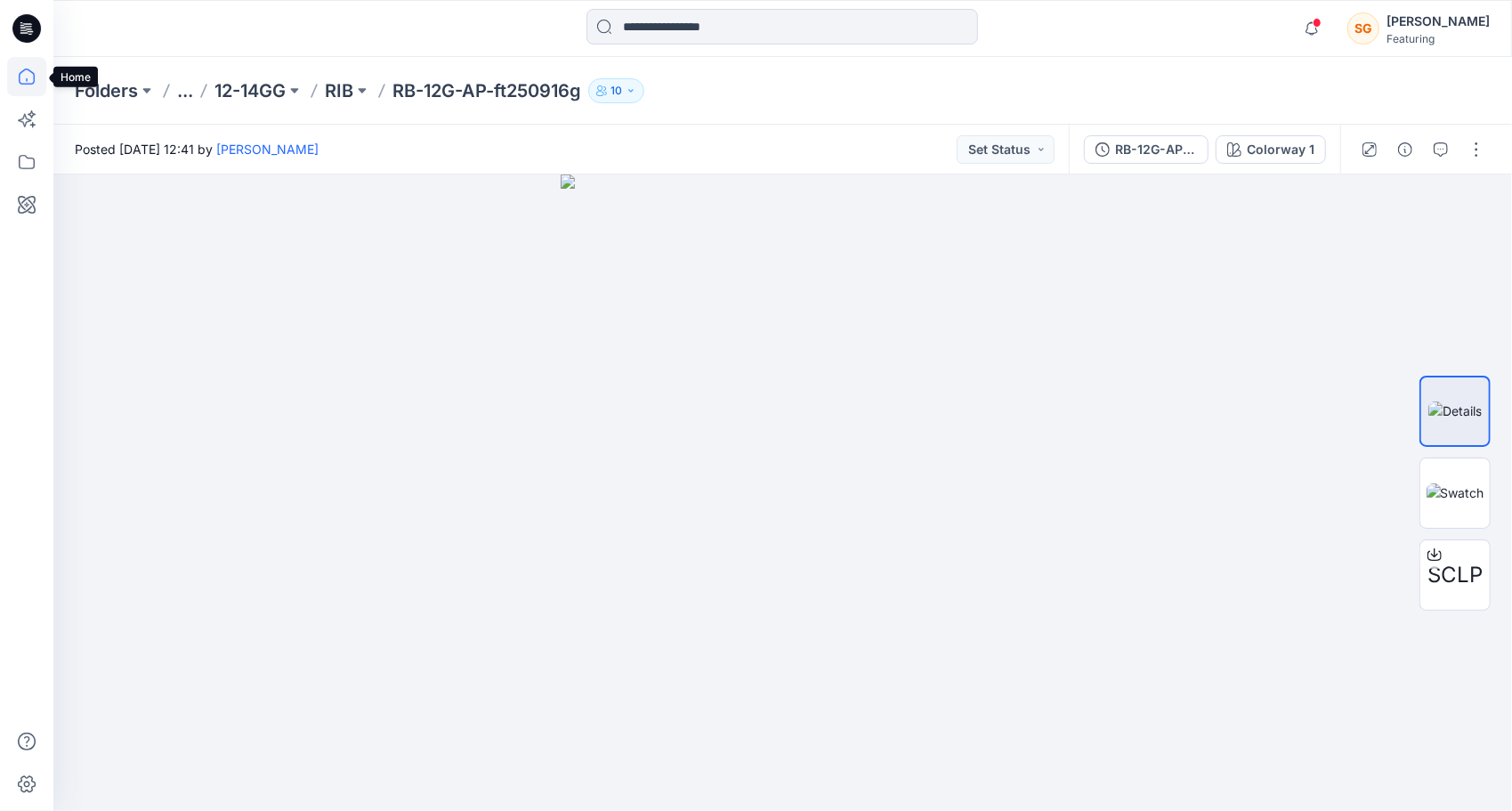
click at [21, 69] on icon at bounding box center [27, 77] width 39 height 39
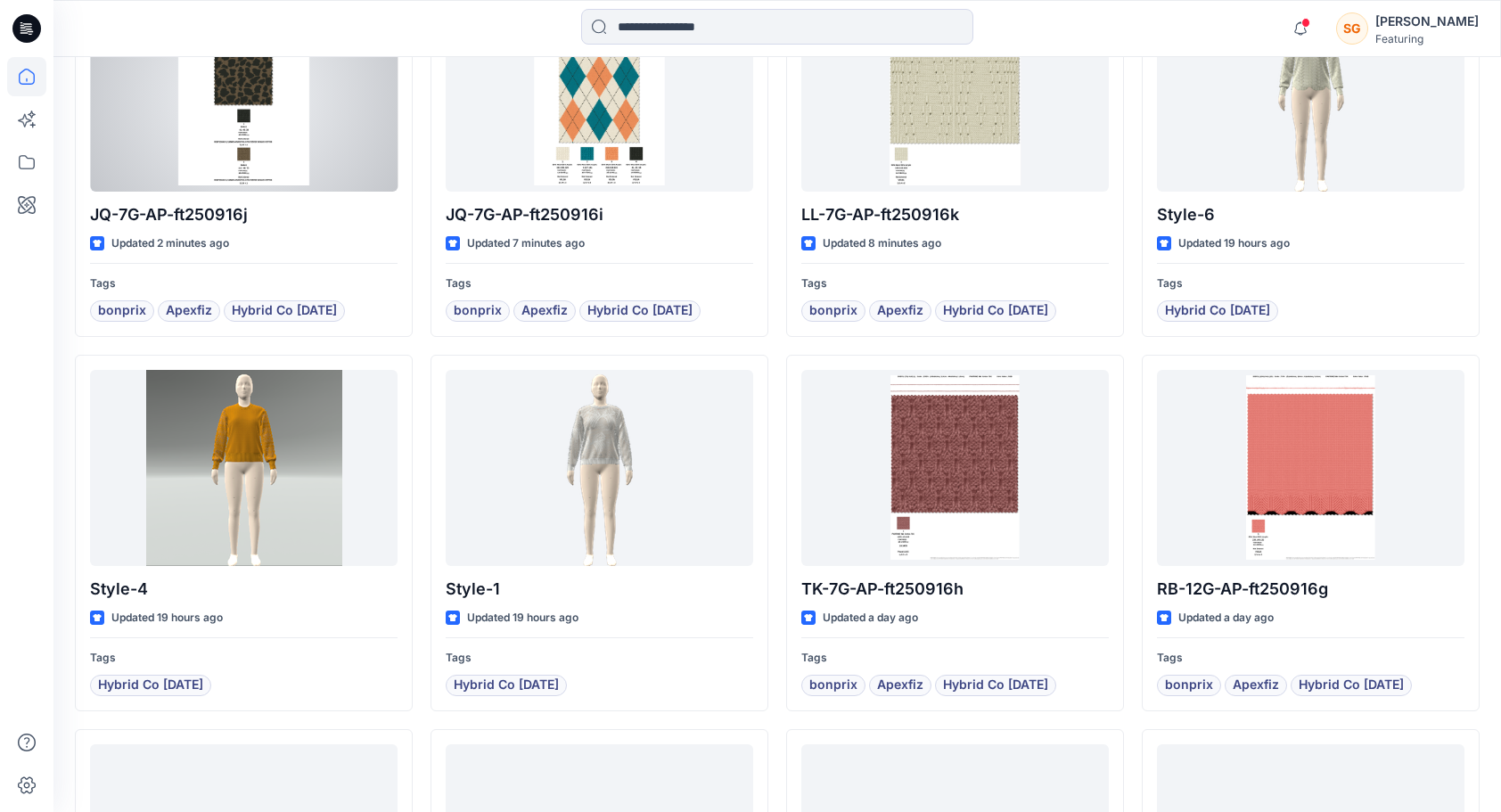
scroll to position [616, 0]
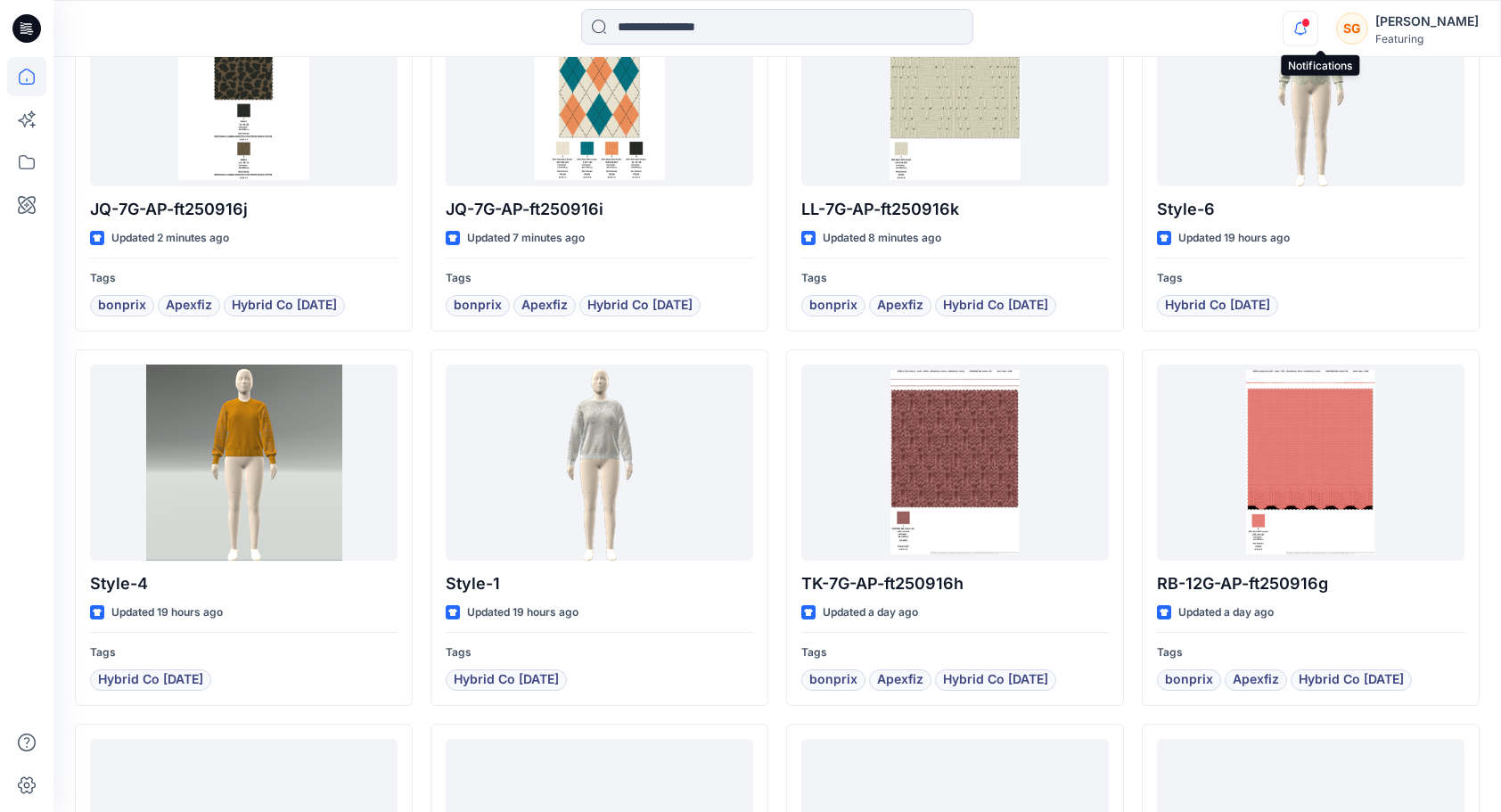
click at [1317, 31] on icon "button" at bounding box center [1300, 28] width 34 height 36
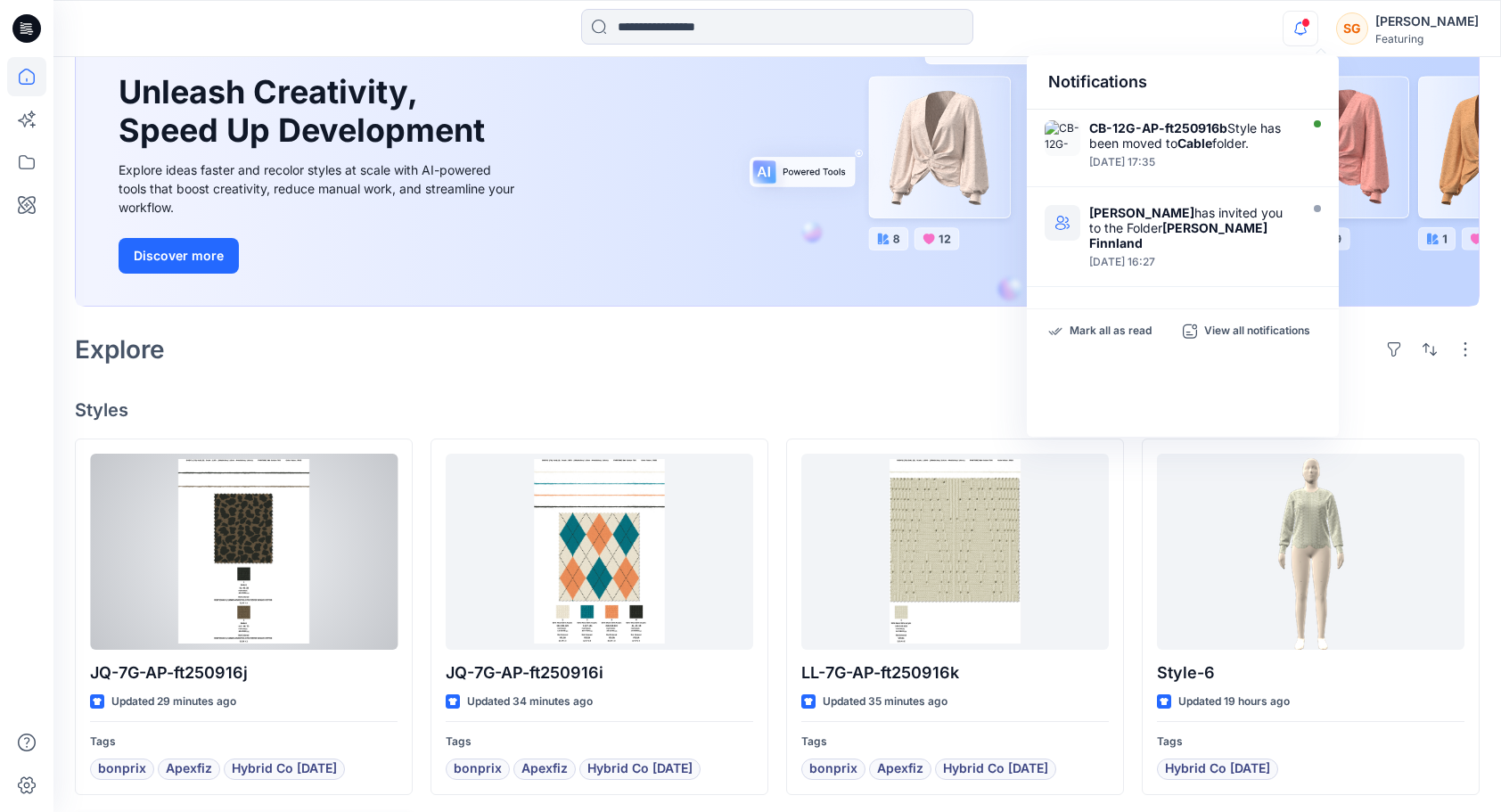
scroll to position [0, 0]
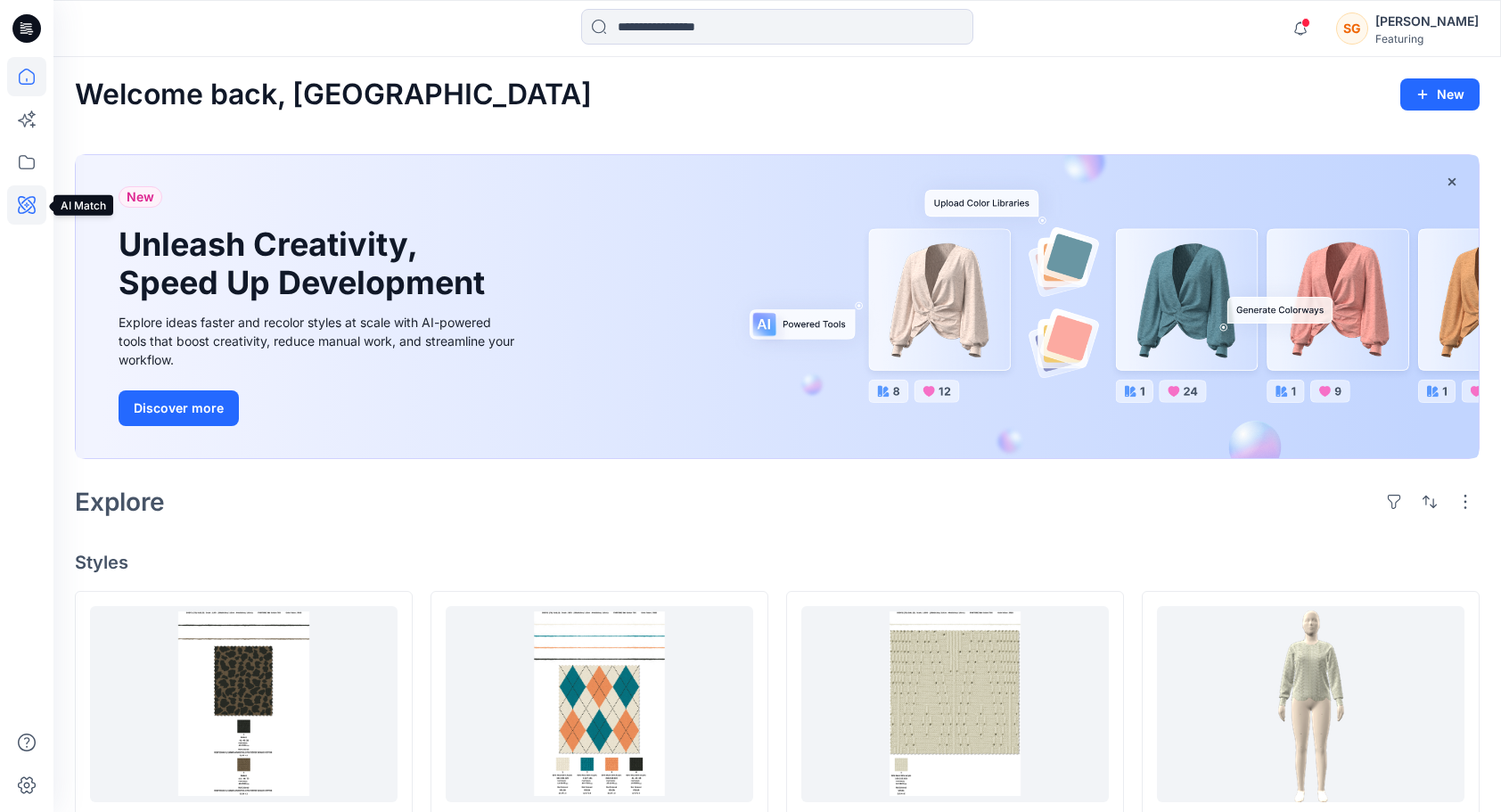
click at [37, 209] on icon at bounding box center [27, 205] width 39 height 39
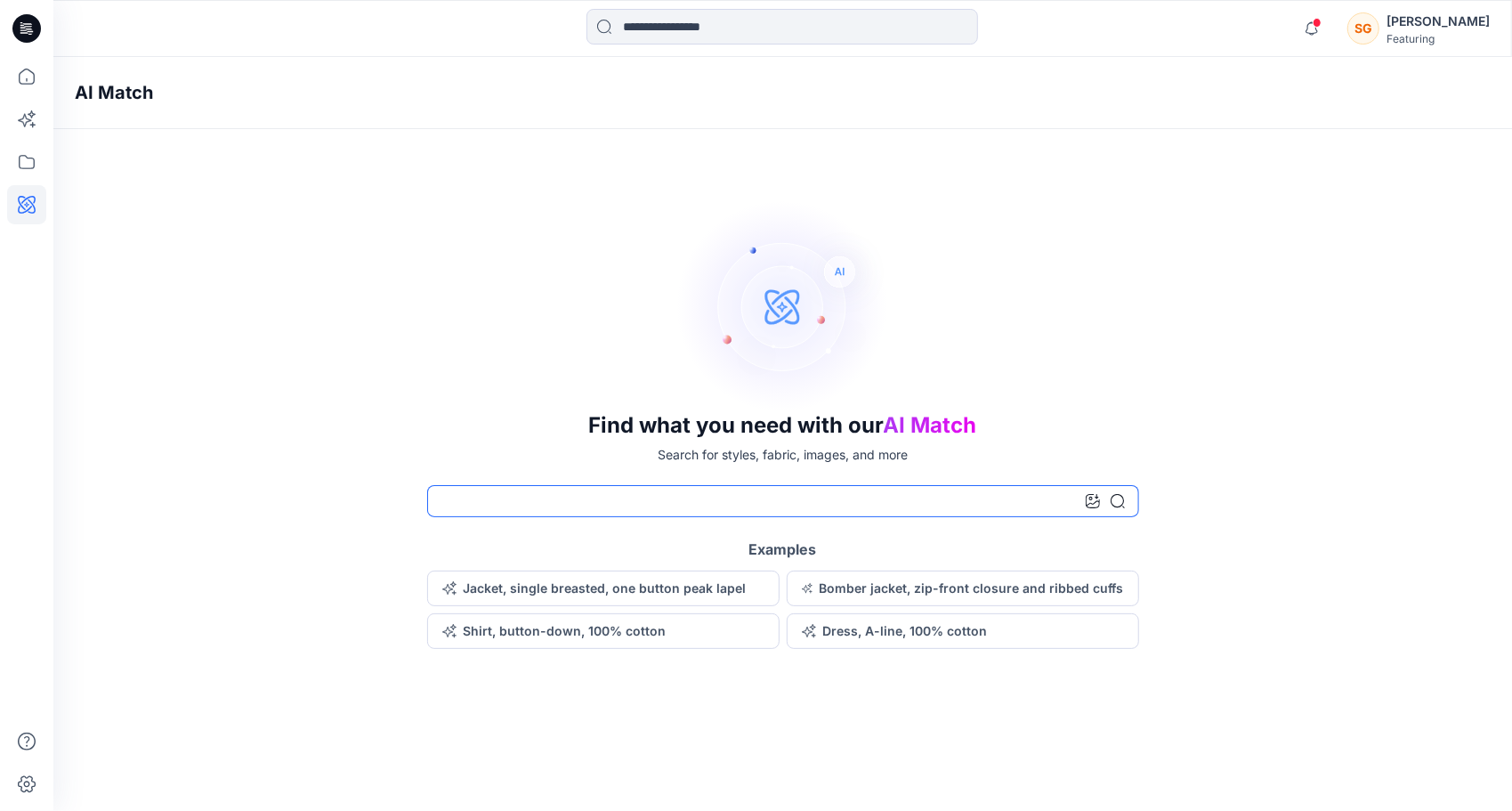
click at [583, 504] on input at bounding box center [783, 501] width 712 height 32
drag, startPoint x: 1125, startPoint y: 505, endPoint x: 1121, endPoint y: 497, distance: 8.9
click at [1121, 497] on div "*******" at bounding box center [783, 501] width 712 height 32
type input "*******"
click at [1121, 497] on icon at bounding box center [1117, 500] width 14 height 14
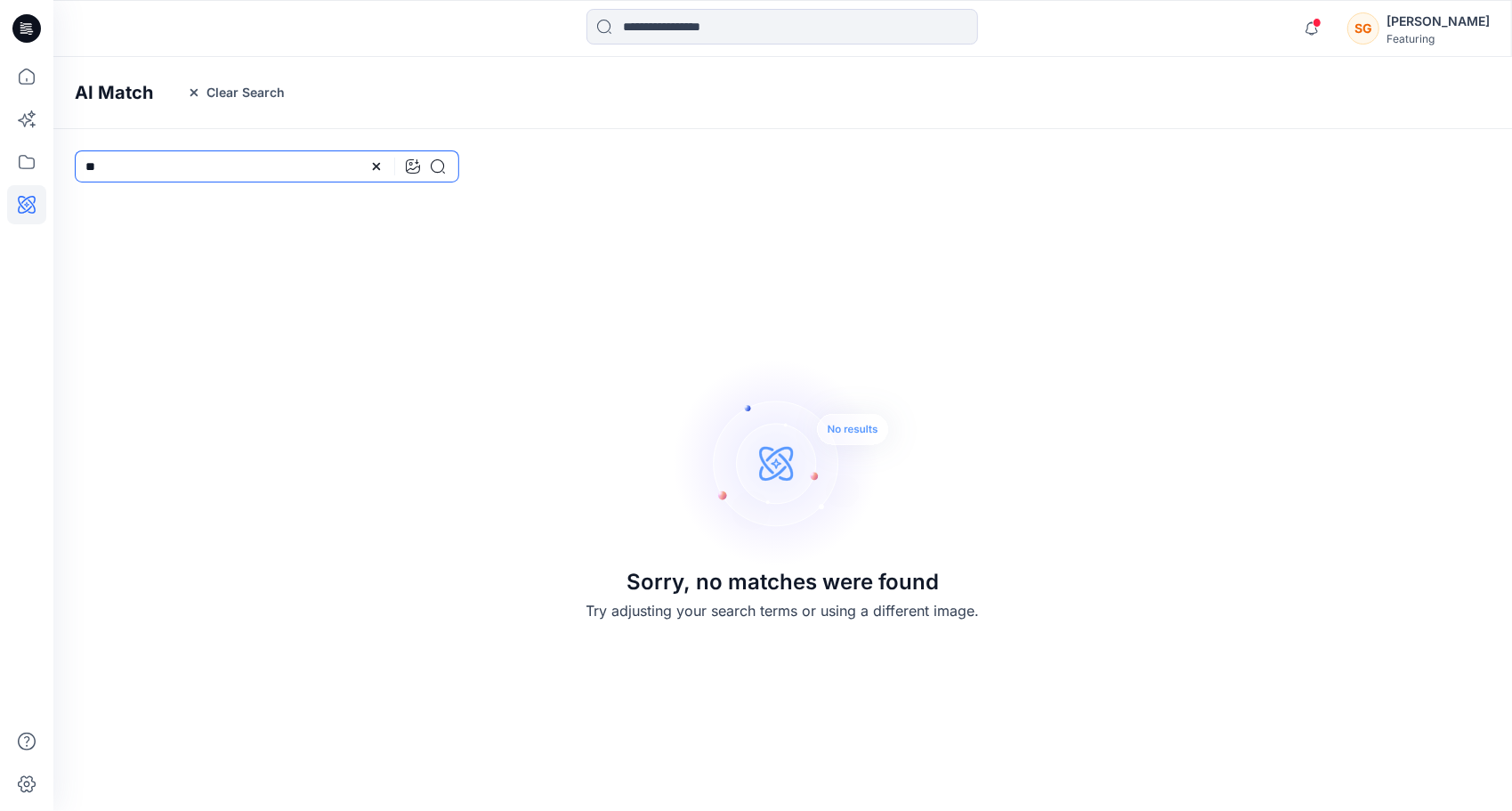
type input "*"
drag, startPoint x: 447, startPoint y: 159, endPoint x: 439, endPoint y: 168, distance: 12.0
click at [439, 168] on div "*******" at bounding box center [267, 166] width 385 height 32
type input "*******"
click at [439, 168] on icon at bounding box center [437, 166] width 14 height 14
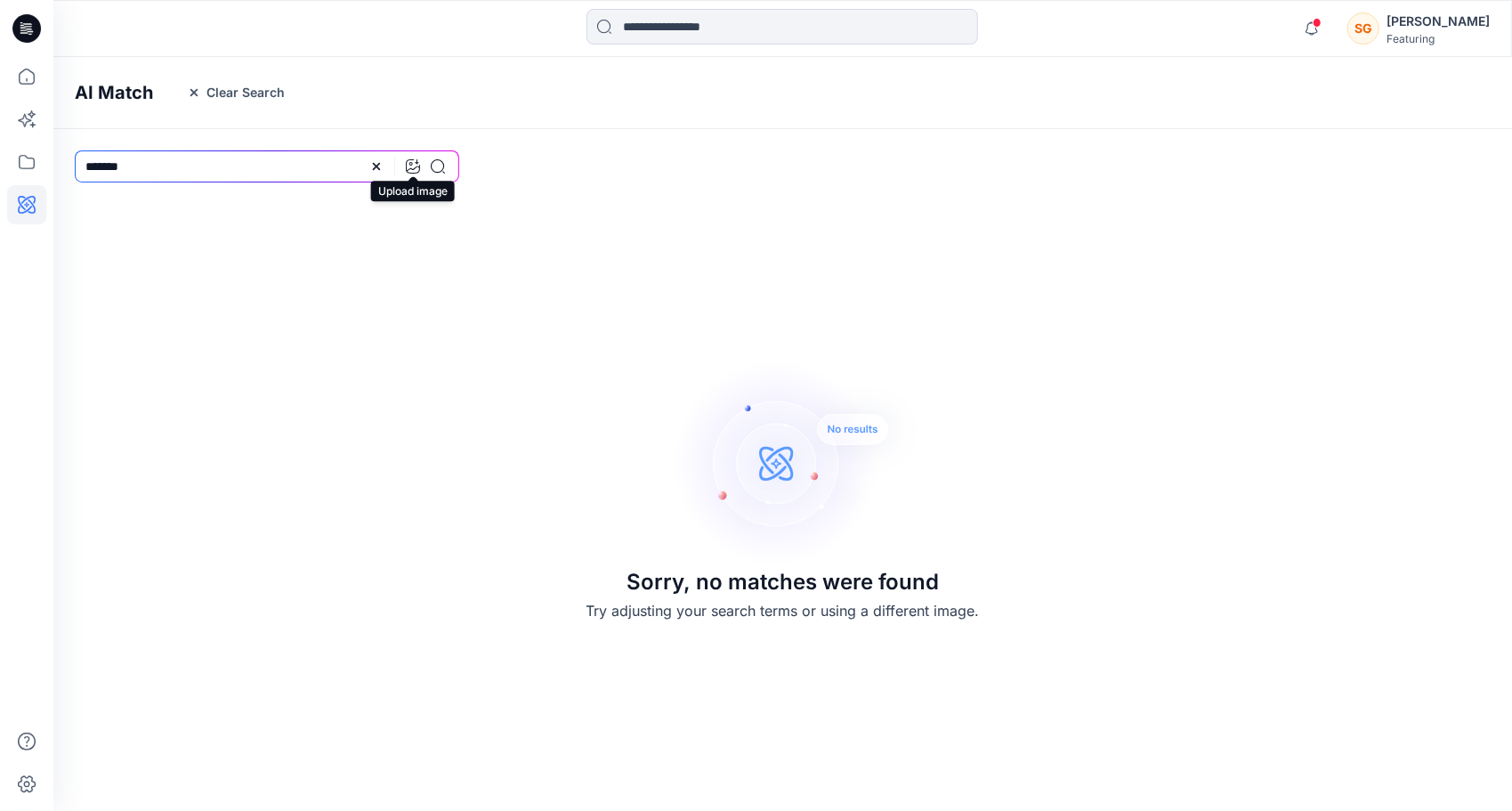
click at [411, 169] on icon at bounding box center [412, 166] width 14 height 14
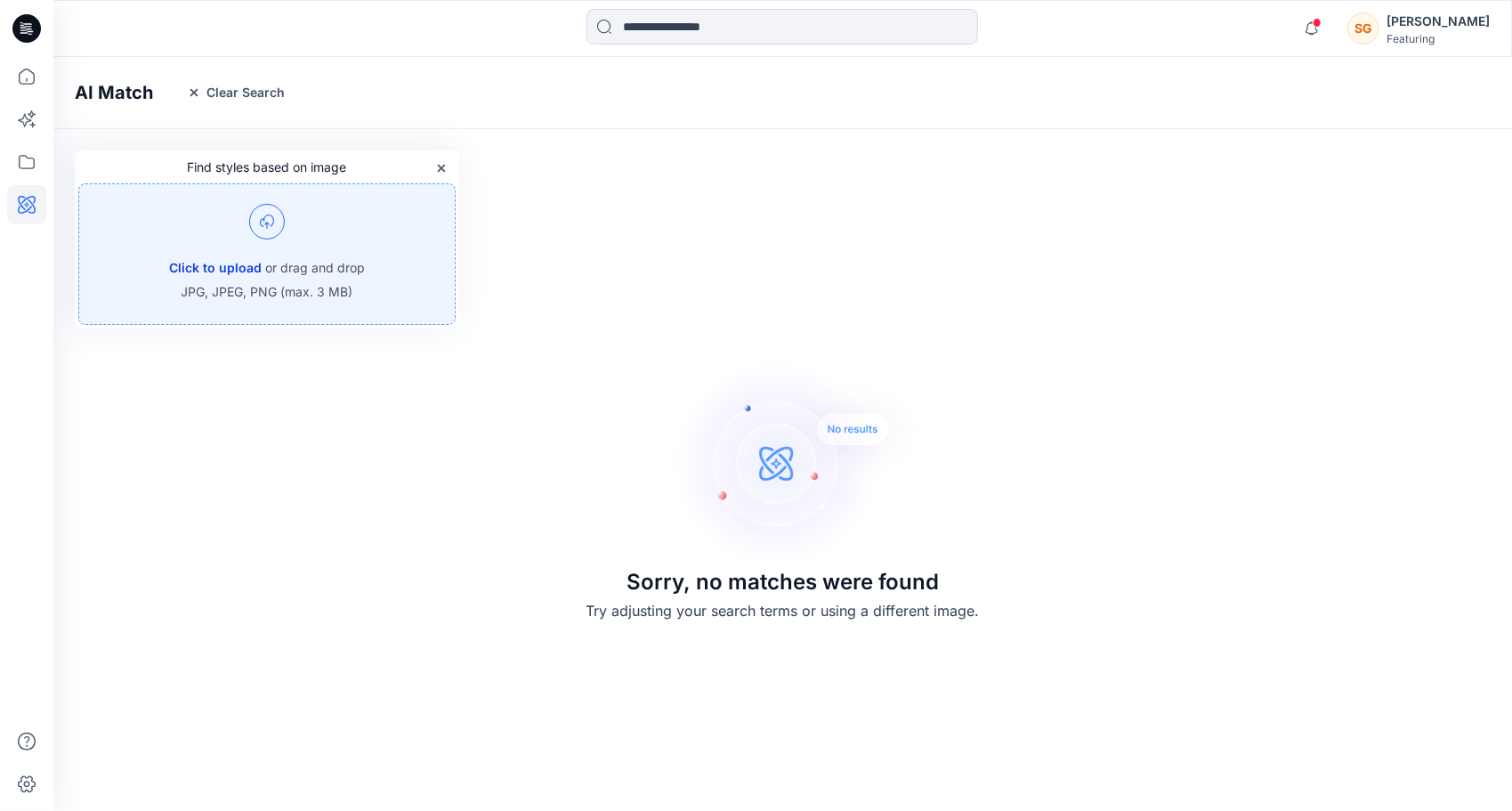
click at [231, 262] on button "Click to upload" at bounding box center [215, 268] width 93 height 22
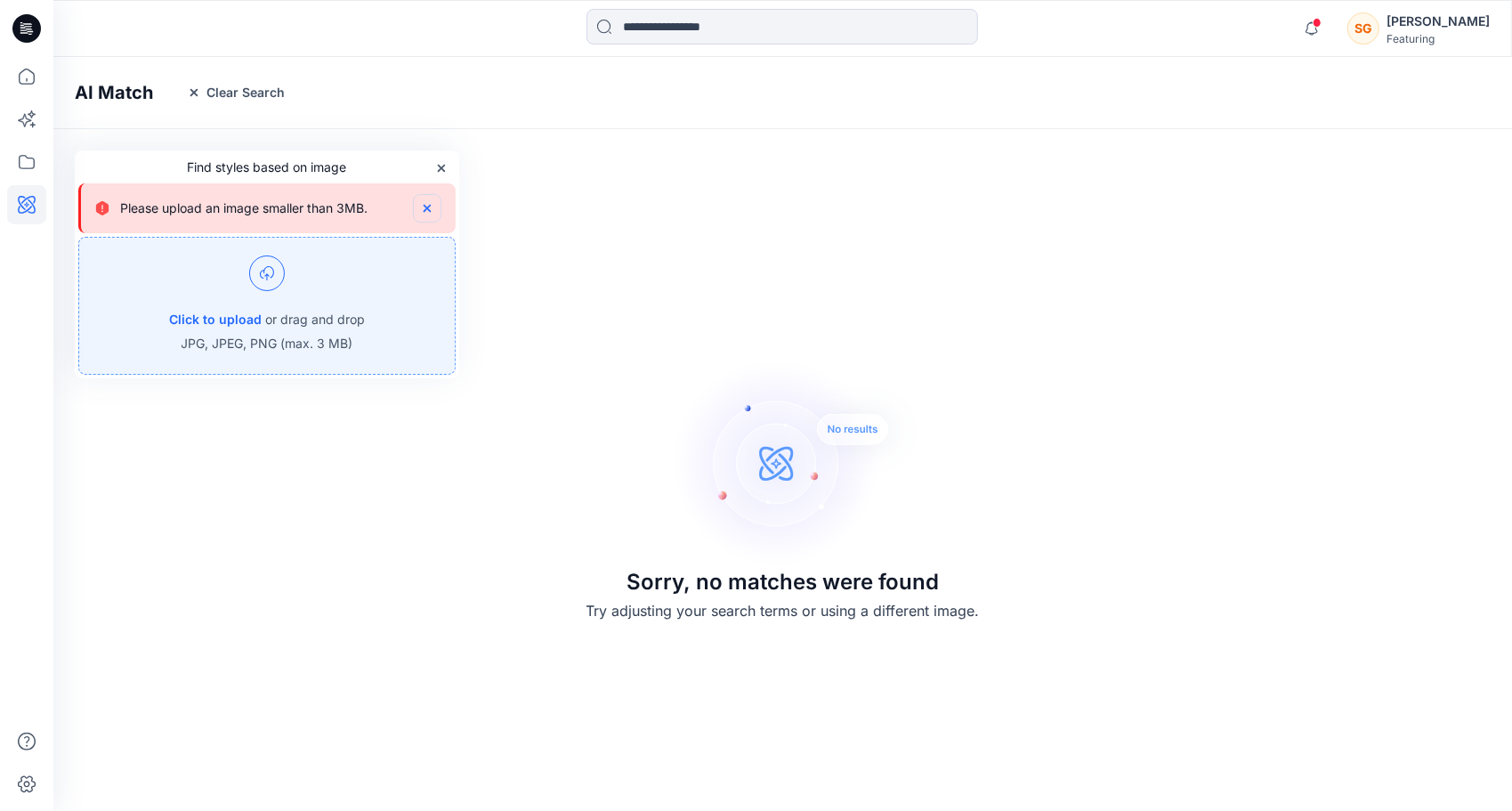
click at [429, 206] on icon "button" at bounding box center [427, 208] width 8 height 8
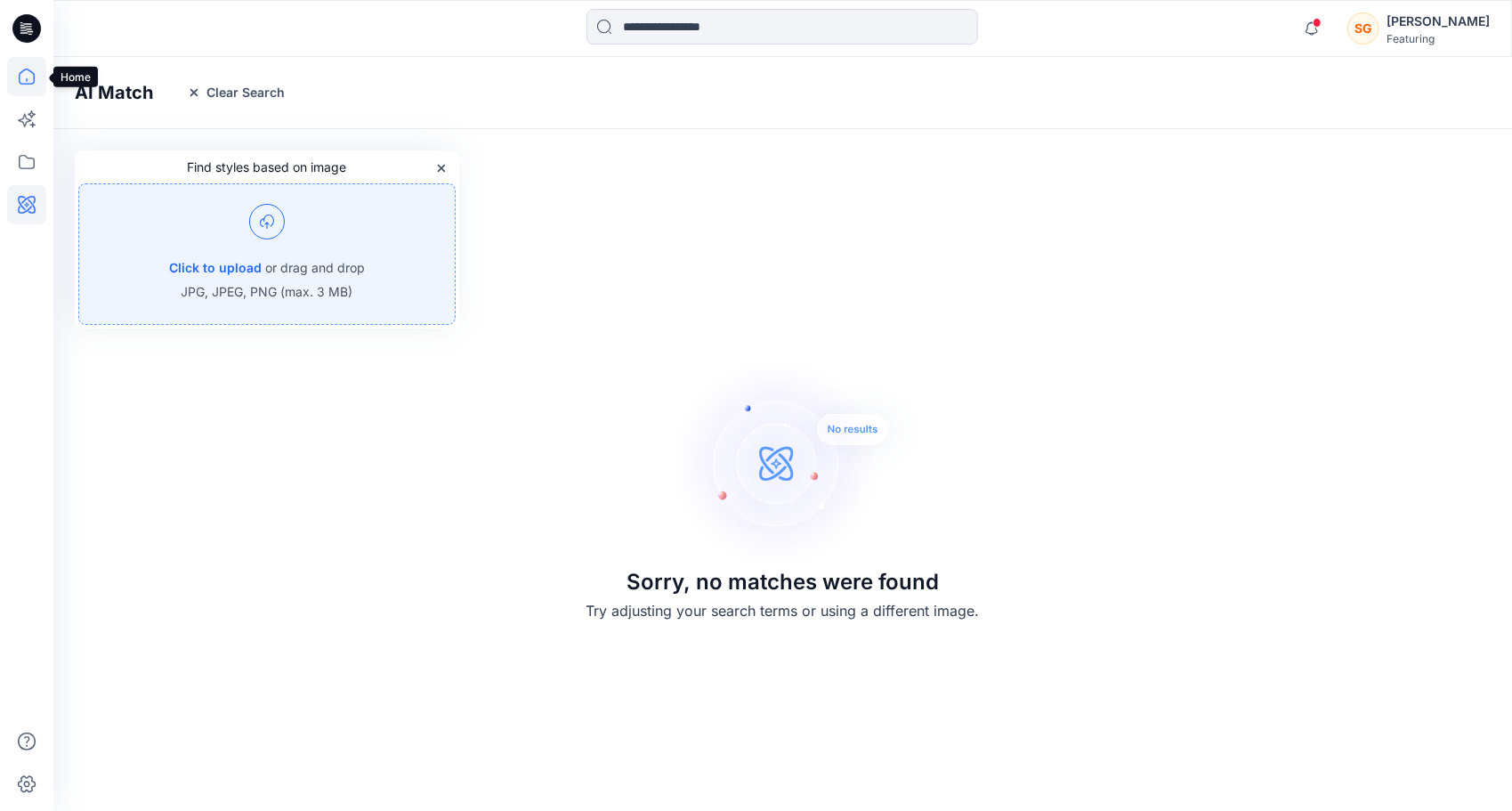
click at [31, 69] on icon at bounding box center [27, 77] width 39 height 39
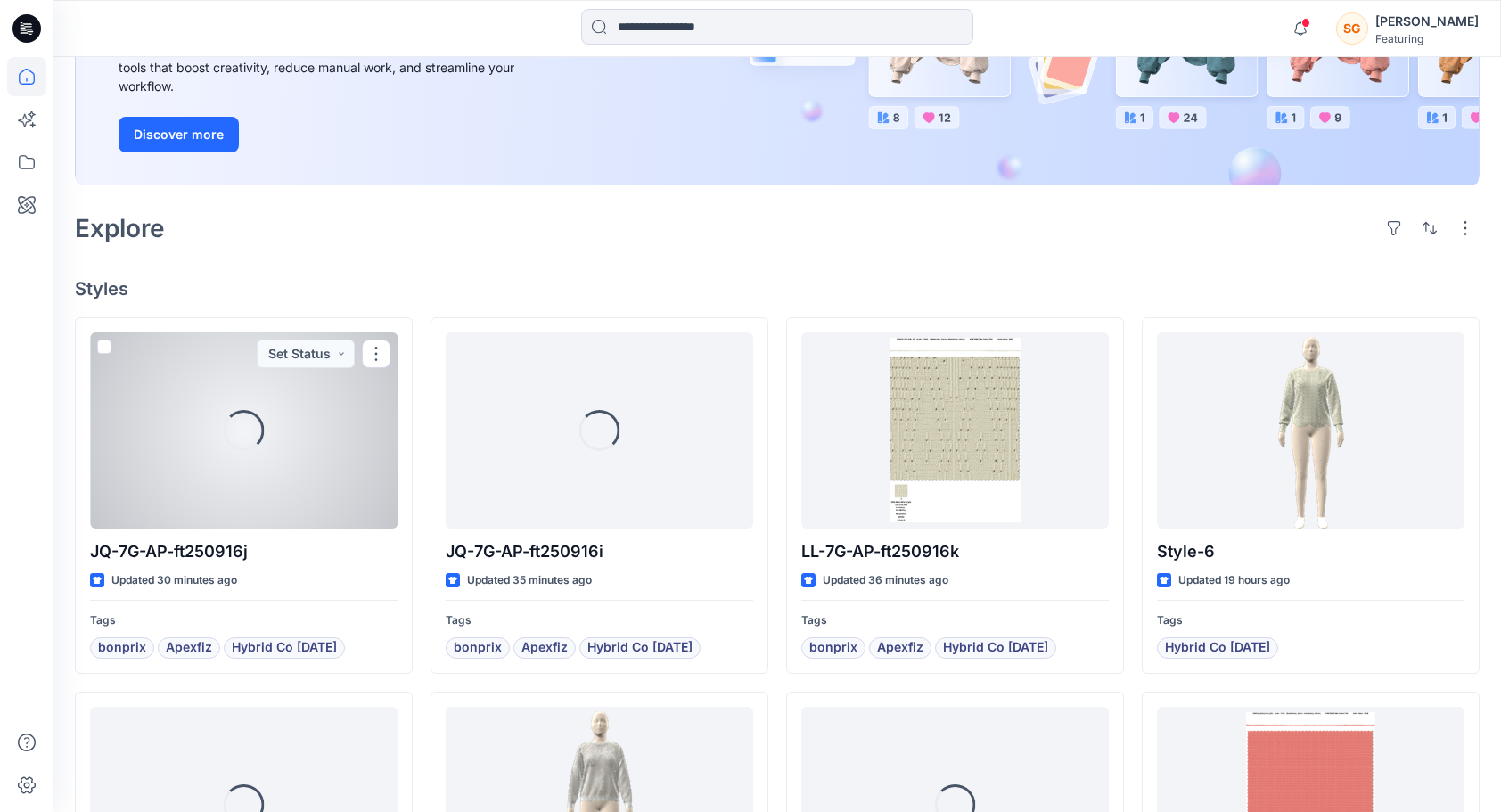
scroll to position [276, 0]
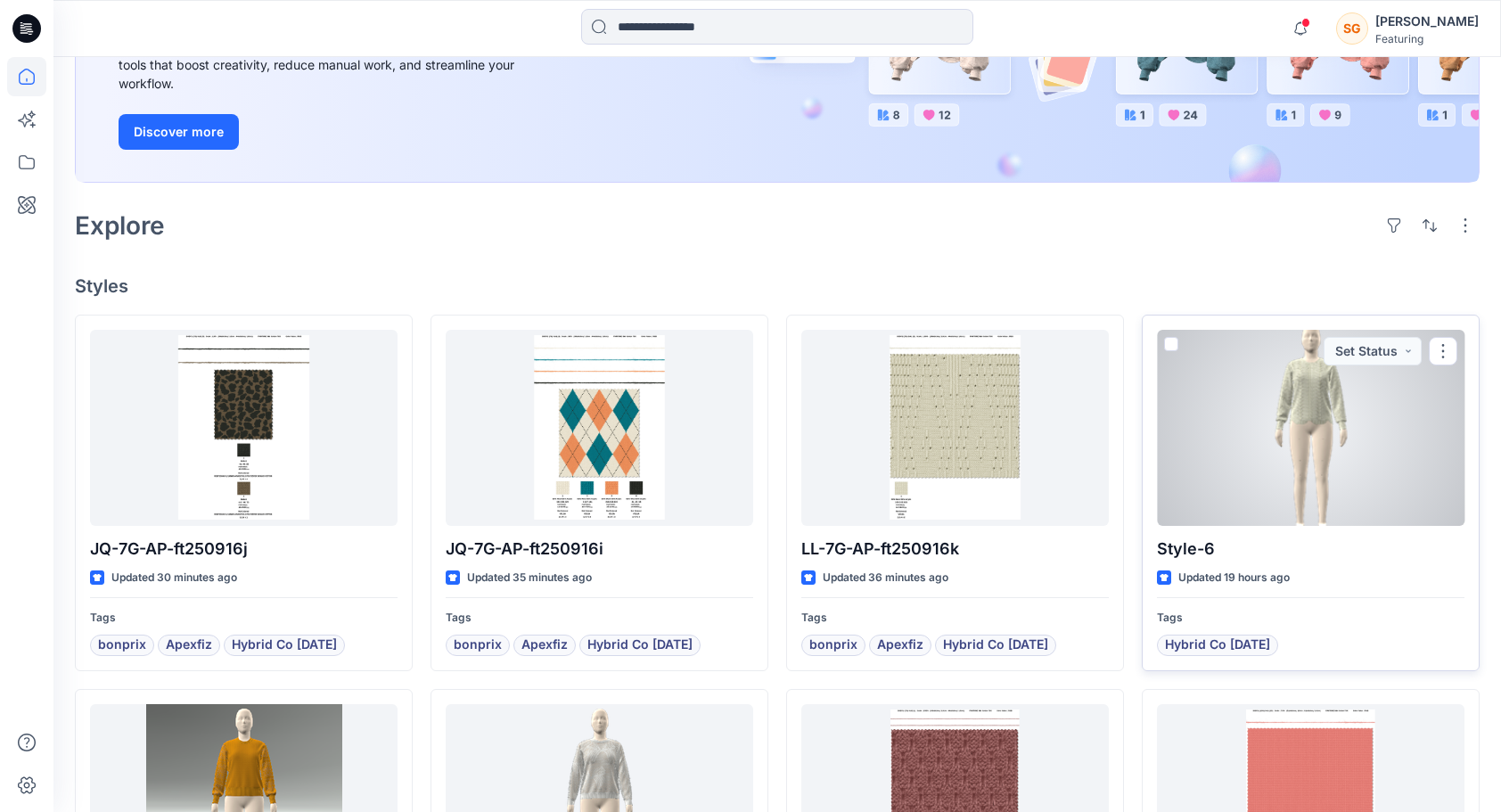
click at [1316, 398] on div at bounding box center [1310, 428] width 307 height 196
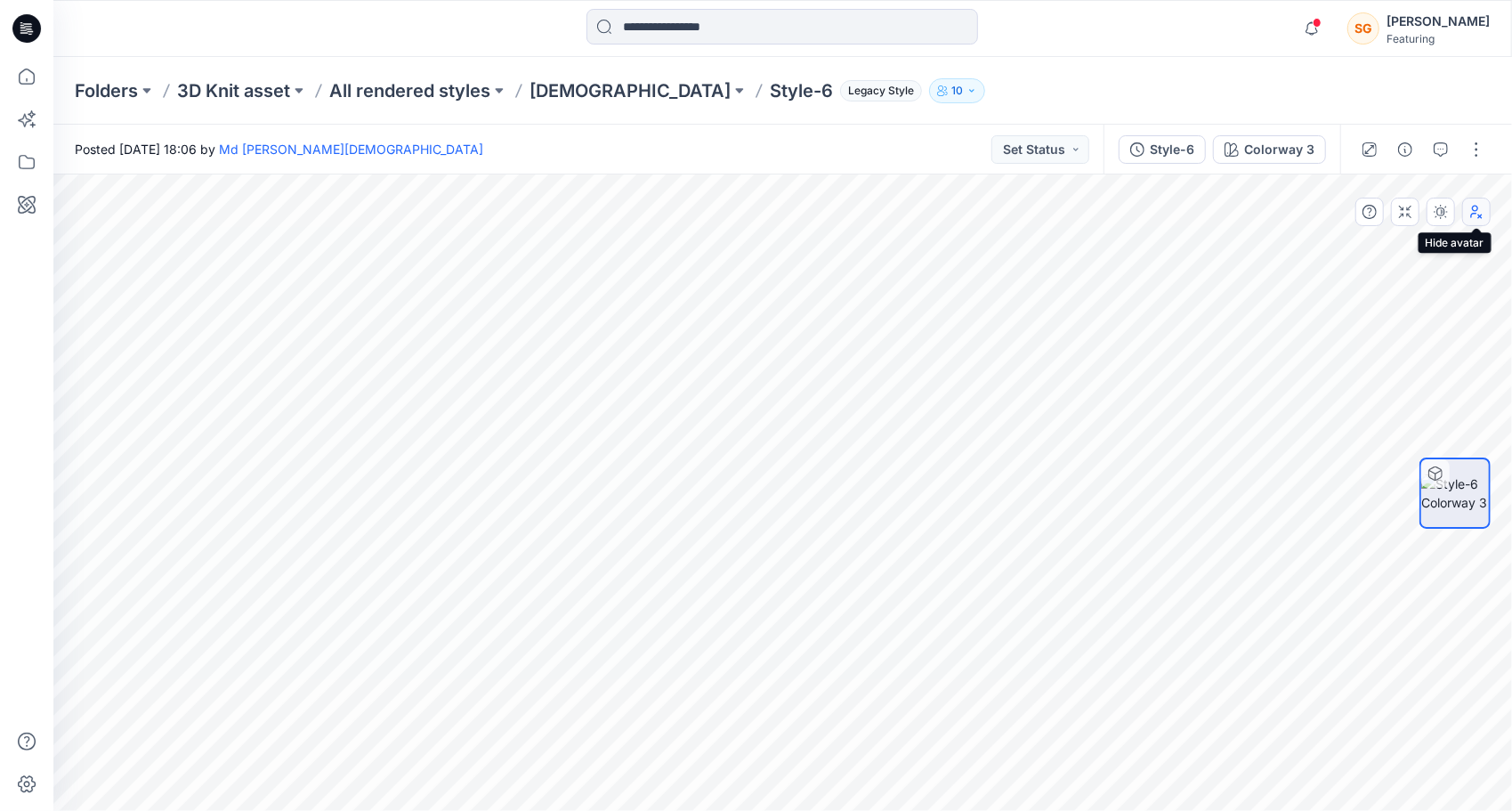
click at [1475, 217] on icon "button" at bounding box center [1476, 211] width 14 height 14
click at [1418, 148] on button "button" at bounding box center [1405, 149] width 28 height 28
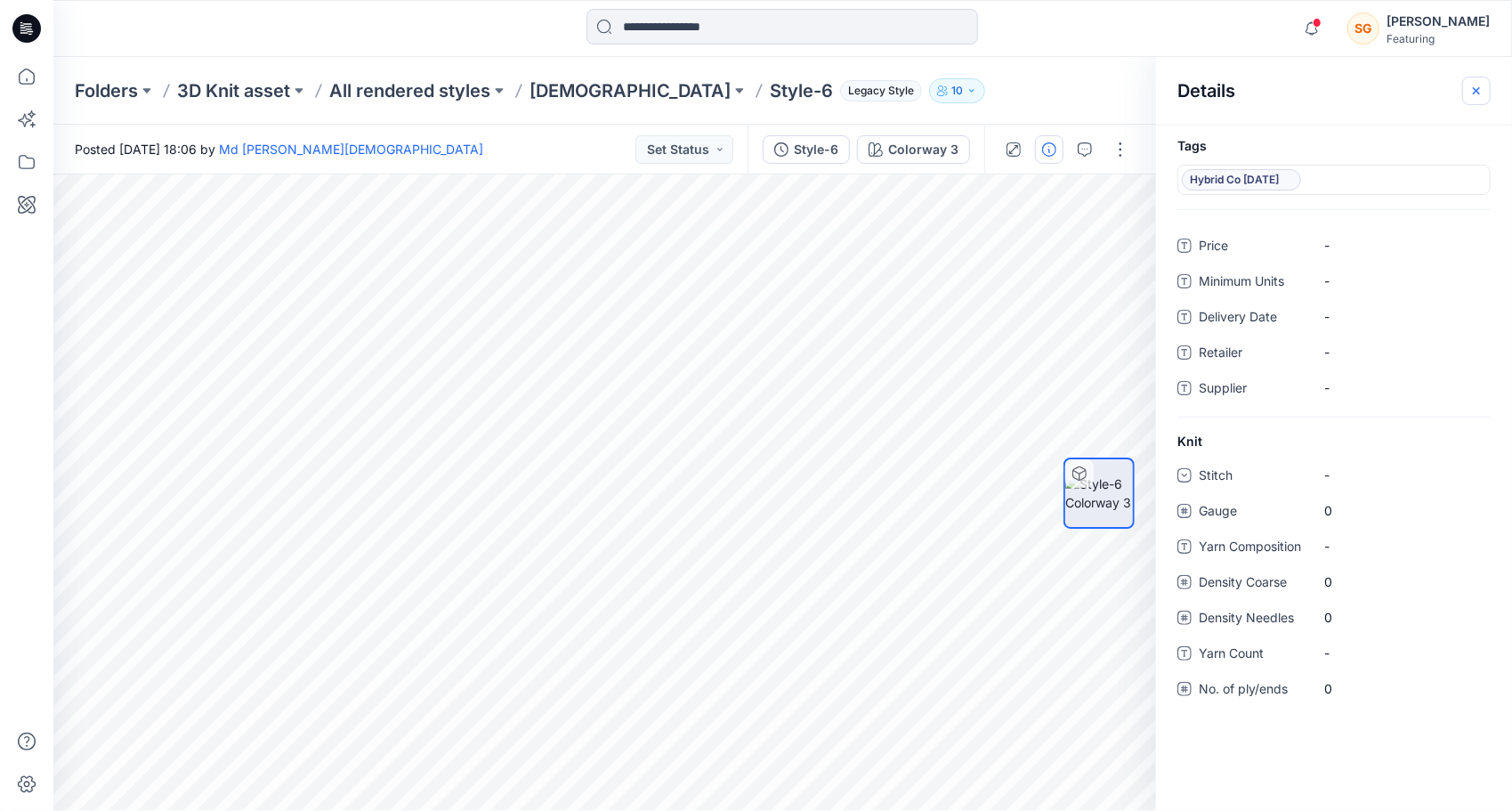
click at [1479, 88] on icon "button" at bounding box center [1476, 90] width 14 height 14
